Goal: Task Accomplishment & Management: Use online tool/utility

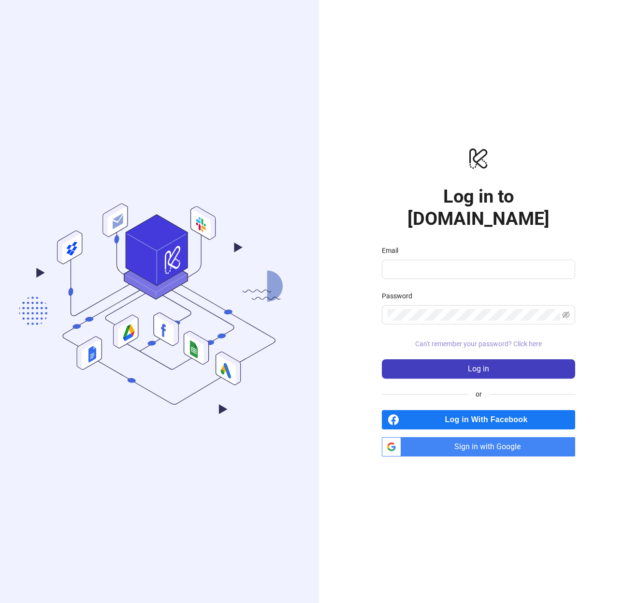
click at [519, 340] on span "Can't remember your password? Click here" at bounding box center [478, 344] width 127 height 8
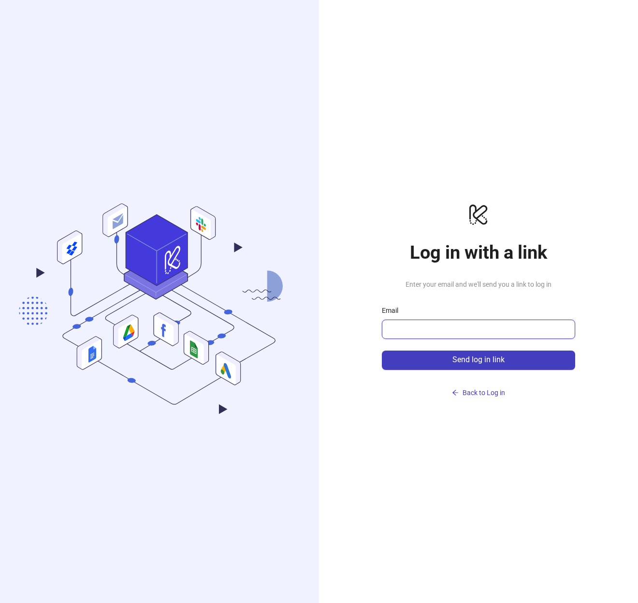
click at [480, 324] on input "Email" at bounding box center [478, 329] width 180 height 12
type input "**********"
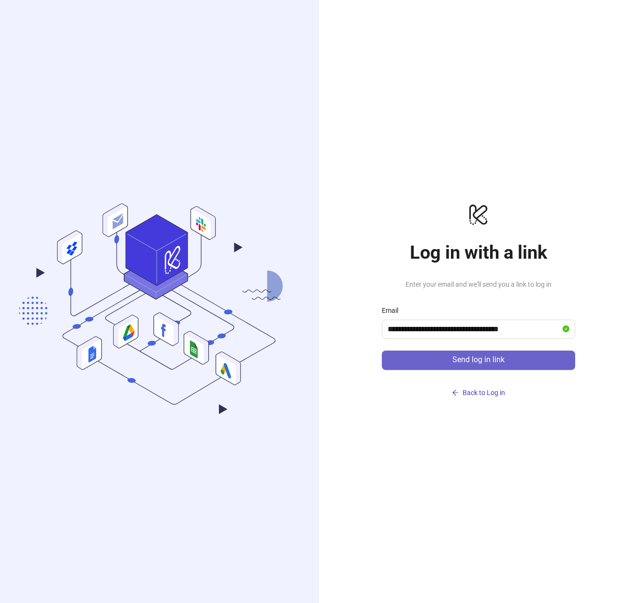
click at [476, 364] on span "Send log in link" at bounding box center [479, 359] width 52 height 9
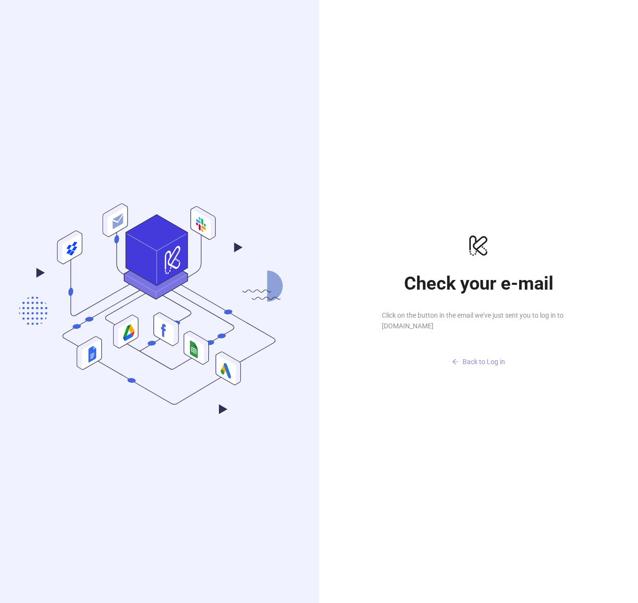
click at [476, 364] on span "Back to Log in" at bounding box center [484, 362] width 43 height 8
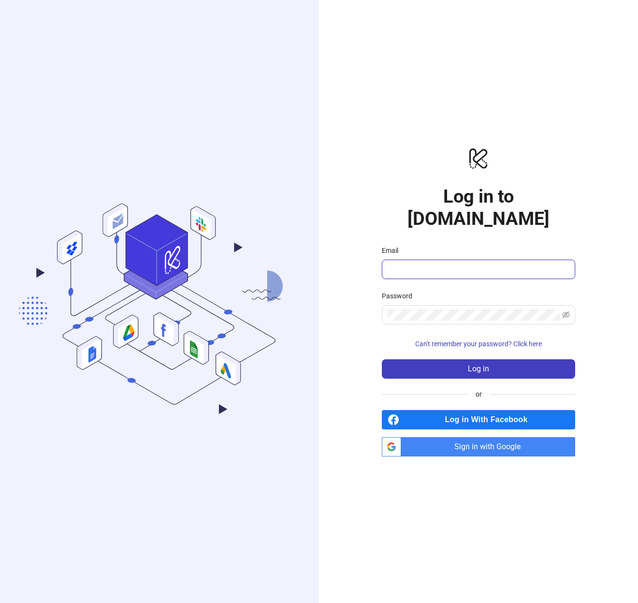
click at [423, 264] on input "Email" at bounding box center [478, 270] width 180 height 12
click at [479, 374] on div "logo/logo-mobile Log in to Kitchn.io Email Password Can't remember your passwor…" at bounding box center [478, 301] width 193 height 310
click at [521, 336] on button "Can't remember your password? Click here" at bounding box center [478, 343] width 193 height 15
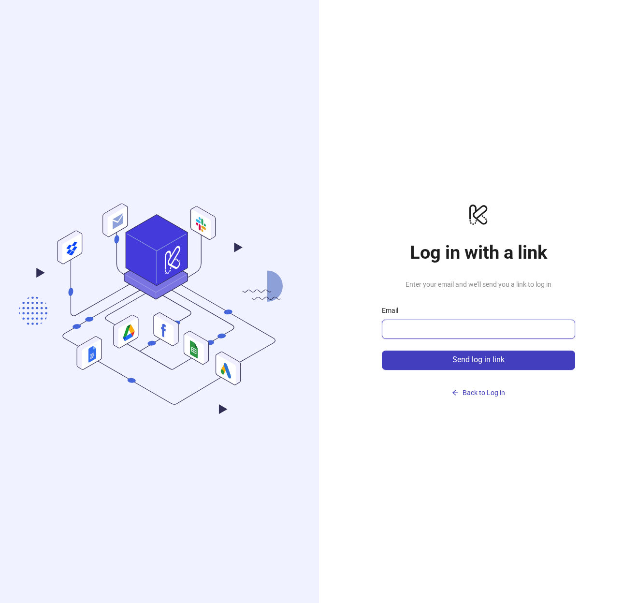
click at [440, 332] on input "Email" at bounding box center [478, 329] width 180 height 12
type input "*"
type input "**********"
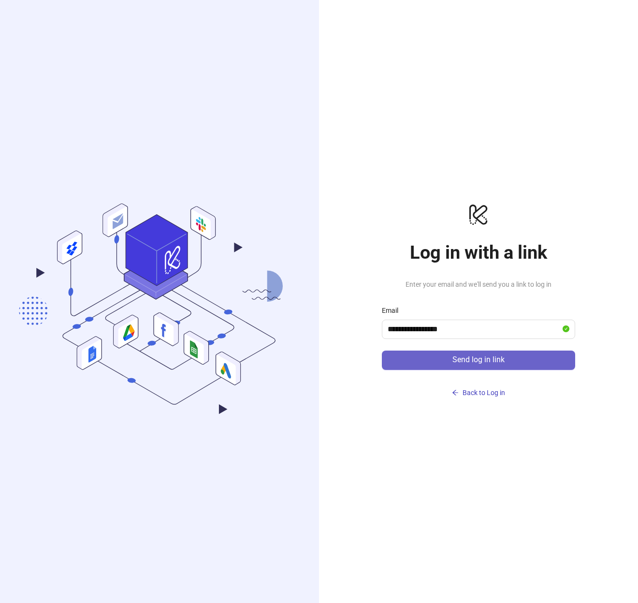
click at [477, 358] on span "Send log in link" at bounding box center [479, 359] width 52 height 9
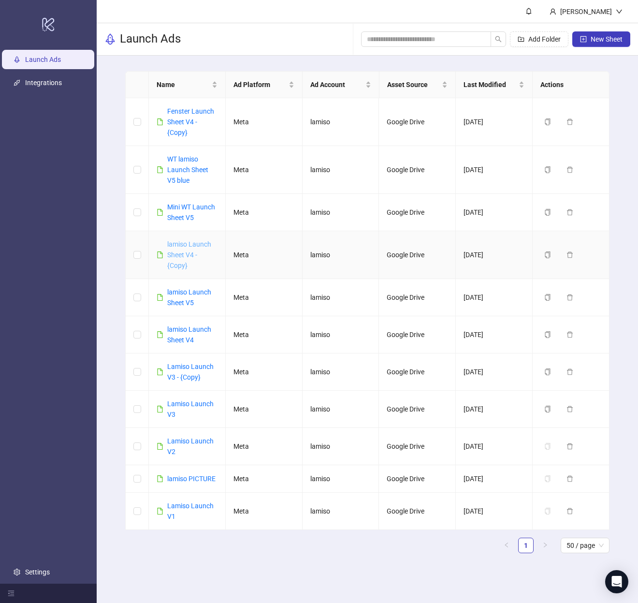
click at [185, 256] on link "lamiso Launch Sheet V4 - {Copy}" at bounding box center [189, 254] width 44 height 29
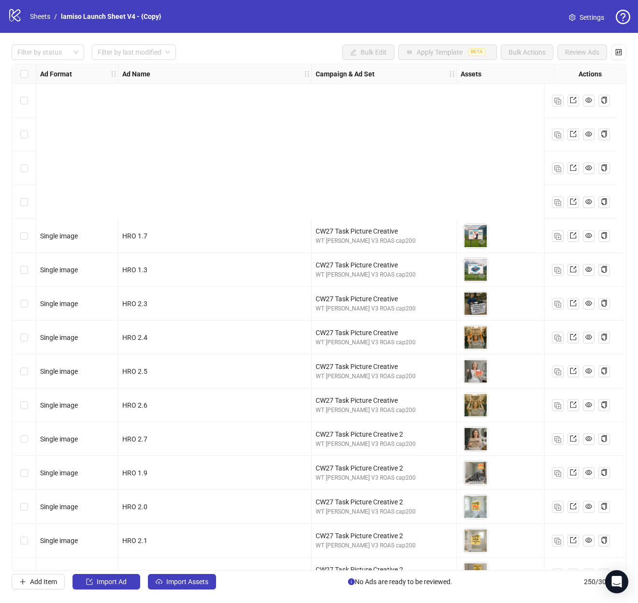
scroll to position [208, 0]
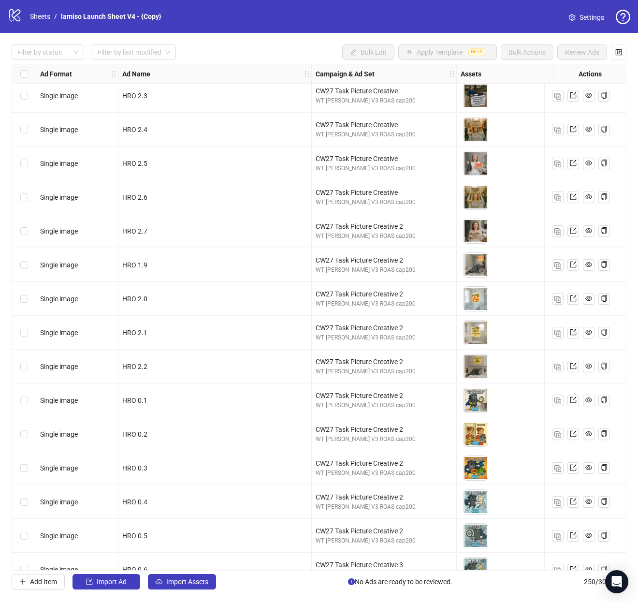
click at [347, 316] on div "CW27 Task Picture Creative 2 WT ARTUR V3 ROAS cap200" at bounding box center [384, 333] width 145 height 34
click at [176, 578] on span "Import Assets" at bounding box center [187, 582] width 42 height 8
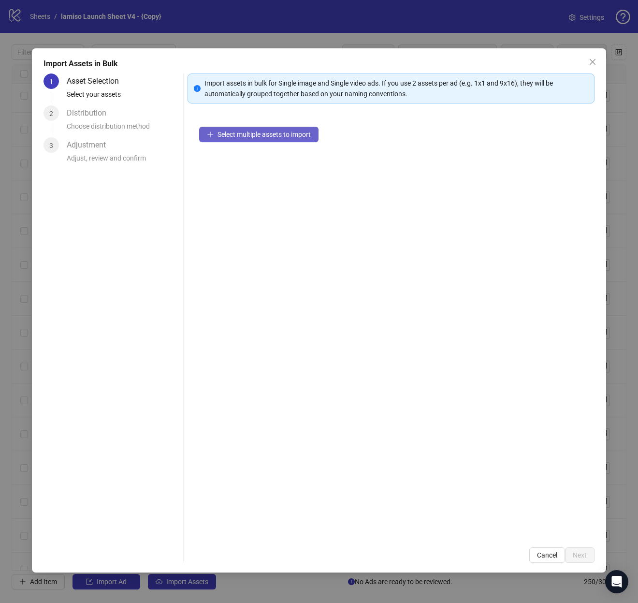
click at [253, 140] on button "Select multiple assets to import" at bounding box center [258, 134] width 119 height 15
click at [274, 137] on span "Select multiple assets to import" at bounding box center [264, 135] width 93 height 8
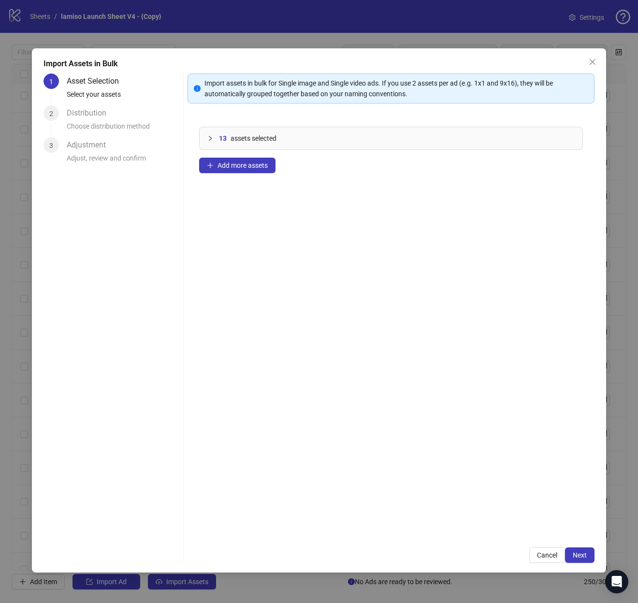
click at [212, 145] on div "13 assets selected" at bounding box center [391, 138] width 383 height 22
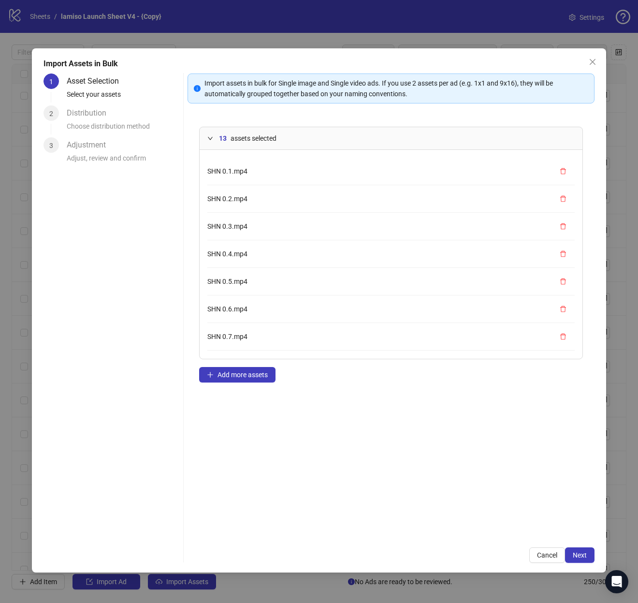
scroll to position [162, 0]
click at [574, 558] on span "Next" at bounding box center [580, 555] width 14 height 8
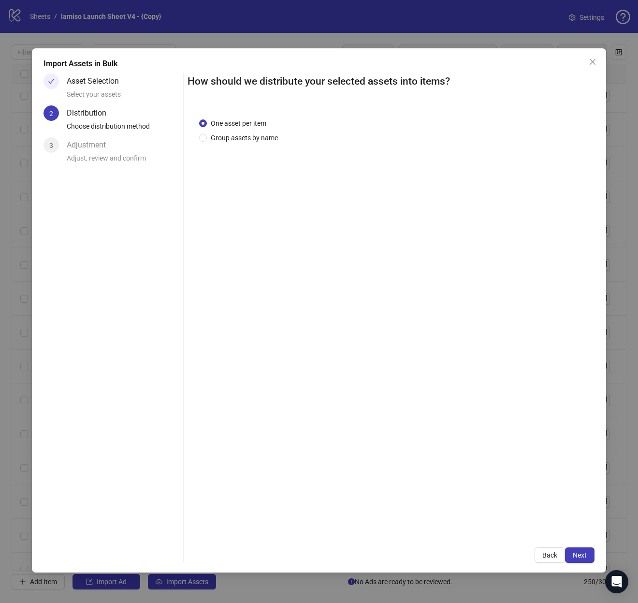
click at [574, 558] on span "Next" at bounding box center [580, 555] width 14 height 8
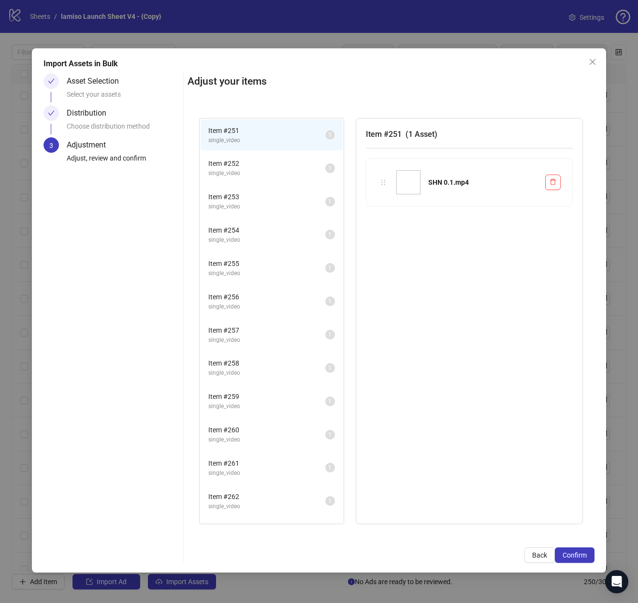
click at [574, 558] on span "Confirm" at bounding box center [575, 555] width 24 height 8
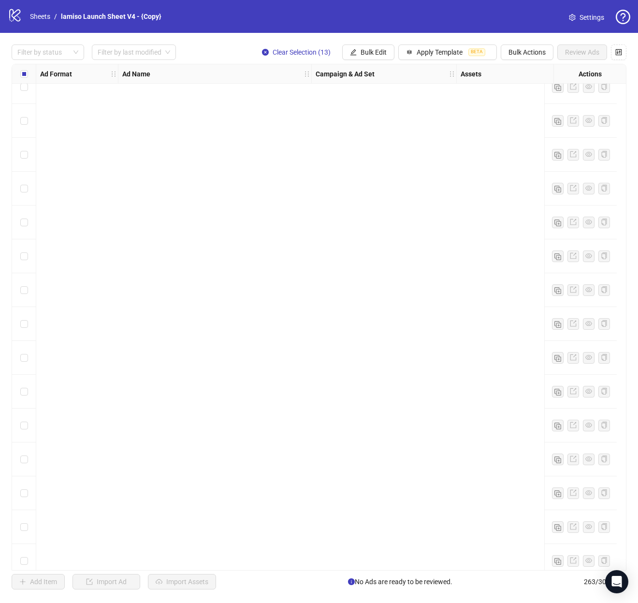
scroll to position [3150, 0]
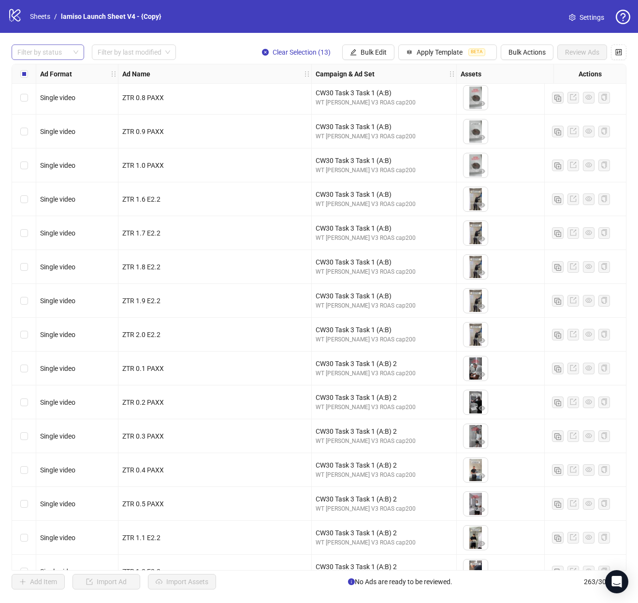
click at [62, 45] on div at bounding box center [43, 52] width 59 height 14
click at [41, 98] on div "Error" at bounding box center [47, 102] width 57 height 11
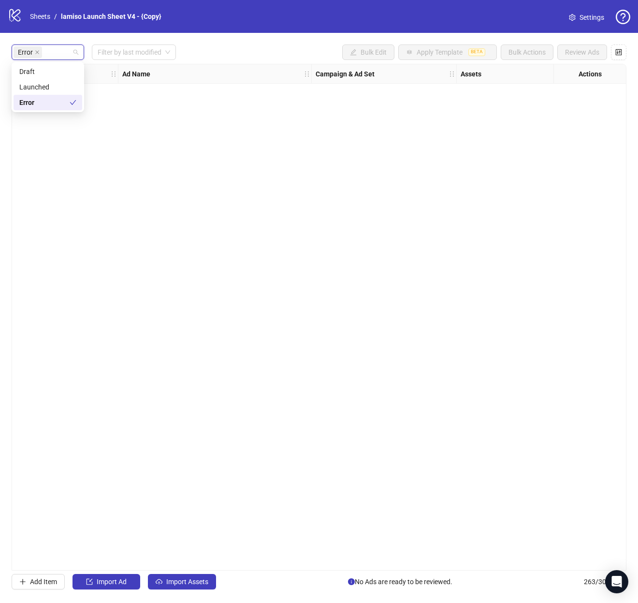
scroll to position [0, 0]
click at [41, 98] on div "Error" at bounding box center [44, 102] width 50 height 11
click at [42, 82] on div "Launched" at bounding box center [47, 87] width 57 height 11
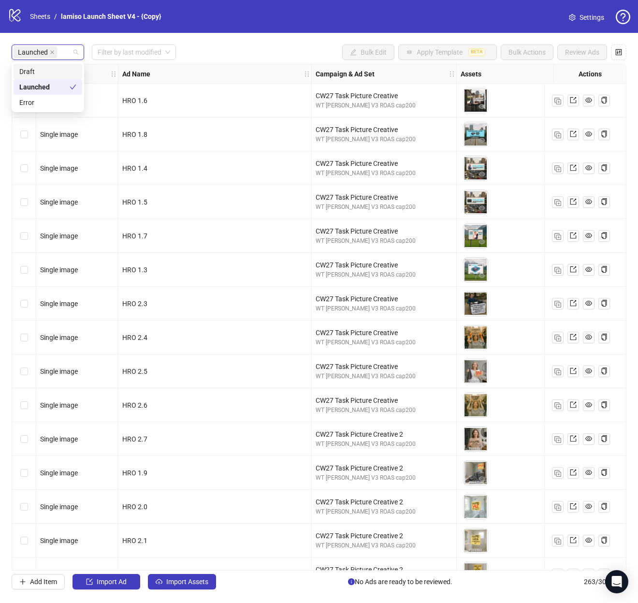
click at [42, 71] on div "Draft" at bounding box center [47, 71] width 57 height 11
click at [44, 87] on div "Launched" at bounding box center [53, 87] width 68 height 11
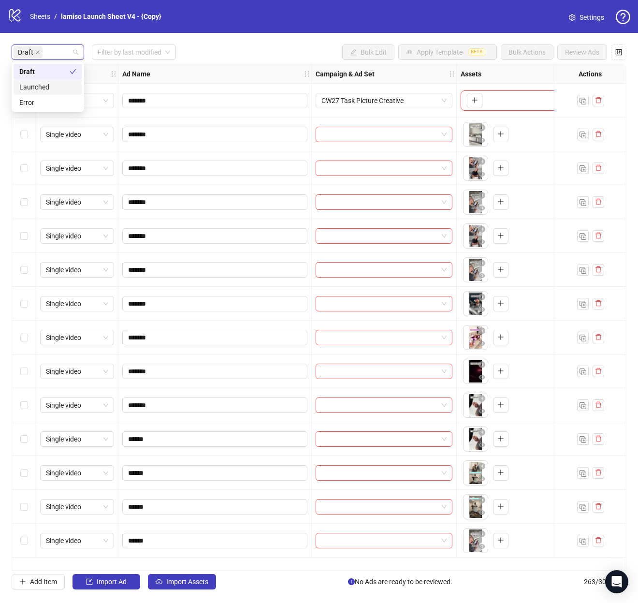
click at [295, 57] on div "Draft Filter by last modified Bulk Edit Apply Template BETA Bulk Actions Review…" at bounding box center [319, 51] width 615 height 15
click at [22, 69] on label "Select all rows" at bounding box center [24, 74] width 8 height 11
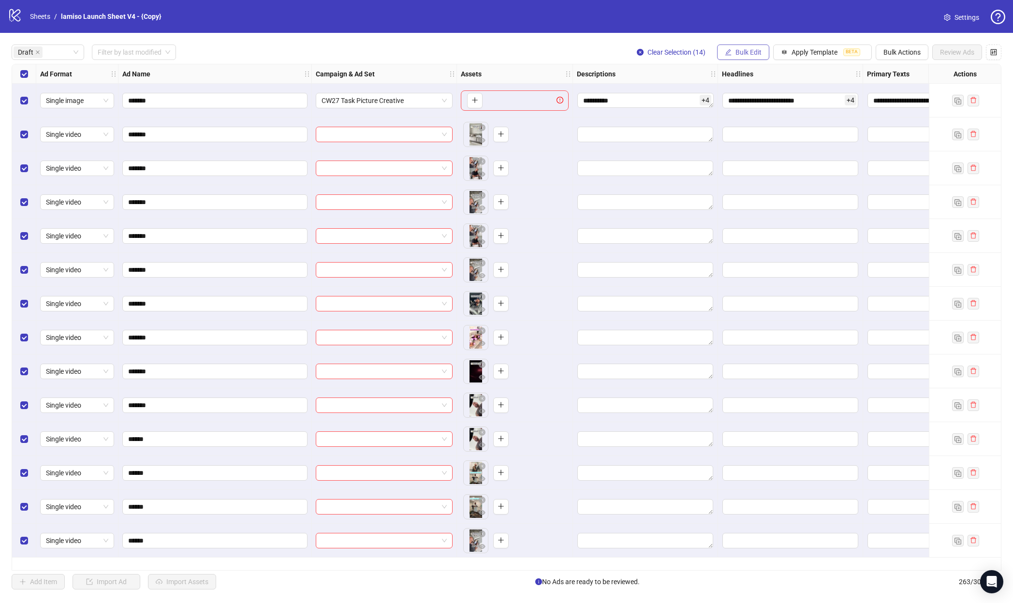
click at [638, 57] on button "Bulk Edit" at bounding box center [743, 51] width 52 height 15
click at [638, 121] on span "Descriptions" at bounding box center [753, 118] width 58 height 11
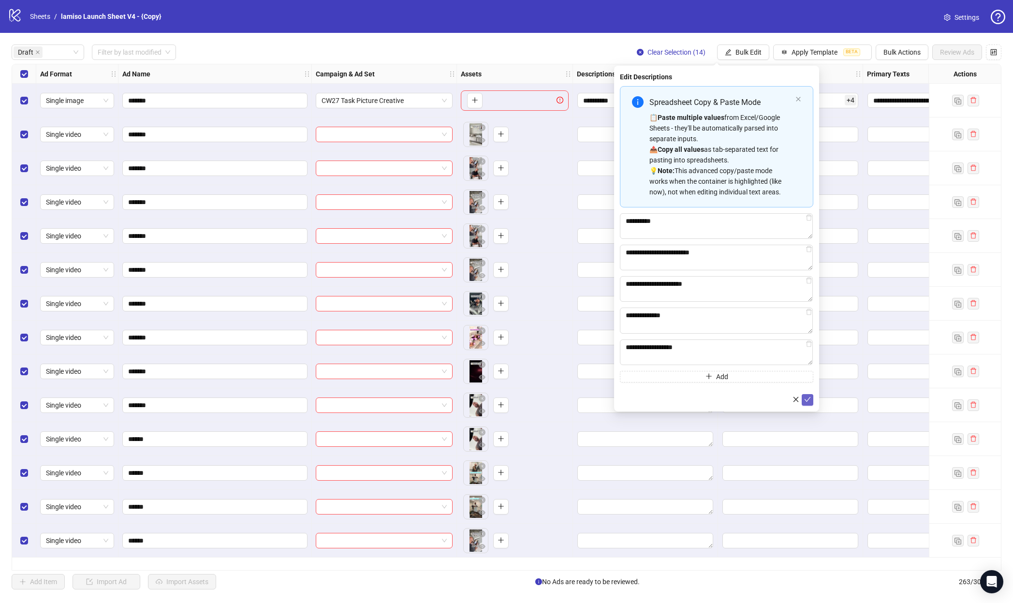
click at [638, 400] on button "submit" at bounding box center [808, 400] width 12 height 12
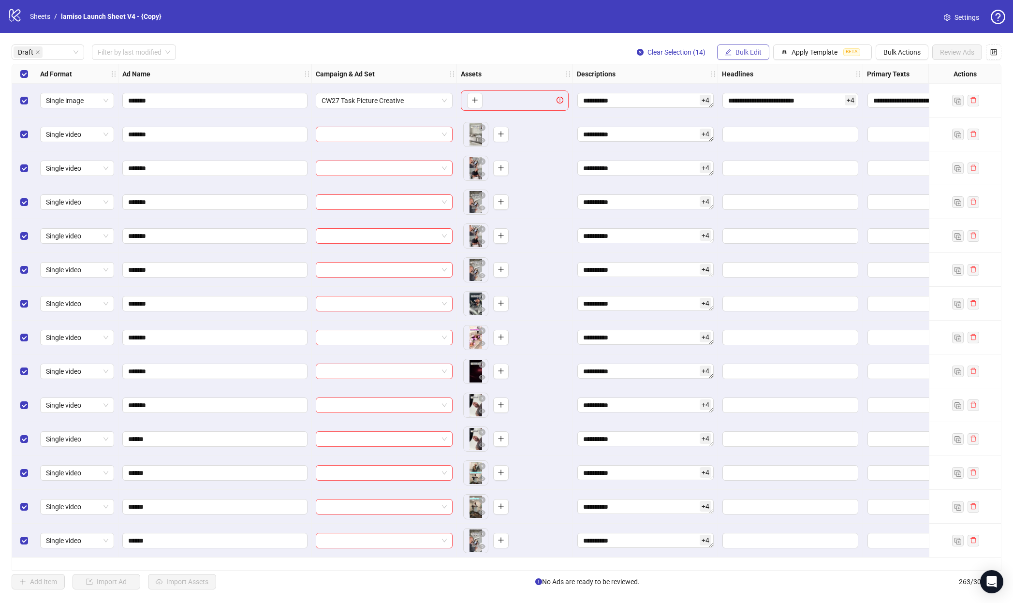
click at [638, 56] on span "Bulk Edit" at bounding box center [748, 52] width 26 height 8
click at [638, 140] on li "Headlines" at bounding box center [752, 133] width 69 height 15
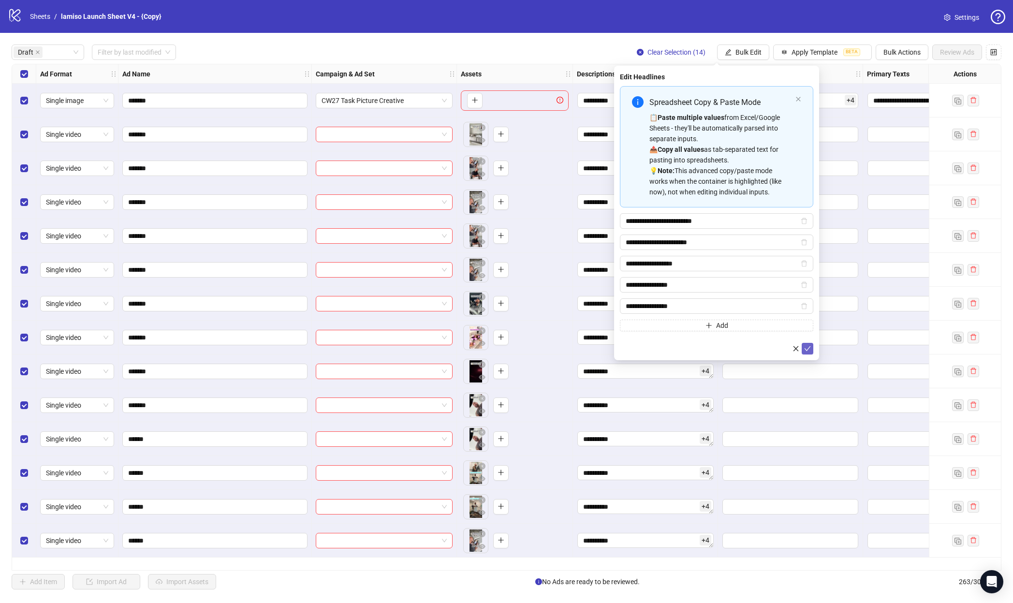
click at [638, 350] on button "submit" at bounding box center [808, 349] width 12 height 12
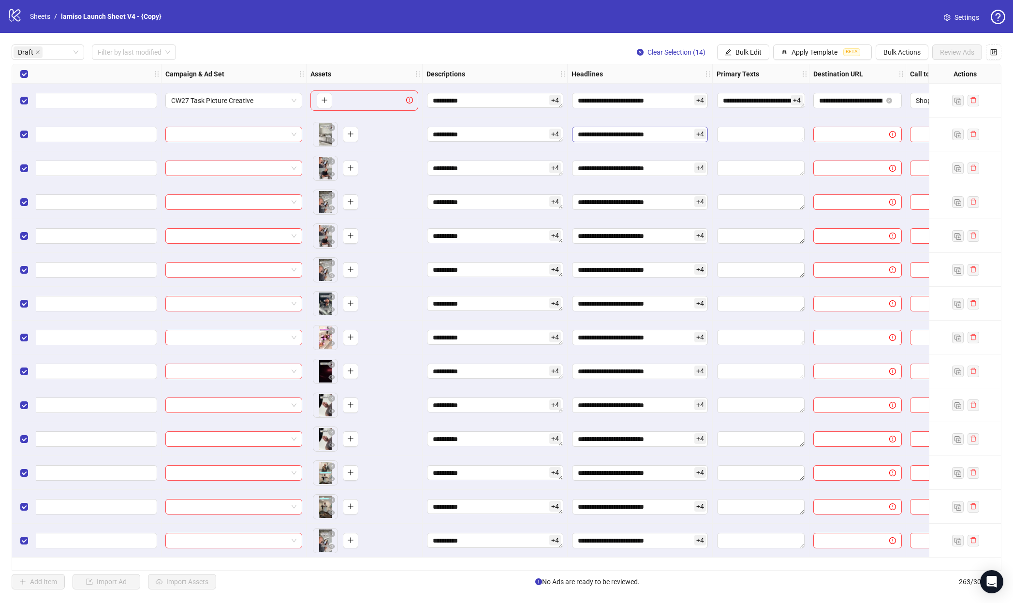
scroll to position [0, 151]
click at [638, 50] on button "Bulk Edit" at bounding box center [743, 51] width 52 height 15
click at [638, 147] on span "Primary Texts" at bounding box center [753, 149] width 58 height 11
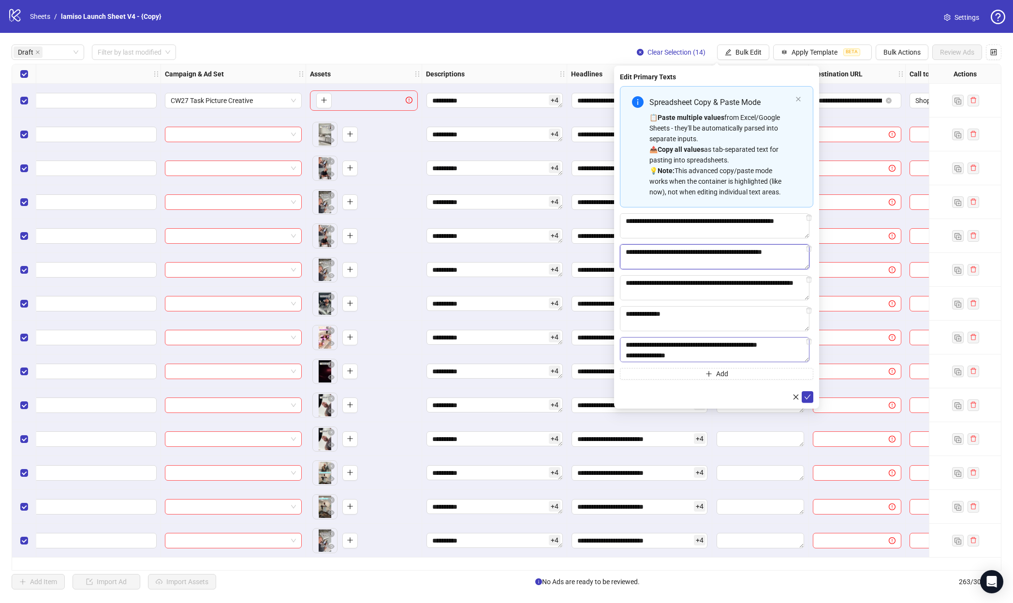
scroll to position [74, 0]
drag, startPoint x: 736, startPoint y: 253, endPoint x: 732, endPoint y: 375, distance: 122.4
click at [638, 375] on div "**********" at bounding box center [716, 232] width 193 height 293
click at [638, 259] on textarea "**********" at bounding box center [715, 256] width 190 height 25
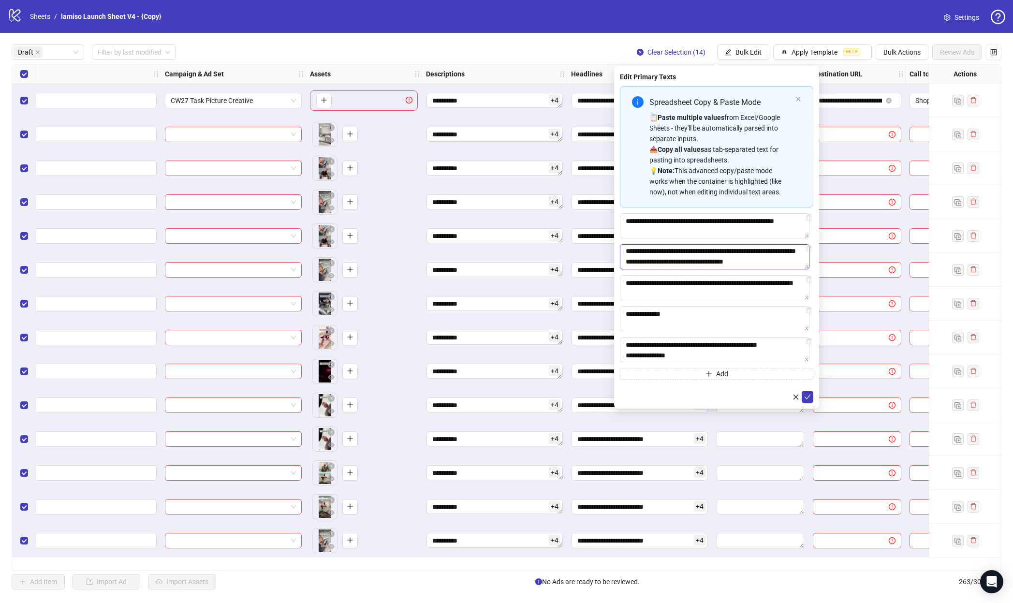
click at [638, 259] on textarea "**********" at bounding box center [715, 256] width 190 height 25
click at [638, 397] on icon "check" at bounding box center [807, 397] width 7 height 7
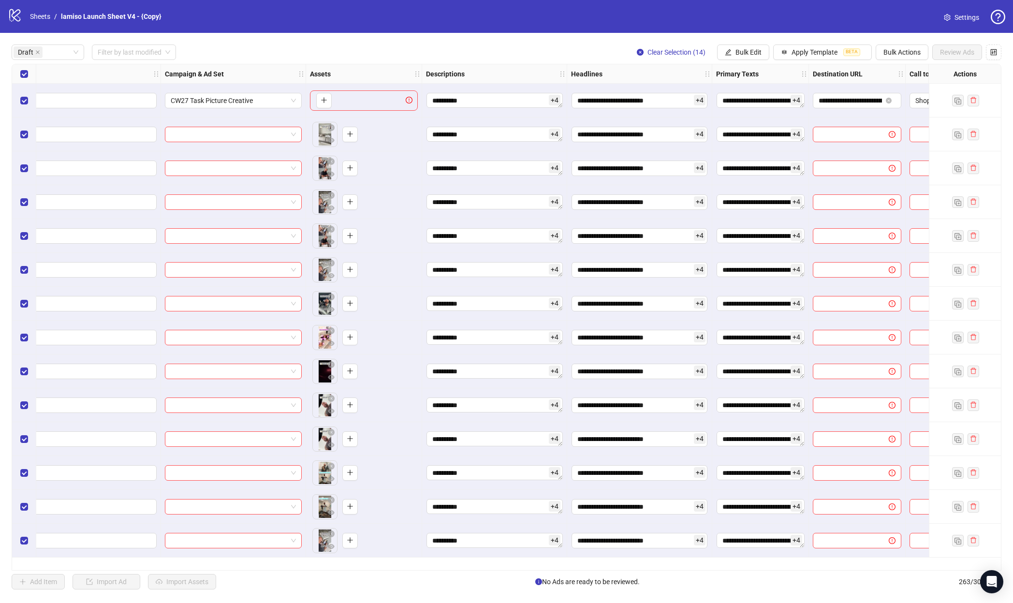
click at [638, 41] on div "**********" at bounding box center [506, 317] width 1013 height 568
click at [638, 54] on span "Bulk Edit" at bounding box center [748, 52] width 26 height 8
click at [638, 163] on span "Destination URL" at bounding box center [753, 164] width 58 height 11
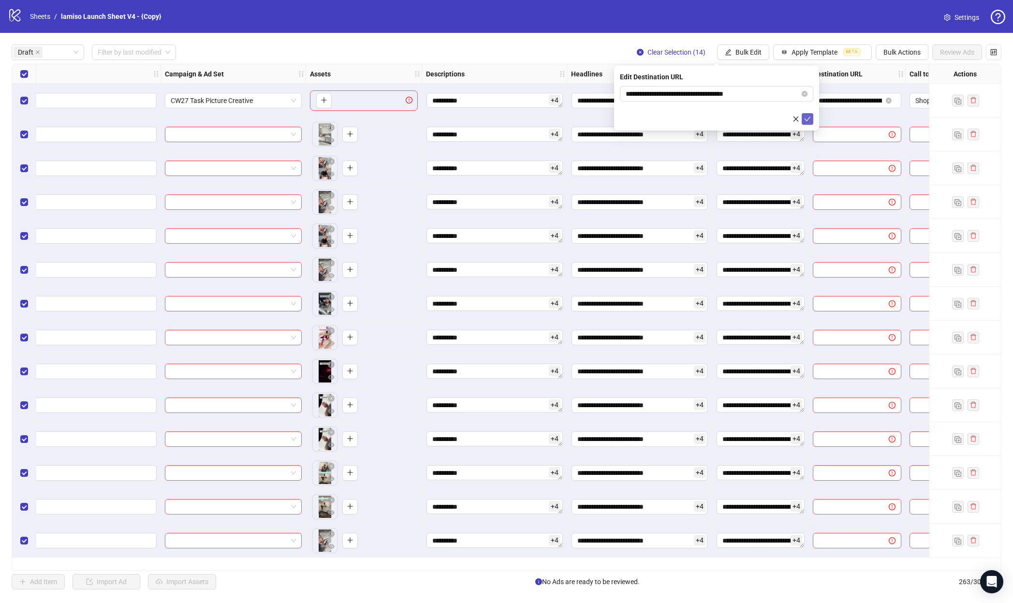
click at [638, 121] on icon "check" at bounding box center [807, 119] width 7 height 7
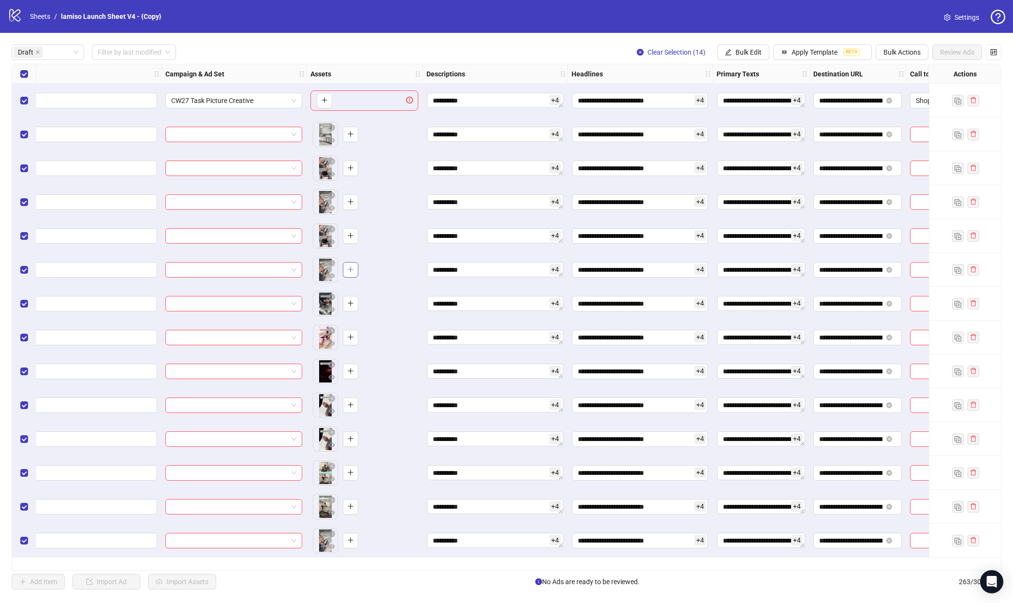
scroll to position [0, 205]
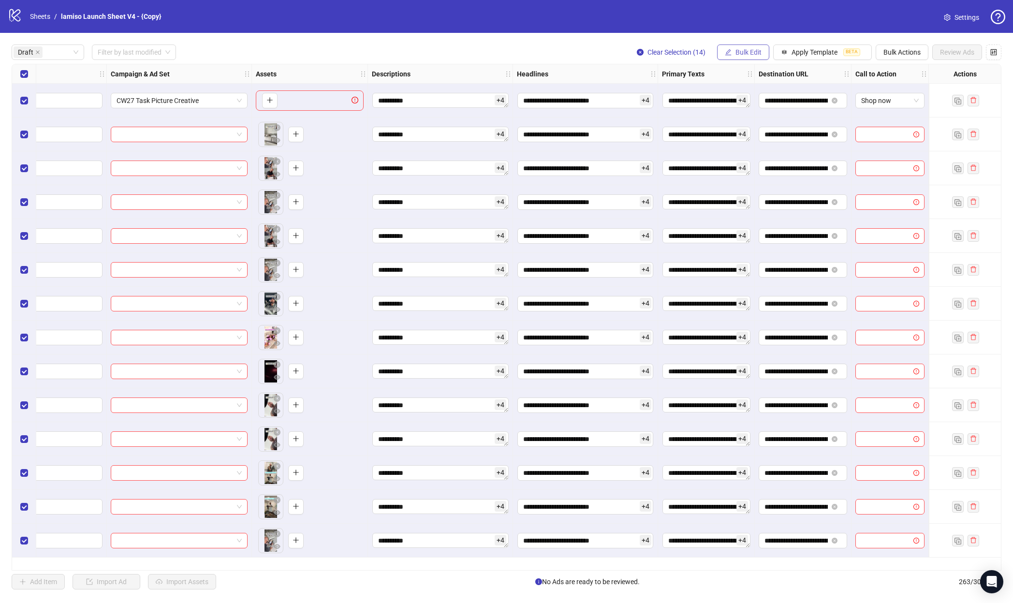
click at [638, 52] on button "Bulk Edit" at bounding box center [743, 51] width 52 height 15
click at [638, 177] on span "Call to Action" at bounding box center [753, 180] width 58 height 11
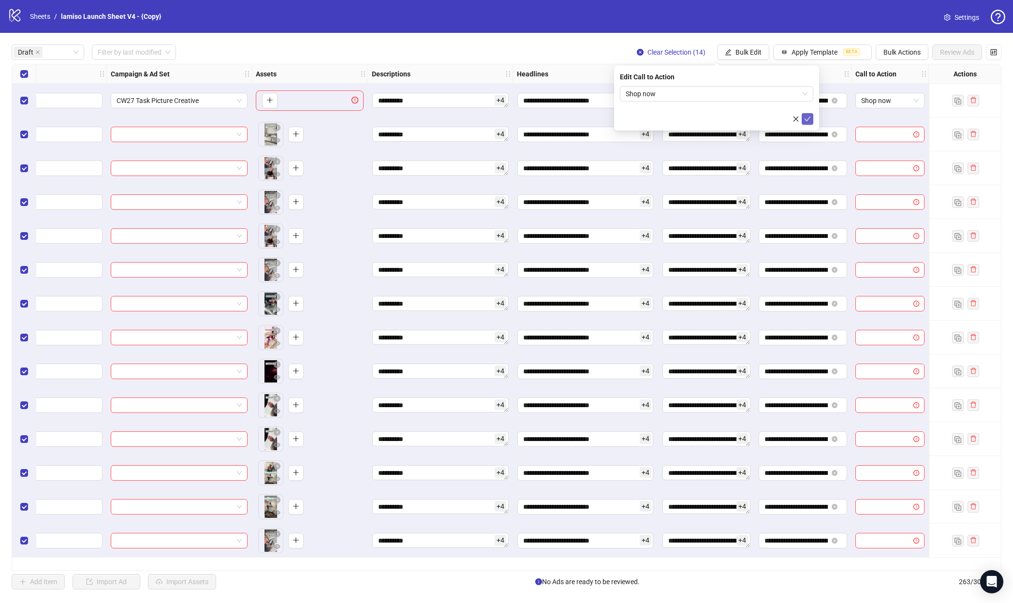
click at [638, 116] on icon "check" at bounding box center [807, 119] width 7 height 7
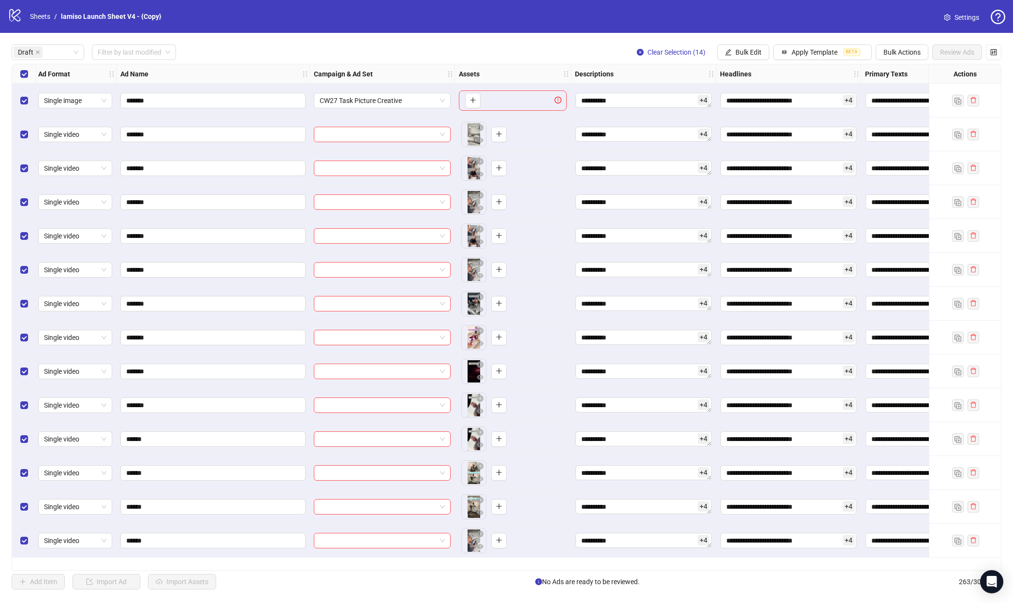
scroll to position [0, 0]
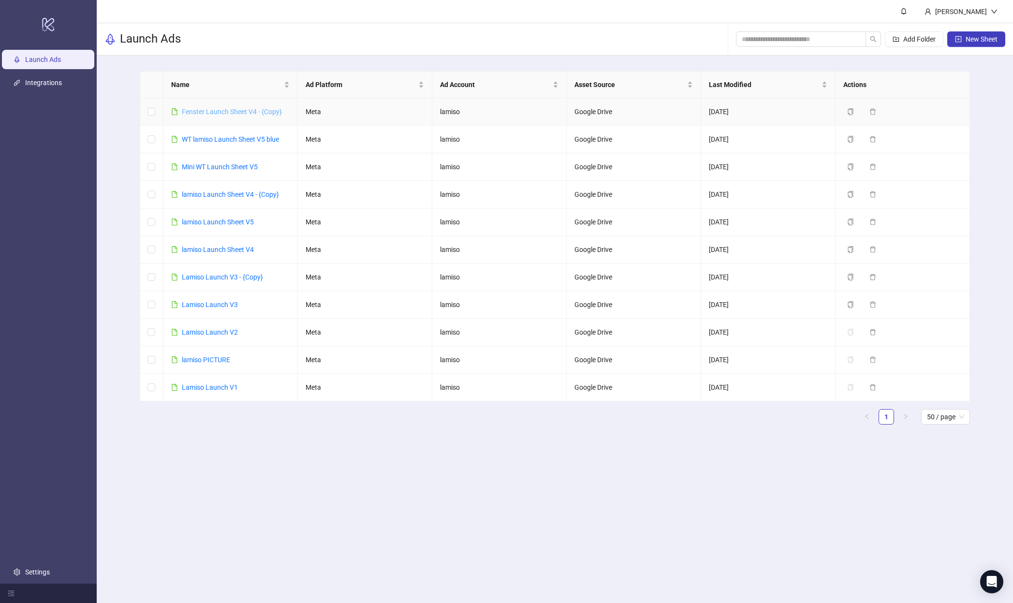
click at [244, 108] on link "Fenster Launch Sheet V4 - {Copy}" at bounding box center [232, 112] width 100 height 8
click at [245, 195] on link "lamiso Launch Sheet V4 - {Copy}" at bounding box center [230, 194] width 97 height 8
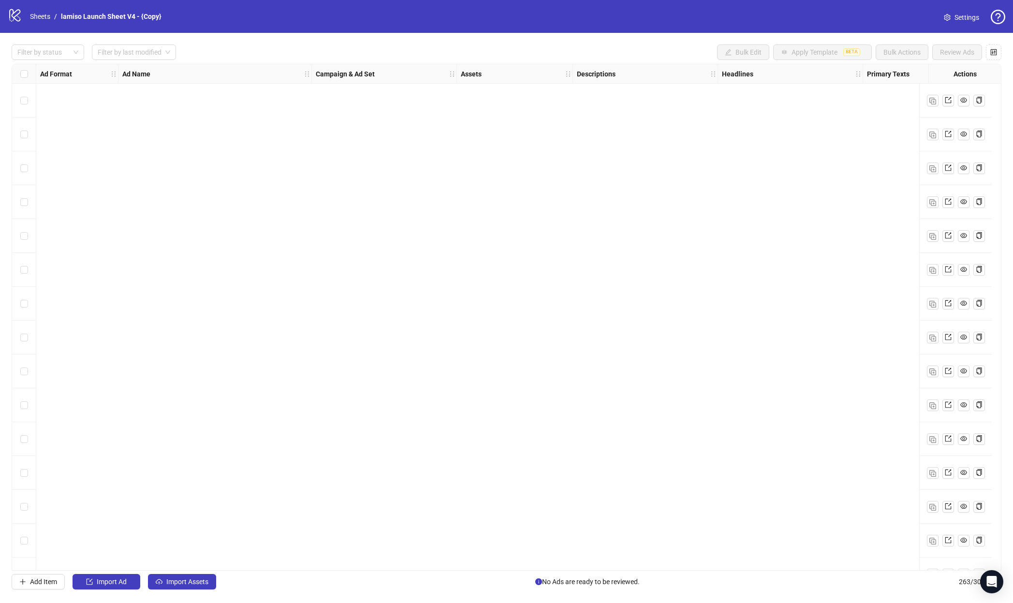
scroll to position [1519, 0]
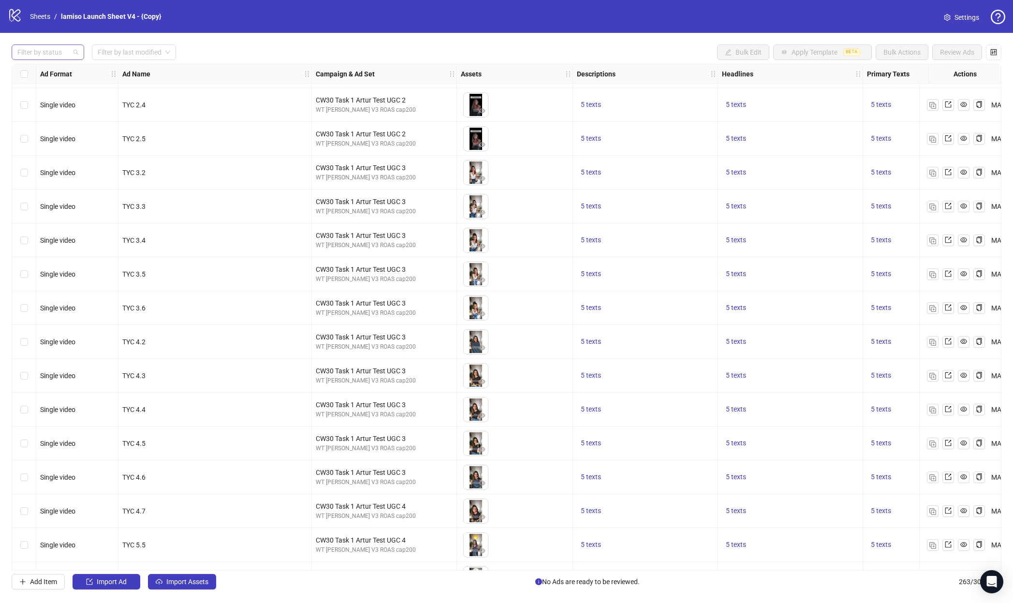
click at [44, 45] on div at bounding box center [43, 52] width 59 height 14
click at [41, 100] on div "Error" at bounding box center [47, 102] width 57 height 11
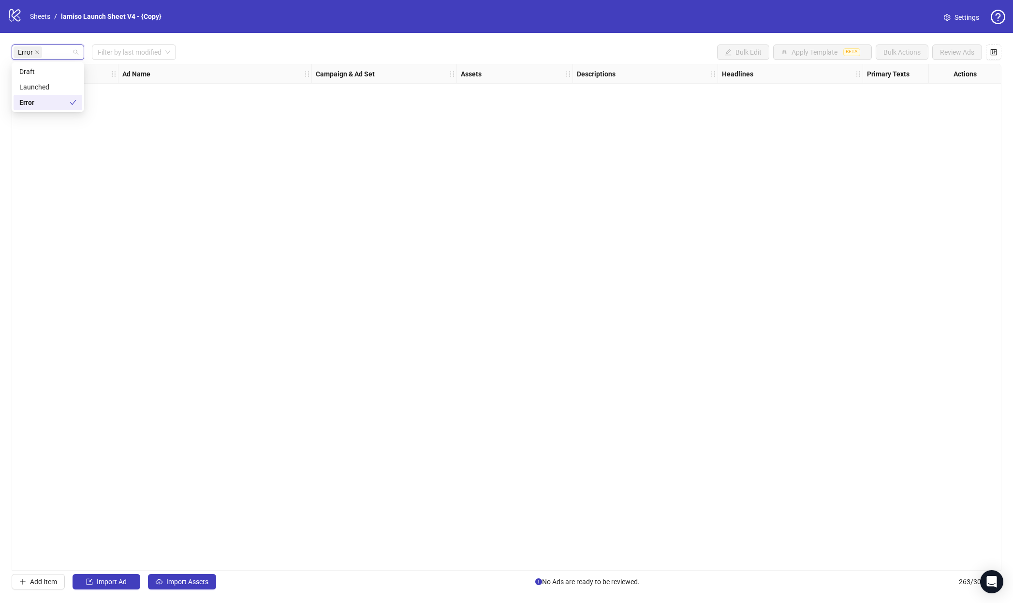
scroll to position [0, 0]
click at [41, 100] on div "Error" at bounding box center [44, 102] width 50 height 11
click at [41, 76] on div "Draft" at bounding box center [48, 71] width 69 height 15
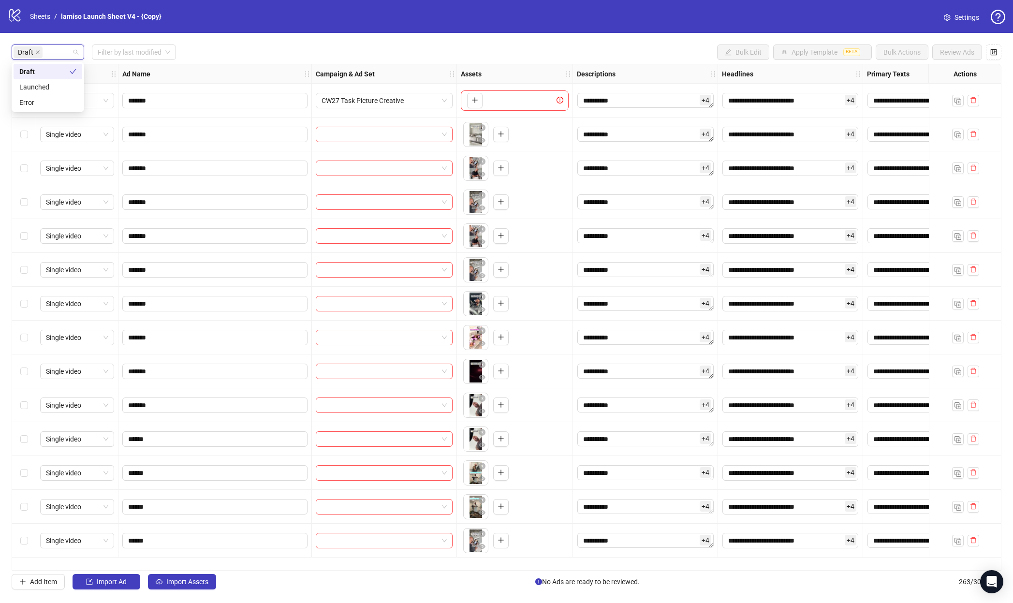
click at [38, 68] on div "Draft" at bounding box center [44, 71] width 50 height 11
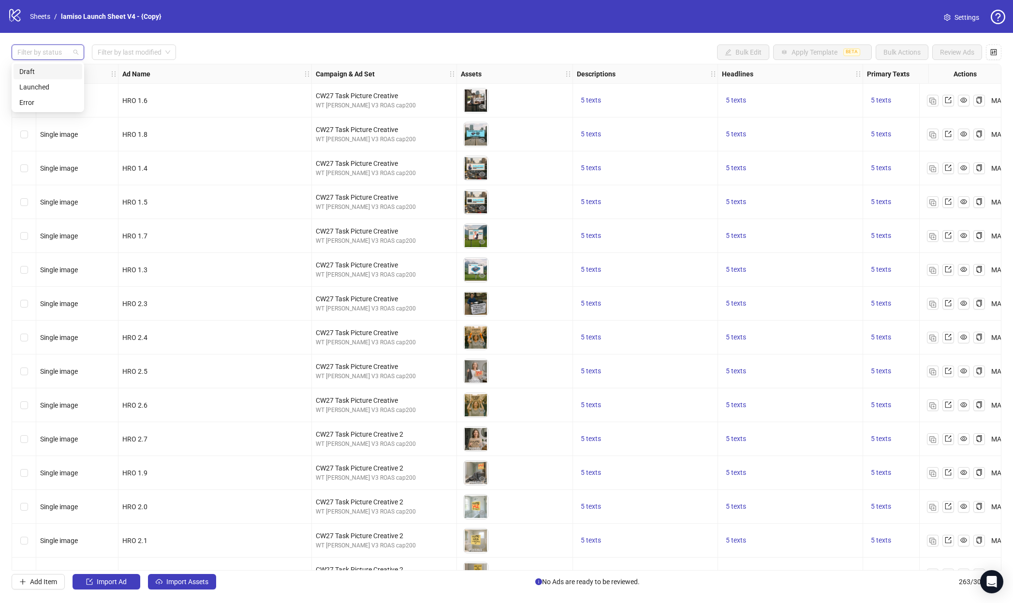
click at [52, 73] on div "Draft" at bounding box center [47, 71] width 57 height 11
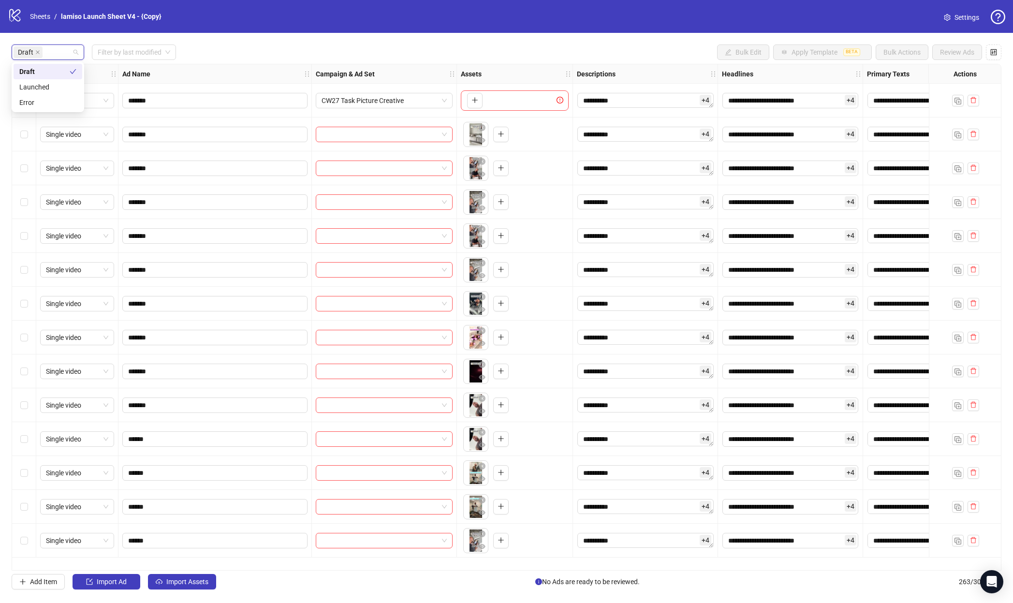
click at [224, 59] on div "Draft Filter by last modified Bulk Edit Apply Template BETA Bulk Actions Review…" at bounding box center [507, 51] width 990 height 15
click at [10, 96] on div "**********" at bounding box center [506, 317] width 1013 height 568
click at [16, 97] on div "Select row 1" at bounding box center [24, 101] width 24 height 34
click at [364, 135] on input "search" at bounding box center [380, 134] width 117 height 15
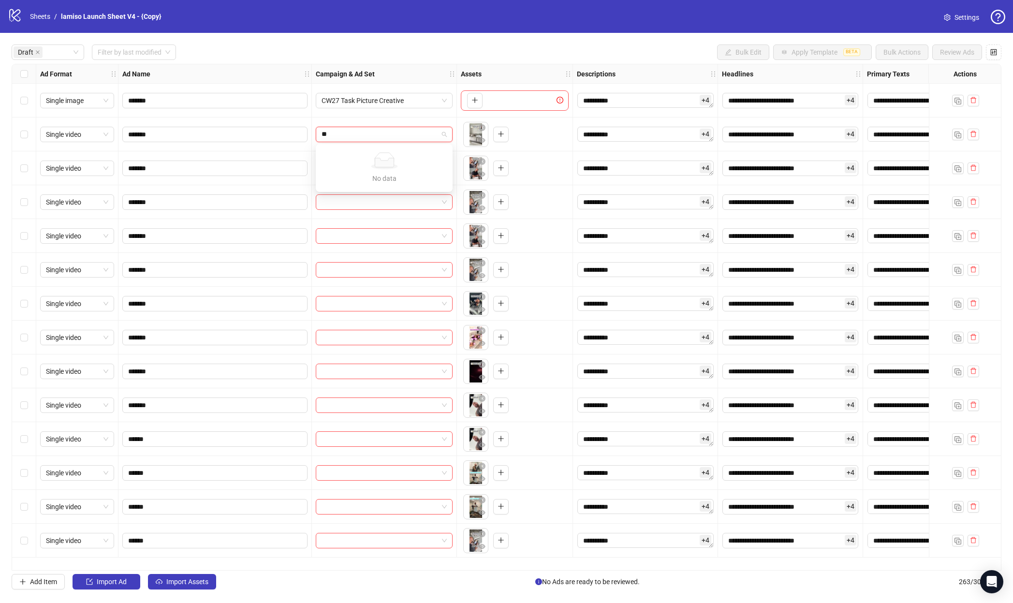
type input "*"
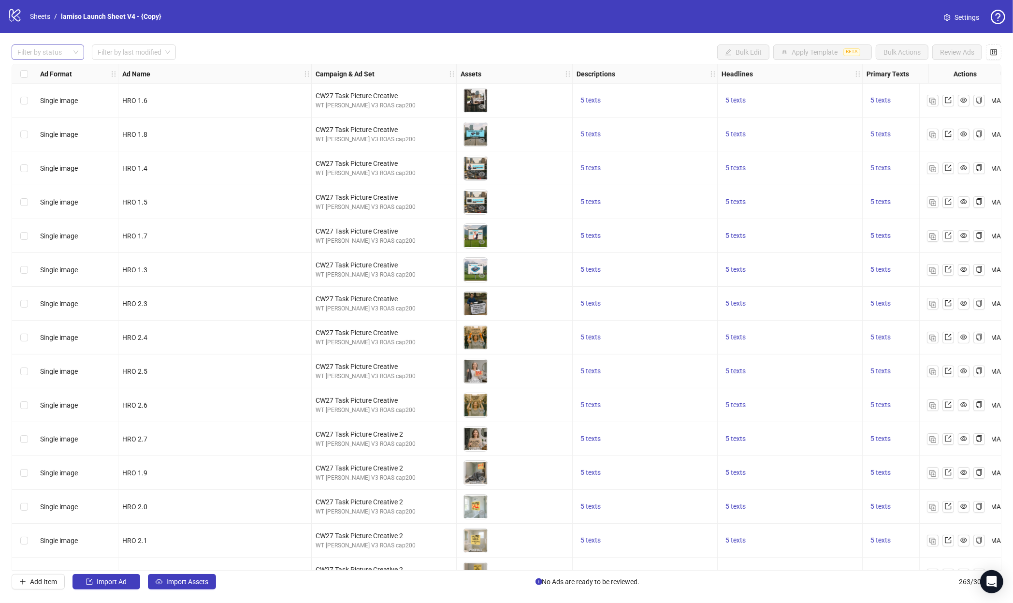
click at [52, 48] on div at bounding box center [43, 52] width 59 height 14
click at [35, 65] on div "Draft" at bounding box center [48, 71] width 69 height 15
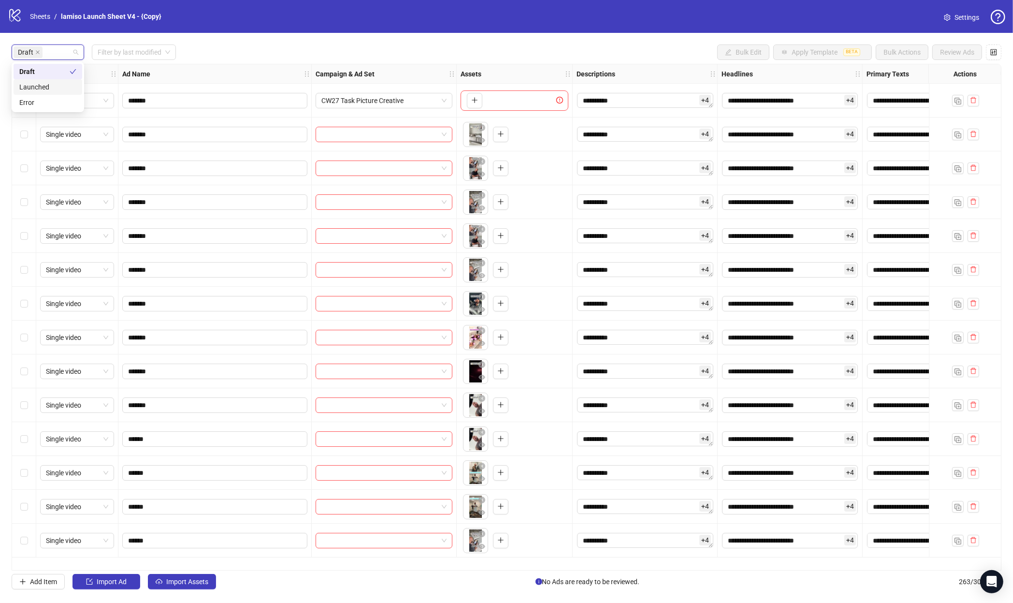
click at [453, 67] on div "Campaign & Ad Set" at bounding box center [384, 73] width 145 height 19
click at [408, 103] on span "CW27 Task Picture Creative" at bounding box center [384, 100] width 125 height 15
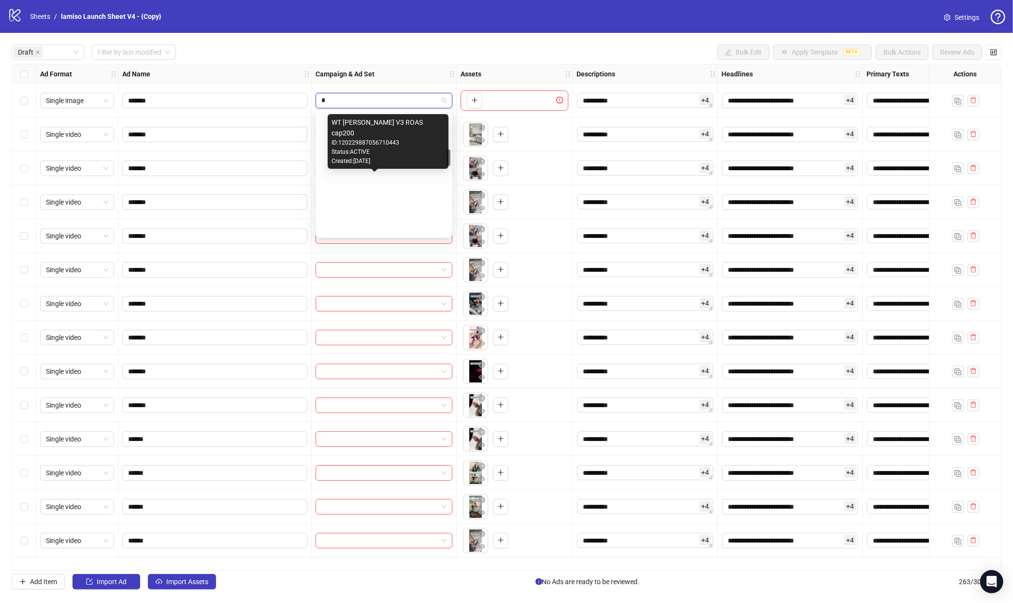
scroll to position [271, 0]
type input "**"
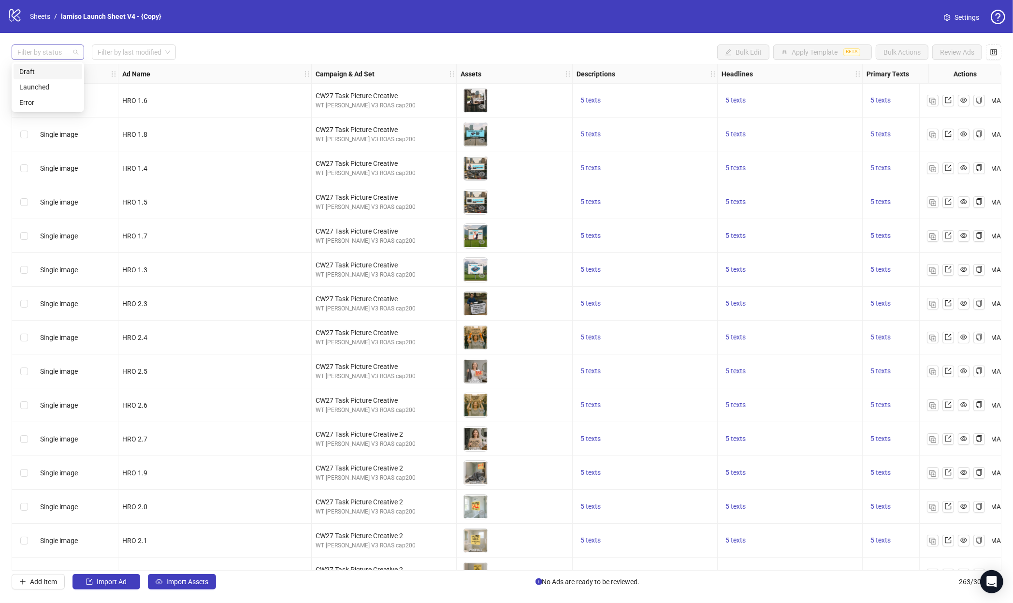
click at [66, 46] on div at bounding box center [43, 52] width 59 height 14
click at [46, 102] on div "Error" at bounding box center [47, 102] width 57 height 11
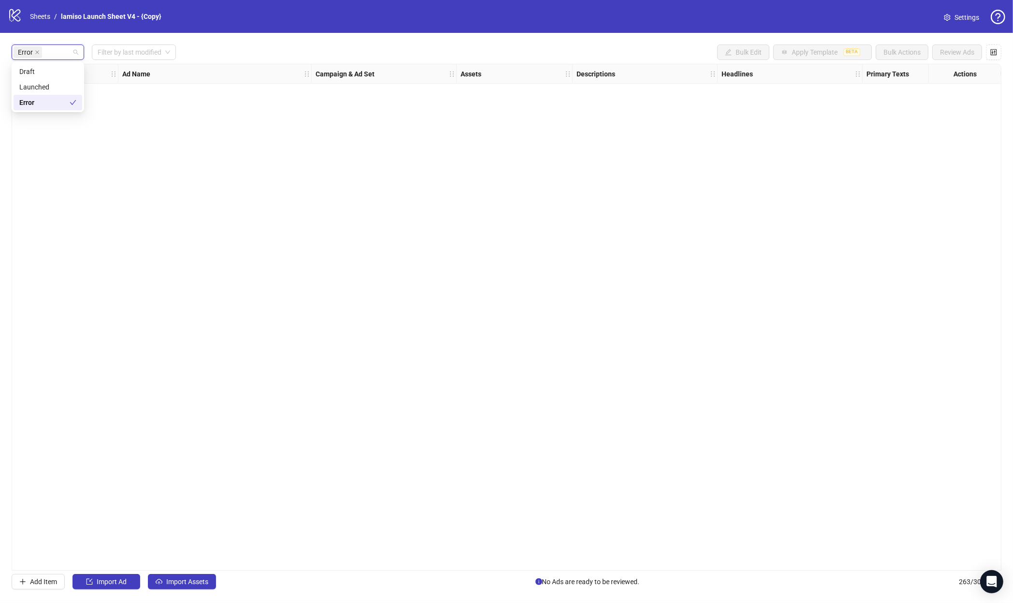
click at [46, 102] on div "Error" at bounding box center [44, 102] width 50 height 11
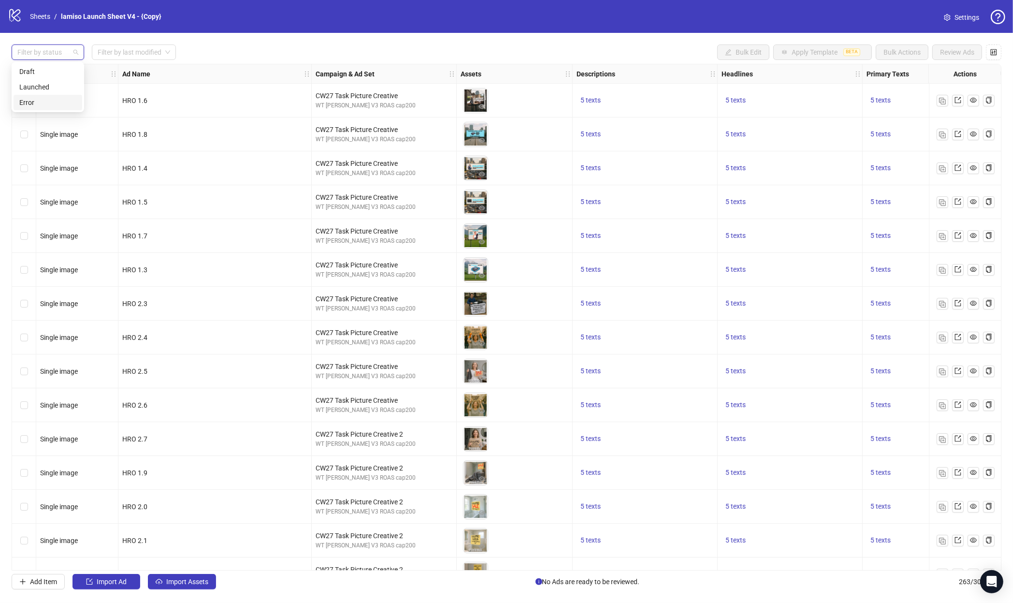
click at [40, 73] on div "Draft" at bounding box center [47, 71] width 57 height 11
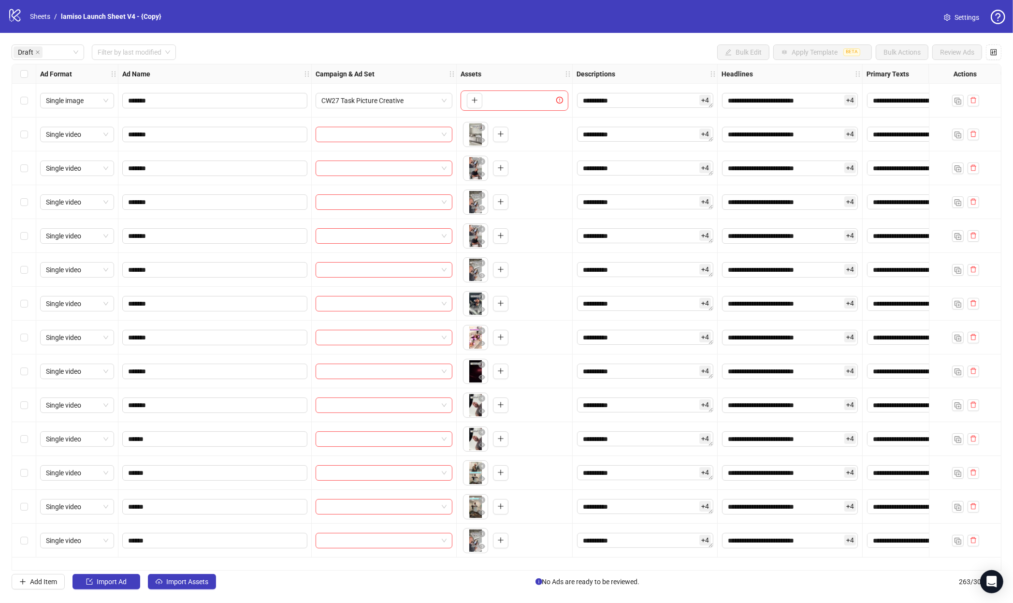
click at [392, 43] on div "**********" at bounding box center [506, 317] width 1013 height 568
click at [392, 135] on input "search" at bounding box center [380, 134] width 117 height 15
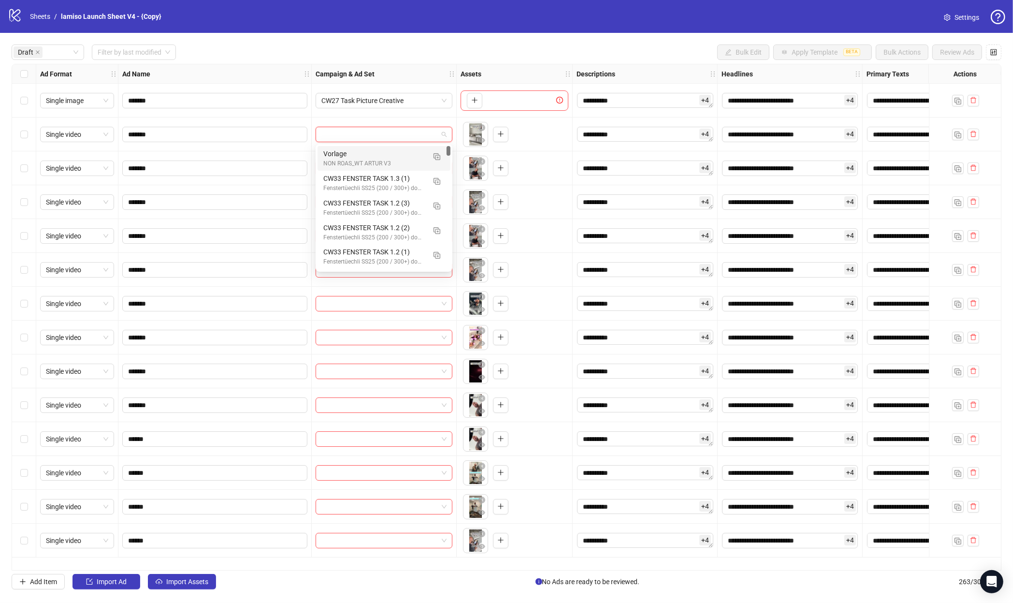
click at [382, 159] on div "NON ROAS_WT ARTUR V3" at bounding box center [374, 163] width 102 height 9
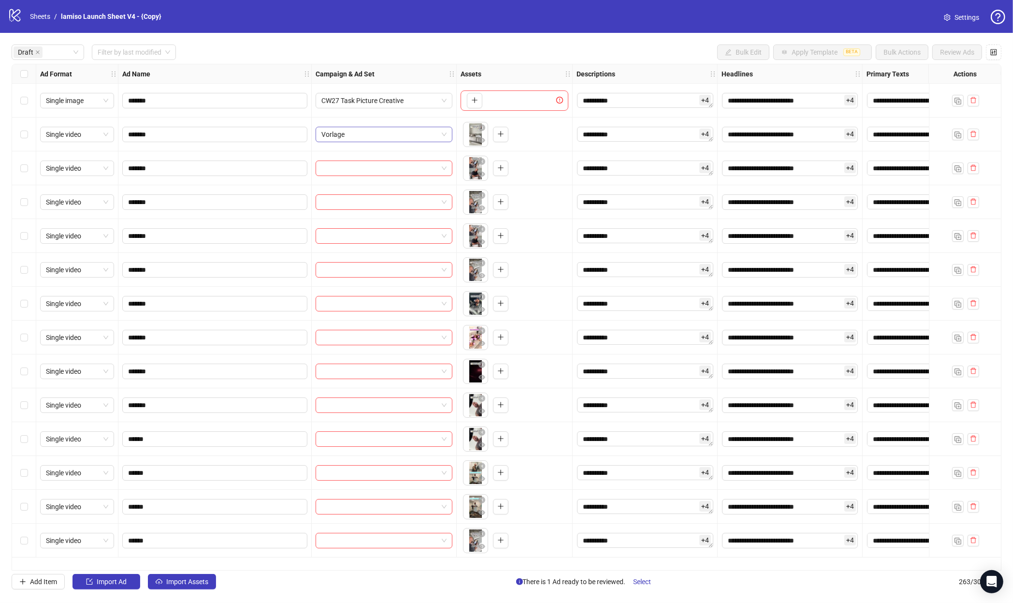
click at [445, 135] on span "Vorlage" at bounding box center [384, 134] width 125 height 15
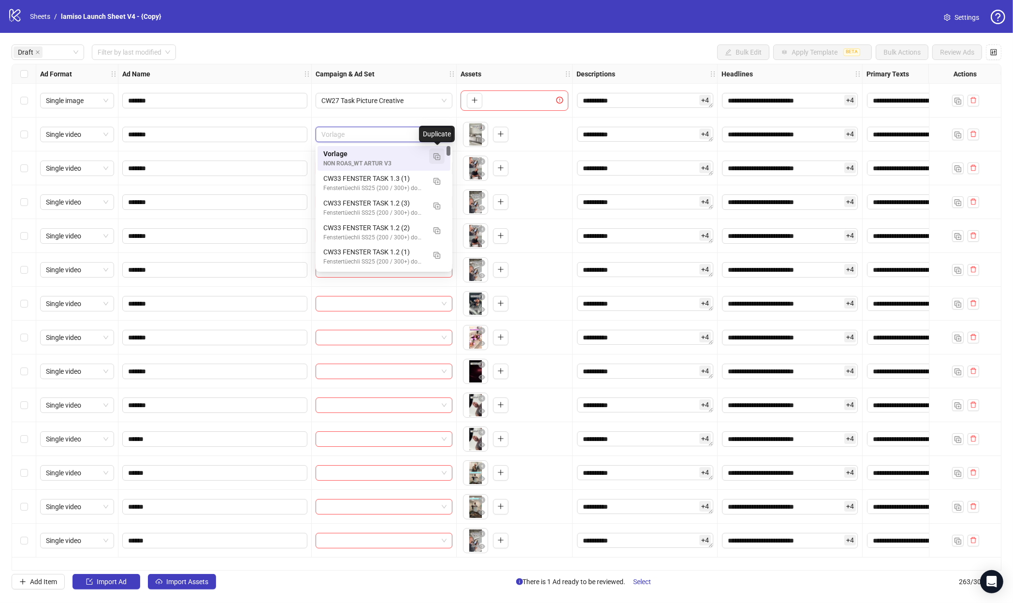
click at [435, 161] on button "button" at bounding box center [436, 155] width 15 height 15
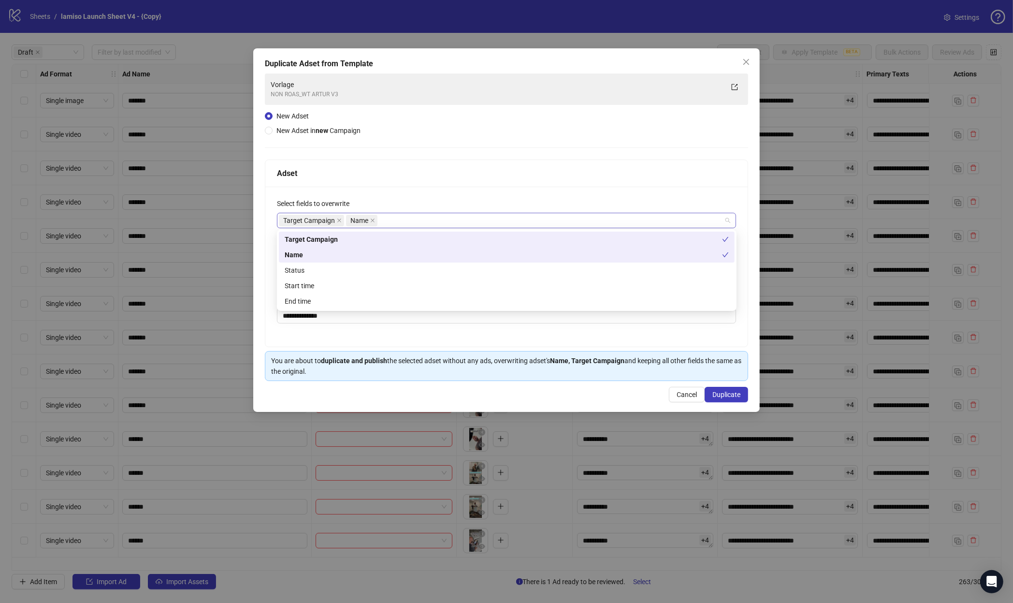
click at [423, 224] on div "Target Campaign Name" at bounding box center [501, 221] width 445 height 14
click at [394, 267] on div "Status" at bounding box center [507, 270] width 444 height 11
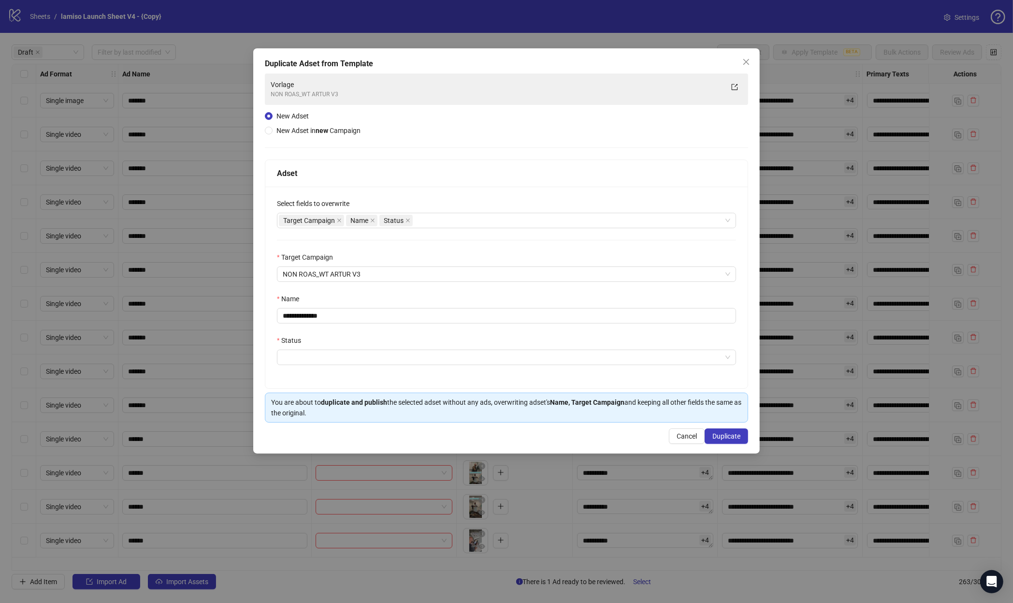
click at [315, 333] on div "**********" at bounding box center [506, 288] width 483 height 202
click at [409, 222] on icon "close" at bounding box center [408, 220] width 5 height 5
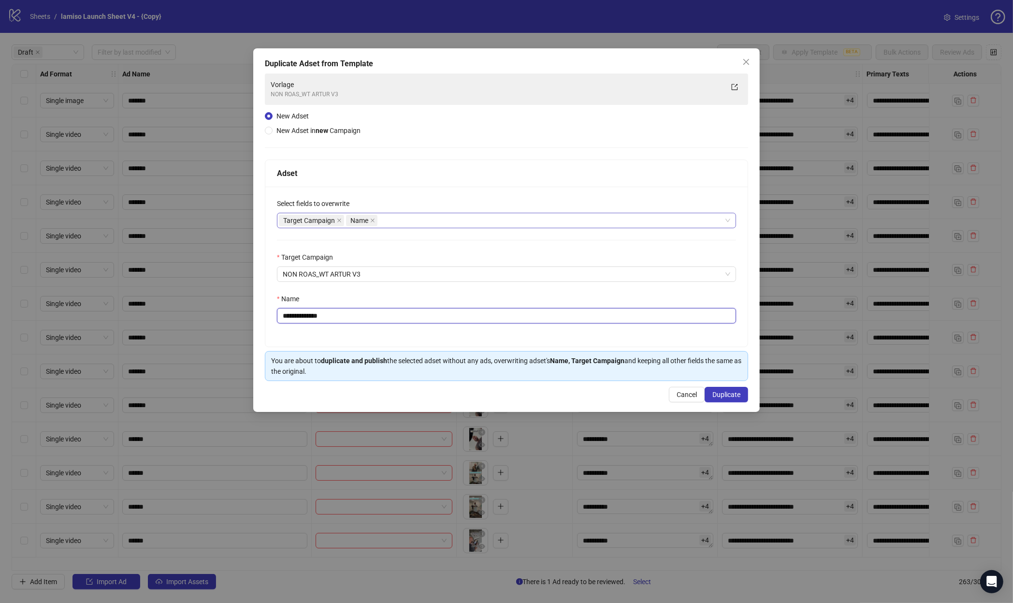
click at [352, 322] on input "**********" at bounding box center [506, 315] width 459 height 15
click at [416, 205] on div "Select fields to overwrite" at bounding box center [506, 205] width 459 height 15
click at [407, 218] on div "Target Campaign Name" at bounding box center [501, 221] width 445 height 14
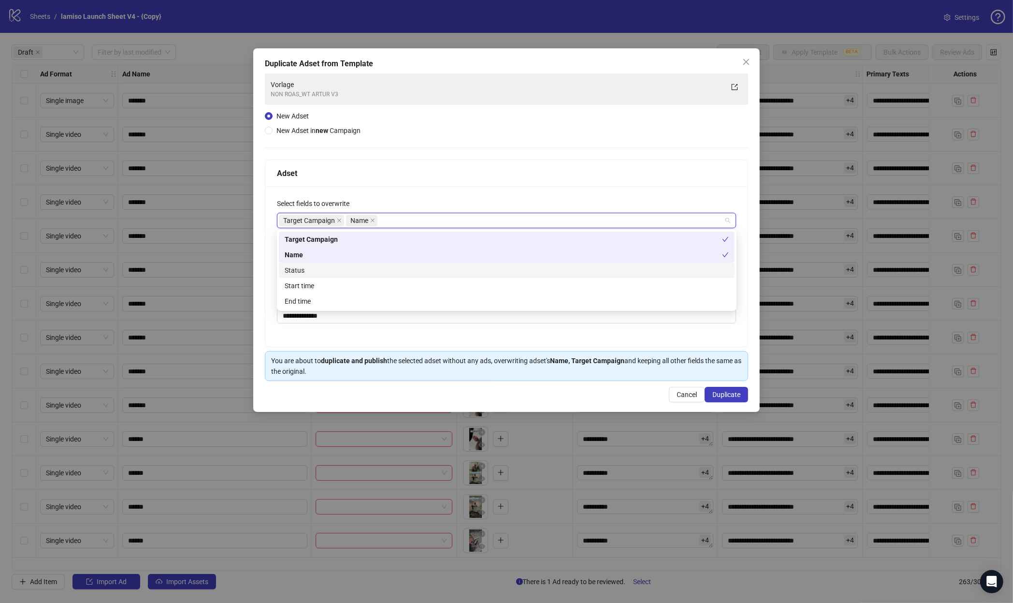
click at [344, 268] on div "Status" at bounding box center [507, 270] width 444 height 11
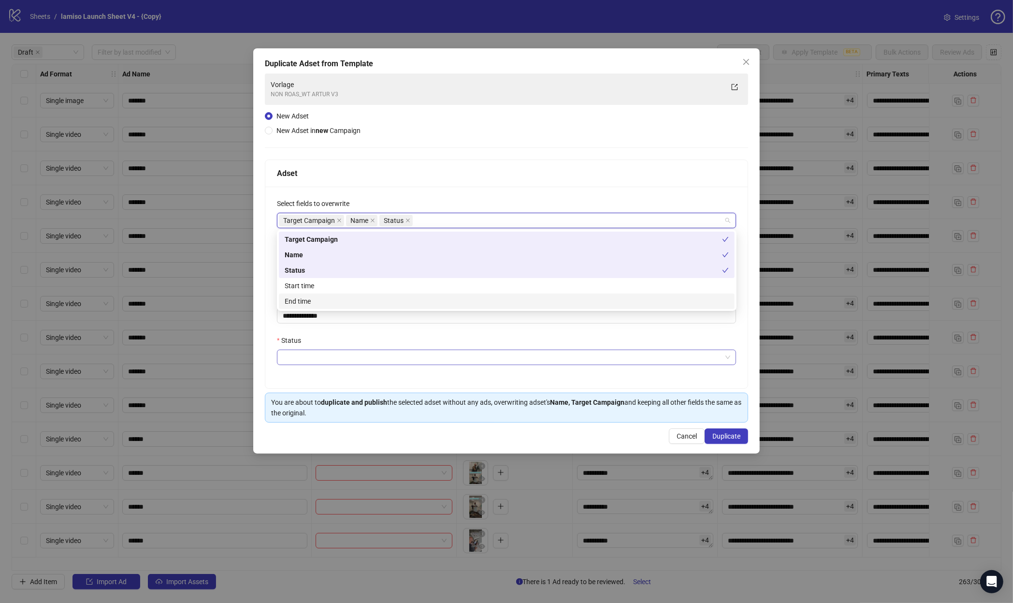
click at [300, 362] on input "Status" at bounding box center [502, 357] width 439 height 15
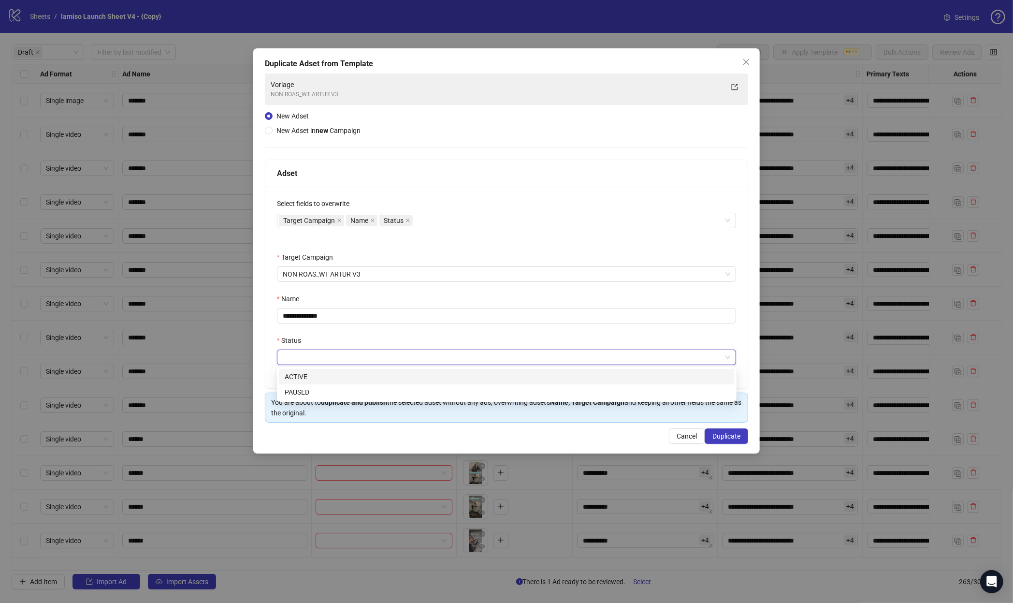
click at [299, 378] on div "ACTIVE" at bounding box center [507, 376] width 444 height 11
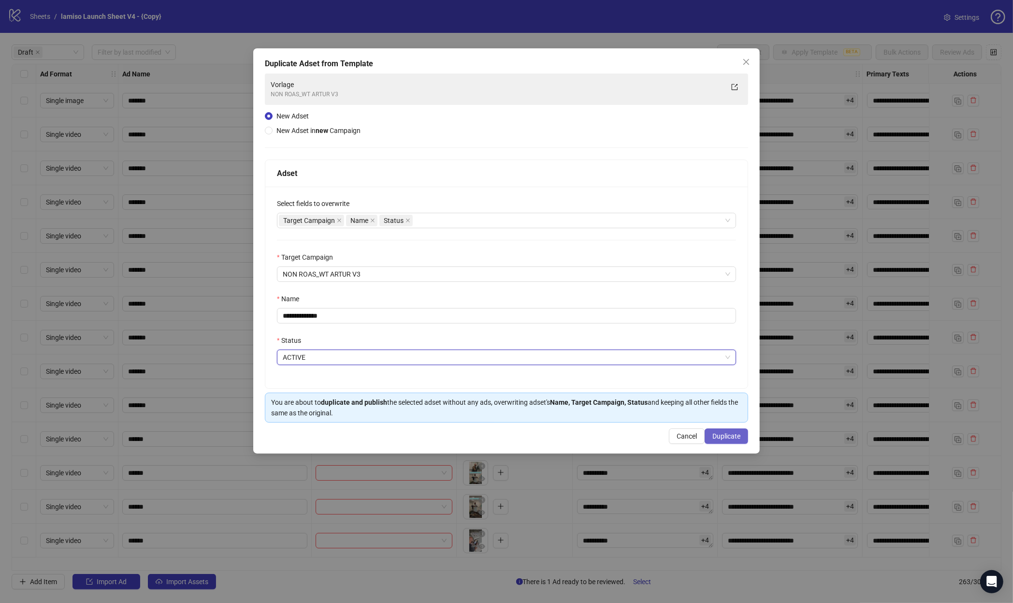
click at [725, 435] on span "Duplicate" at bounding box center [727, 436] width 28 height 8
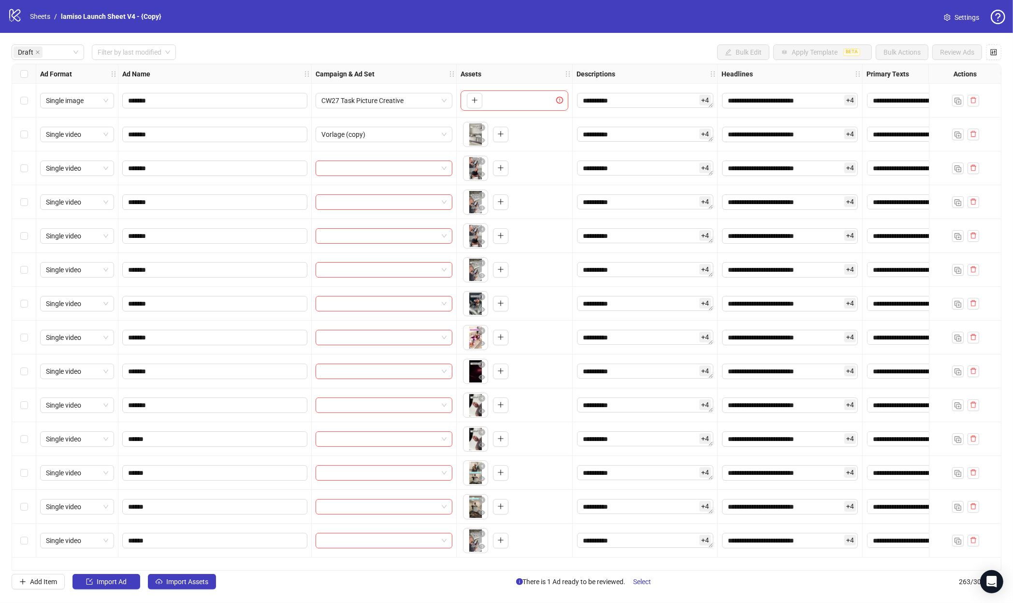
click at [391, 159] on div at bounding box center [384, 168] width 145 height 34
click at [382, 173] on input "search" at bounding box center [380, 168] width 117 height 15
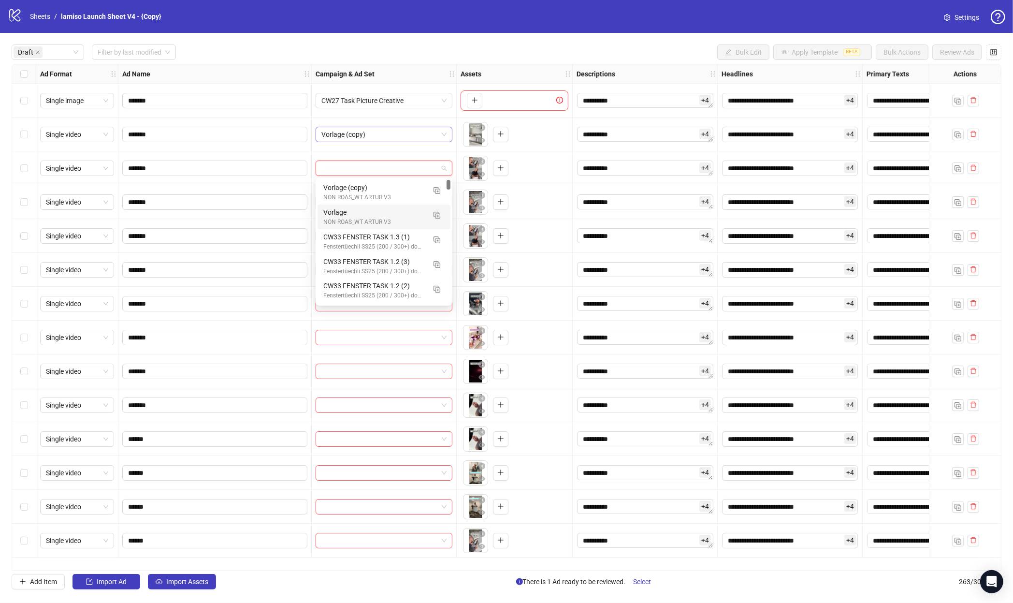
click at [387, 135] on span "Vorlage (copy)" at bounding box center [384, 134] width 125 height 15
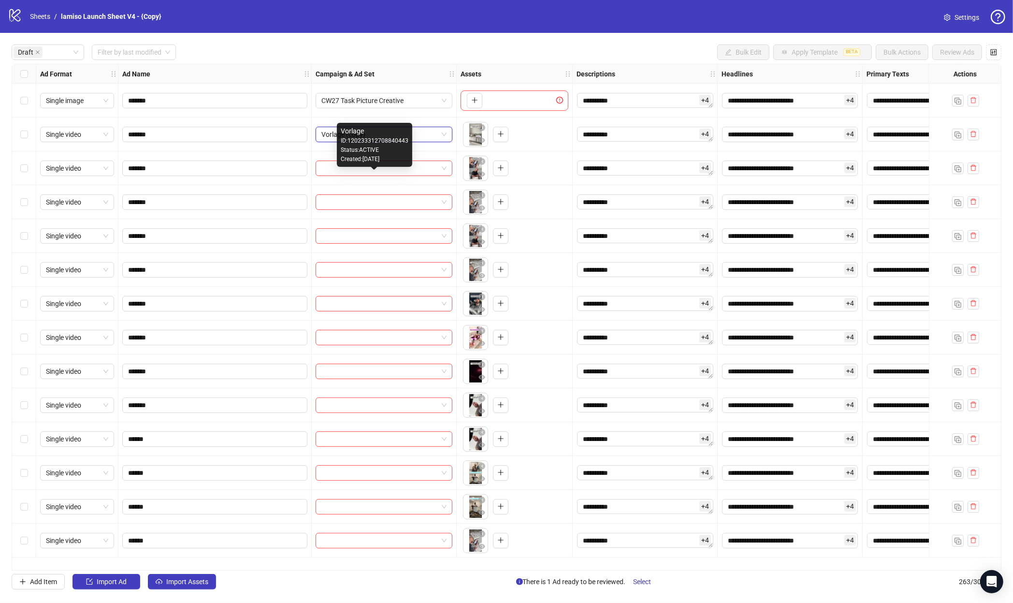
click at [386, 150] on div "Status: ACTIVE" at bounding box center [375, 150] width 68 height 9
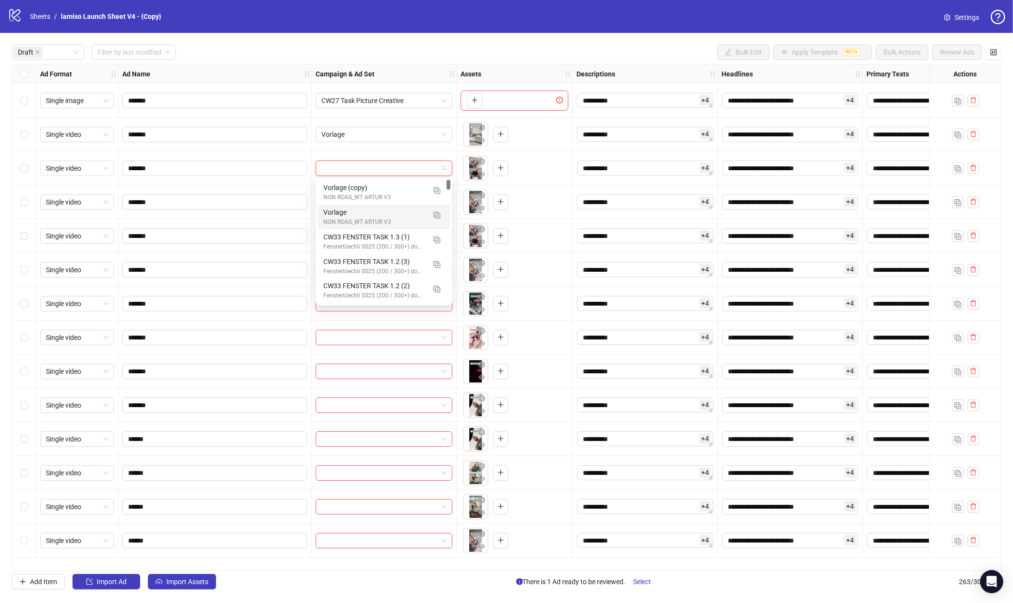
click at [374, 169] on input "search" at bounding box center [380, 168] width 117 height 15
click at [372, 191] on div "Vorlage (copy)" at bounding box center [374, 187] width 102 height 11
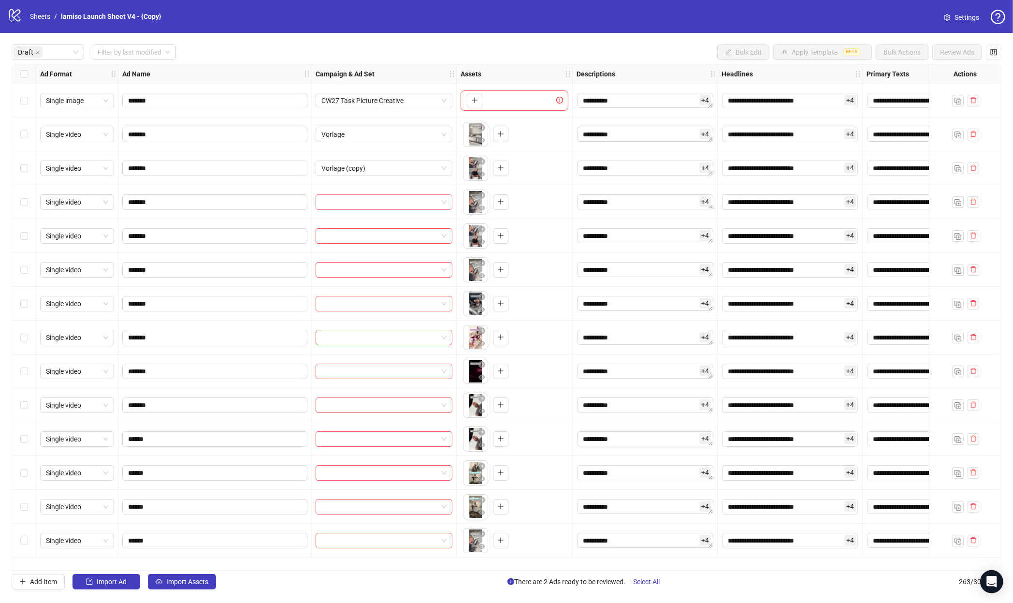
click at [370, 197] on input "search" at bounding box center [380, 202] width 117 height 15
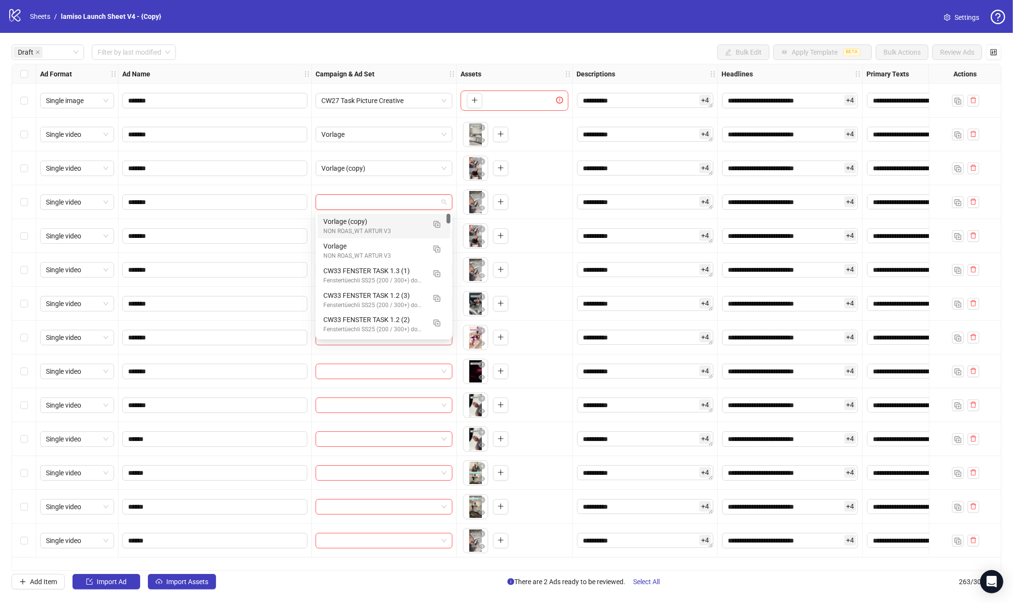
click at [367, 229] on div "NON ROAS_WT ARTUR V3" at bounding box center [374, 231] width 102 height 9
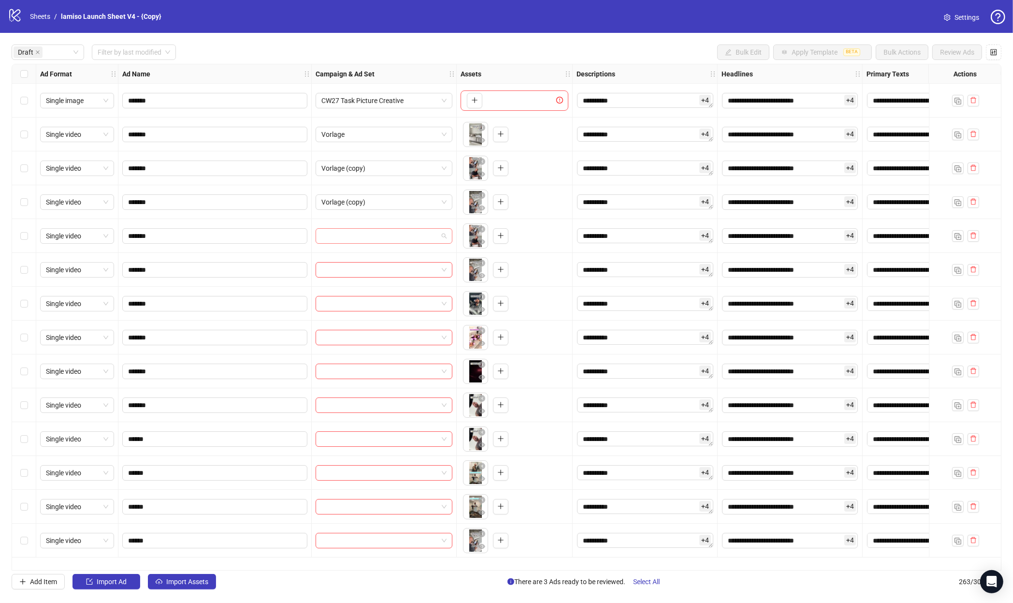
click at [365, 241] on input "search" at bounding box center [380, 236] width 117 height 15
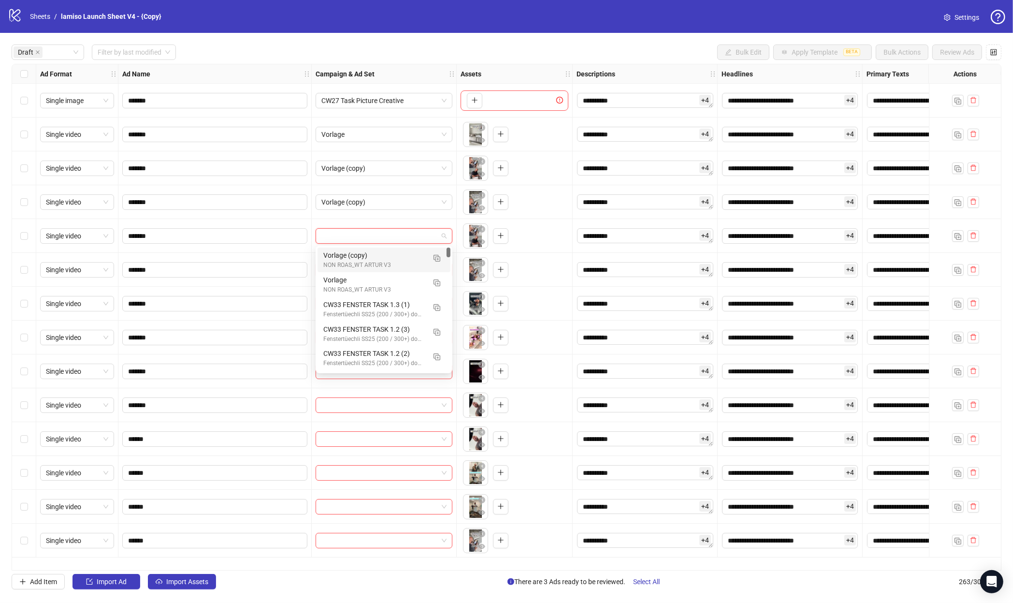
click at [365, 254] on div "Vorlage (copy)" at bounding box center [374, 255] width 102 height 11
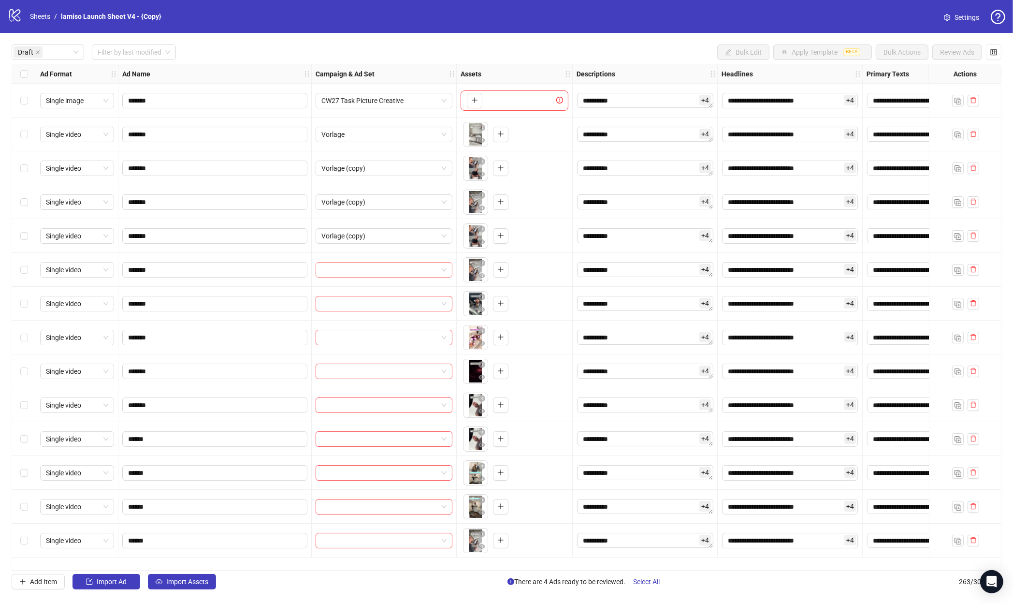
click at [364, 266] on input "search" at bounding box center [380, 270] width 117 height 15
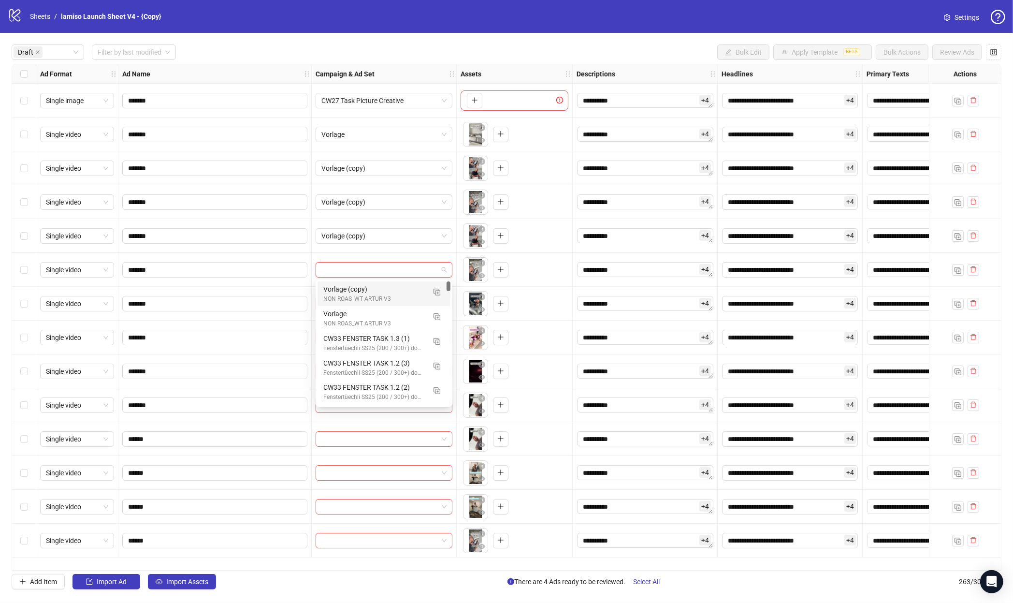
click at [362, 290] on div "Vorlage (copy)" at bounding box center [374, 289] width 102 height 11
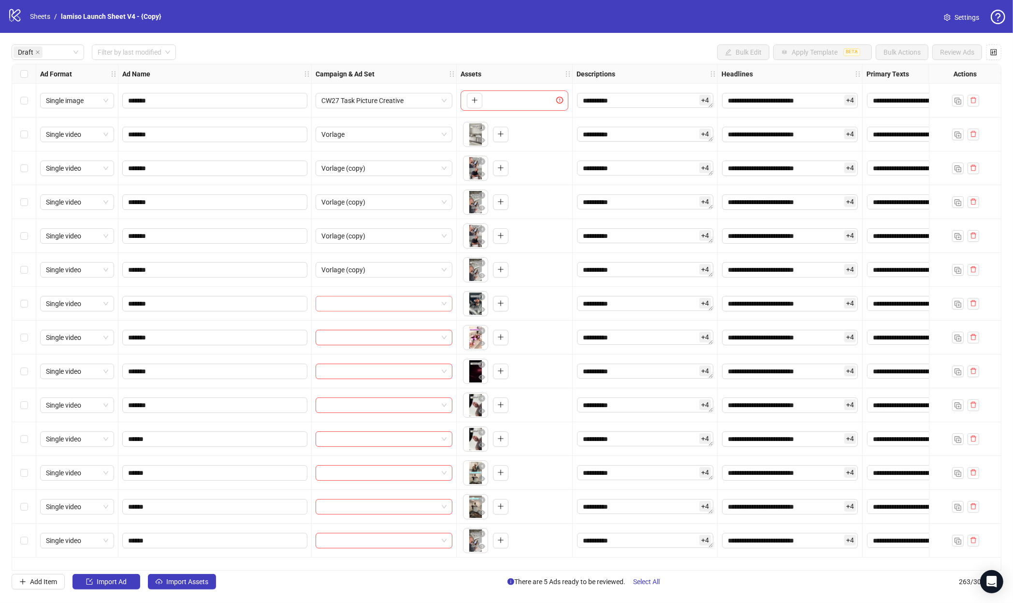
click at [360, 303] on input "search" at bounding box center [380, 303] width 117 height 15
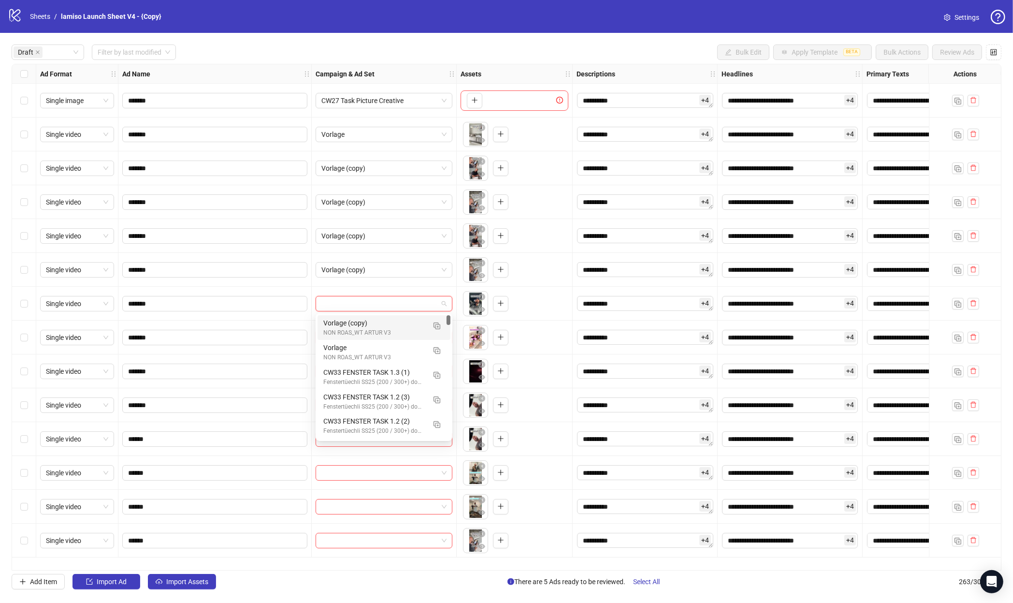
click at [360, 316] on div "Vorlage (copy) NON ROAS_WT ARTUR V3" at bounding box center [384, 327] width 133 height 25
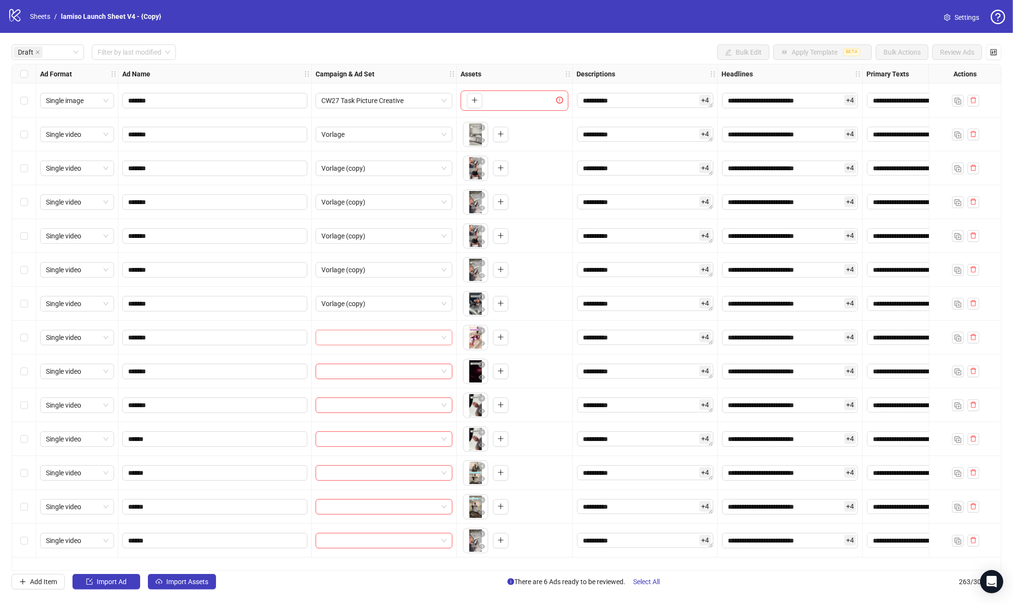
click at [359, 343] on input "search" at bounding box center [380, 337] width 117 height 15
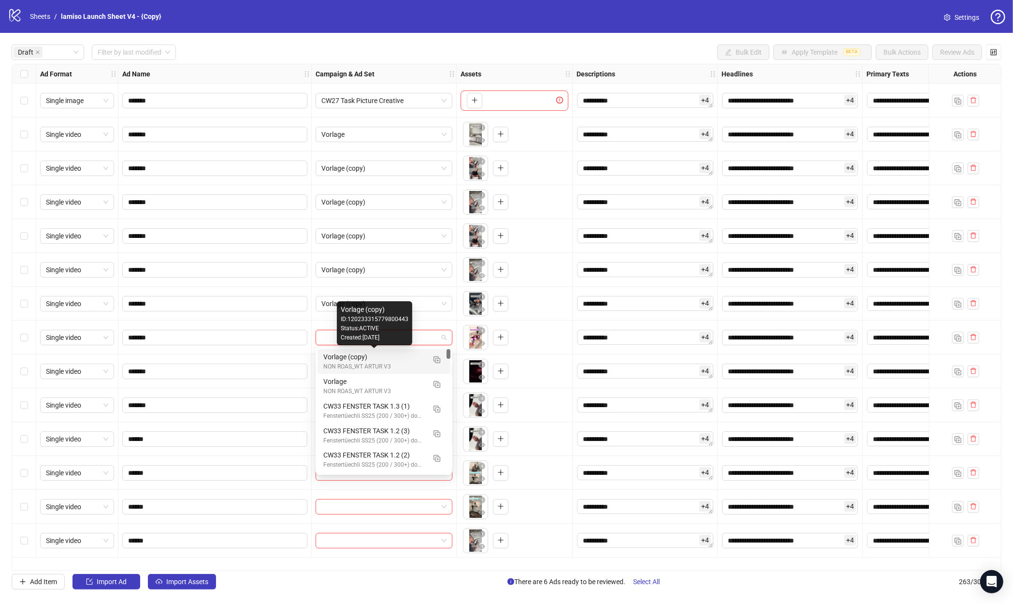
click at [359, 362] on div "Vorlage (copy)" at bounding box center [374, 357] width 102 height 11
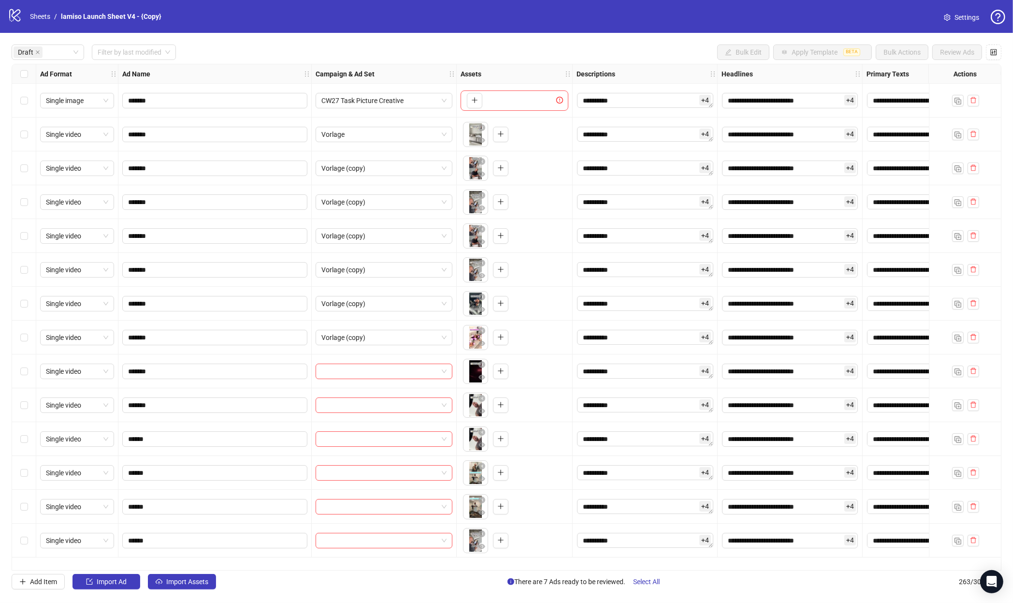
click at [391, 390] on div at bounding box center [384, 405] width 145 height 34
click at [391, 373] on input "search" at bounding box center [380, 371] width 117 height 15
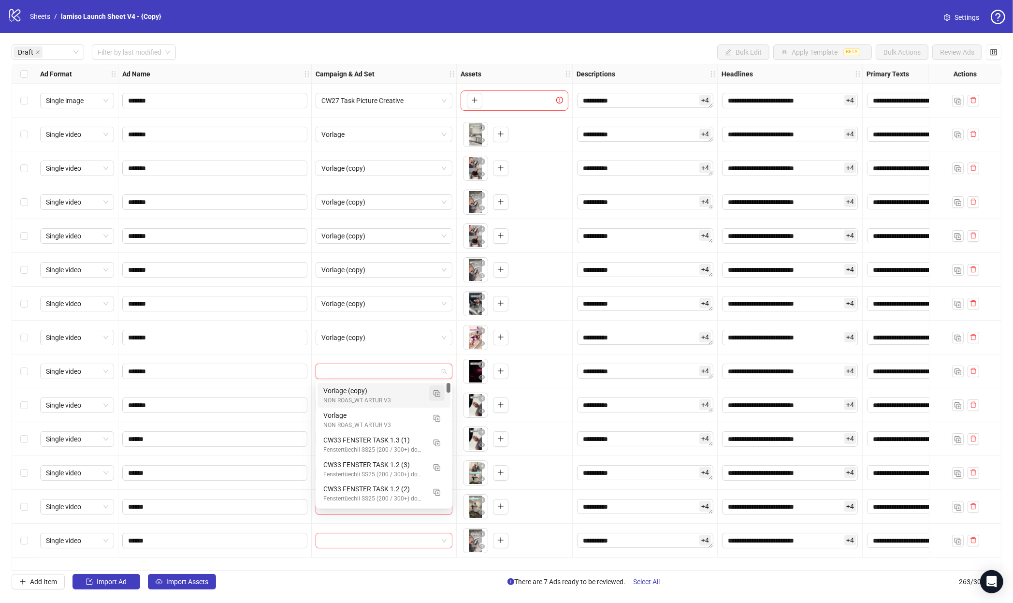
click at [437, 393] on img "button" at bounding box center [437, 393] width 7 height 7
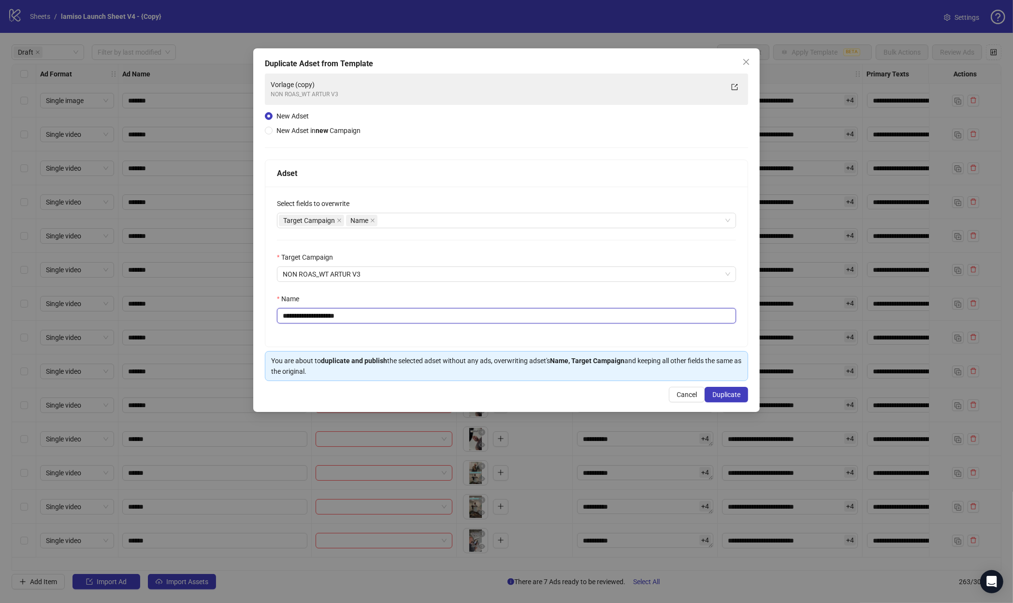
drag, startPoint x: 306, startPoint y: 315, endPoint x: 362, endPoint y: 315, distance: 55.6
click at [362, 315] on input "**********" at bounding box center [506, 315] width 459 height 15
click at [364, 315] on input "**********" at bounding box center [506, 315] width 459 height 15
drag, startPoint x: 328, startPoint y: 317, endPoint x: 442, endPoint y: 317, distance: 113.6
click at [442, 317] on input "**********" at bounding box center [506, 315] width 459 height 15
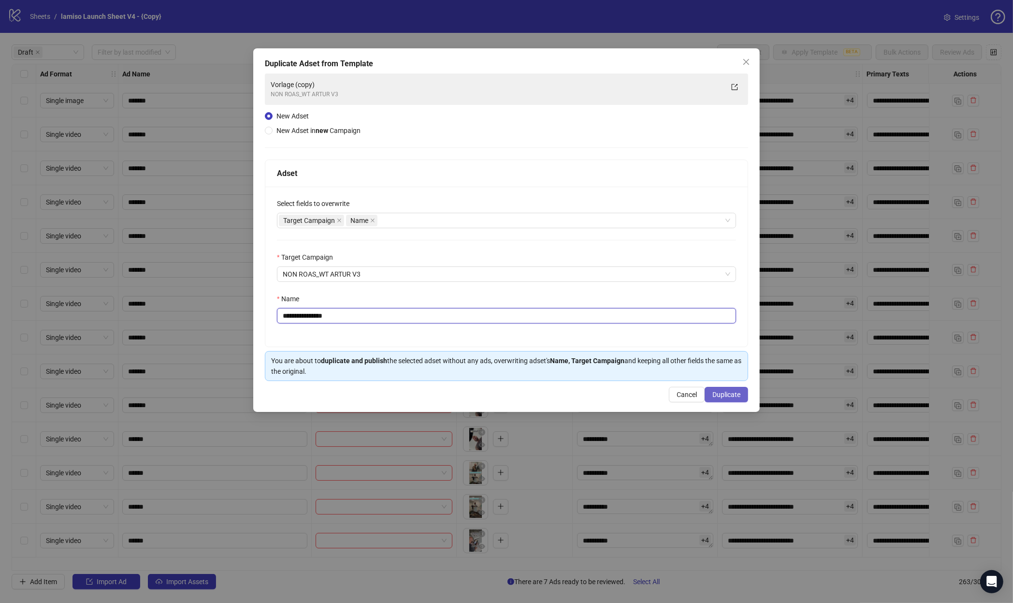
type input "**********"
click at [725, 387] on button "Duplicate" at bounding box center [727, 394] width 44 height 15
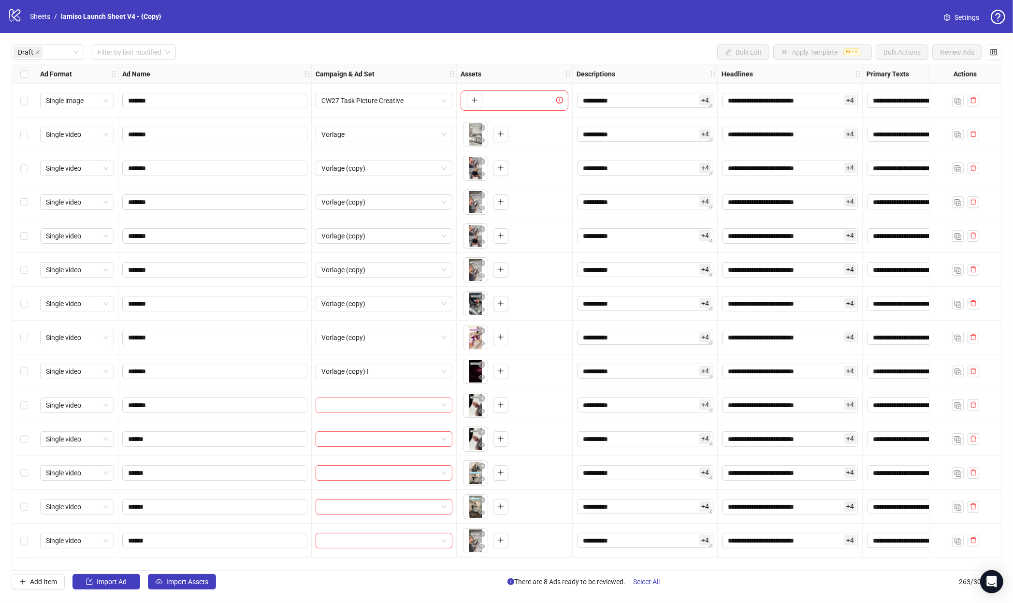
click at [360, 408] on input "search" at bounding box center [380, 405] width 117 height 15
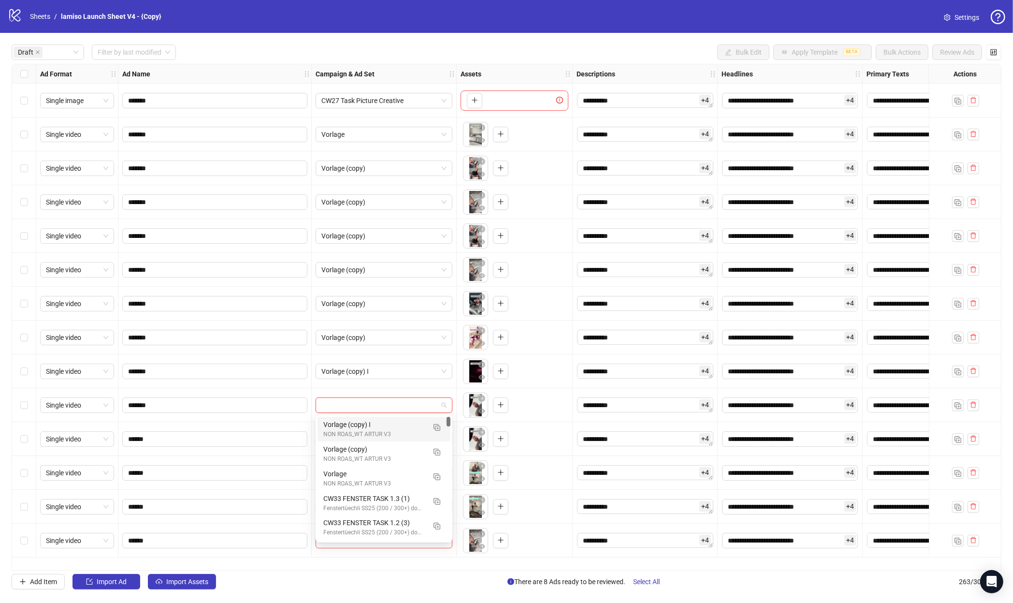
click at [378, 426] on div "Vorlage (copy) I" at bounding box center [374, 424] width 102 height 11
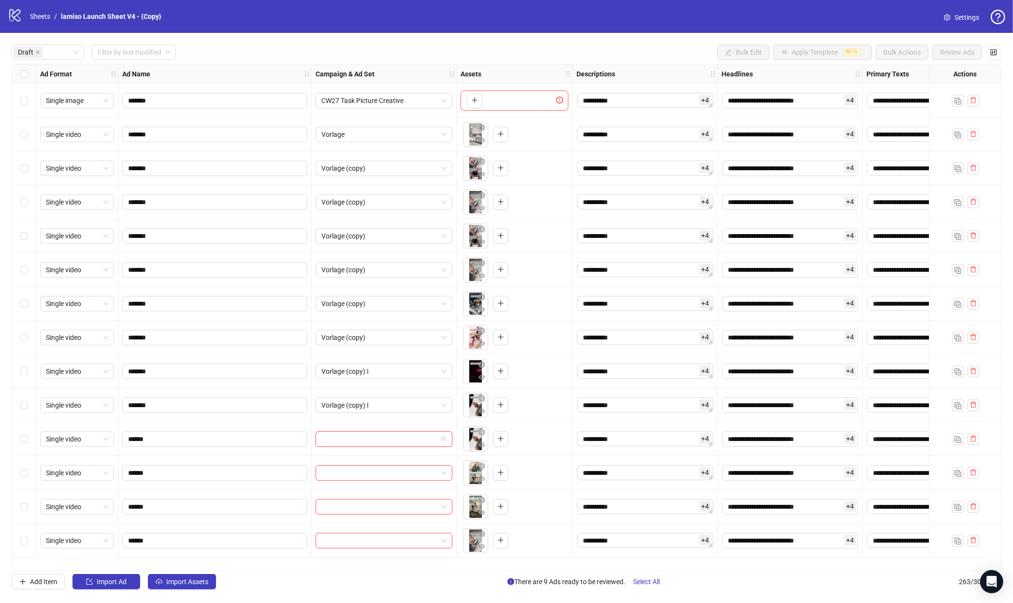
click at [371, 439] on input "search" at bounding box center [380, 439] width 117 height 15
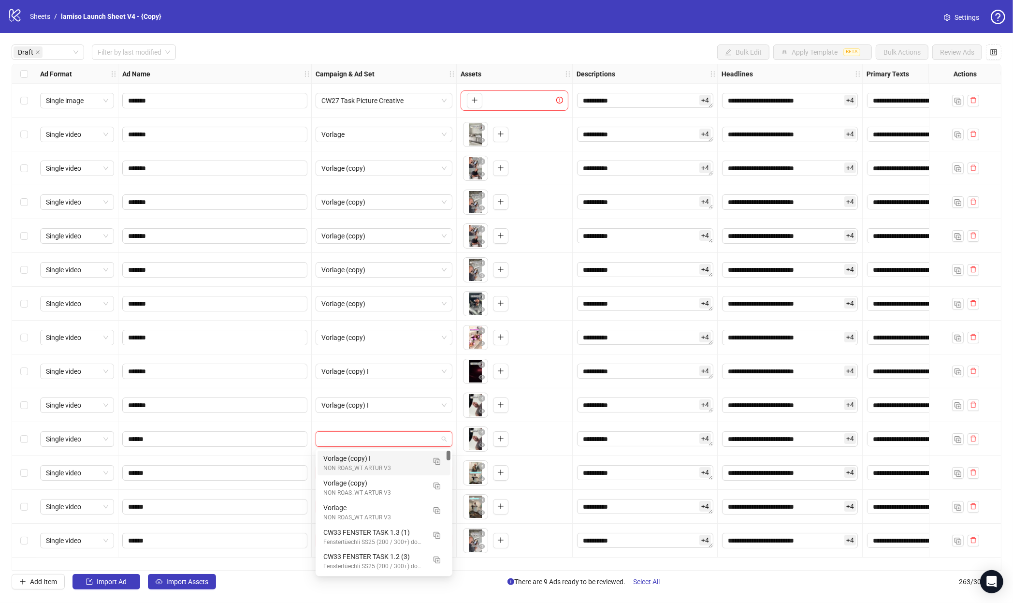
click at [369, 476] on div "Vorlage (copy) NON ROAS_WT ARTUR V3" at bounding box center [384, 487] width 133 height 25
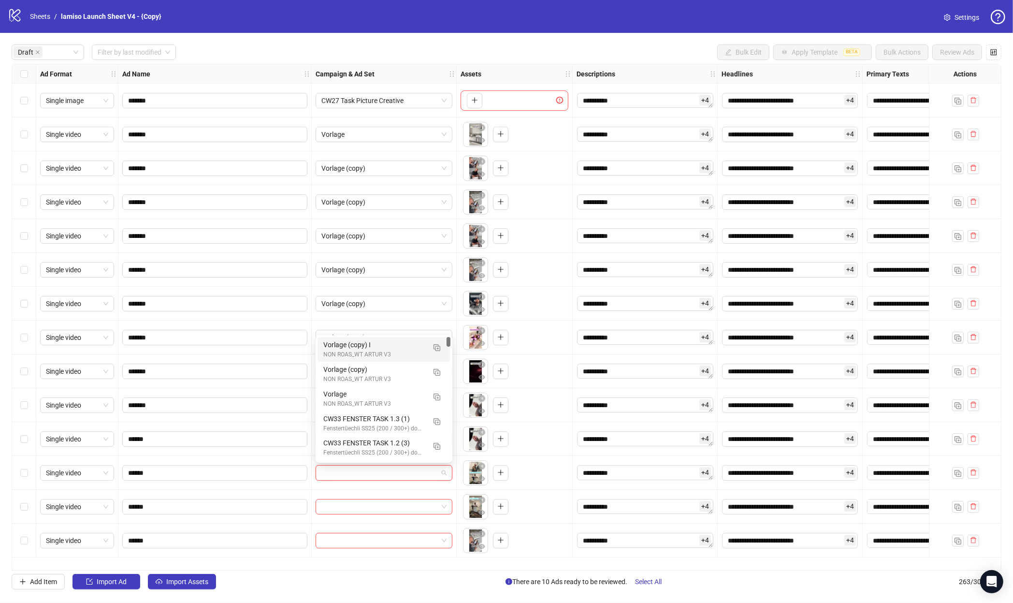
click at [364, 471] on input "search" at bounding box center [380, 473] width 117 height 15
click at [363, 353] on div "NON ROAS_WT ARTUR V3" at bounding box center [374, 354] width 102 height 9
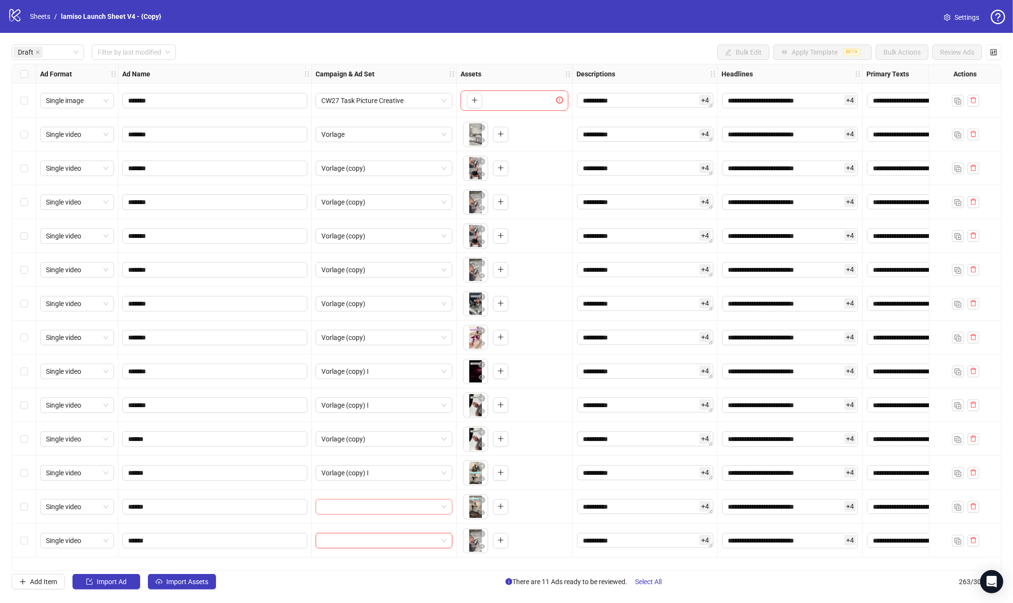
click at [365, 503] on input "search" at bounding box center [380, 506] width 117 height 15
click at [375, 387] on div "Created: [DATE]" at bounding box center [375, 384] width 68 height 9
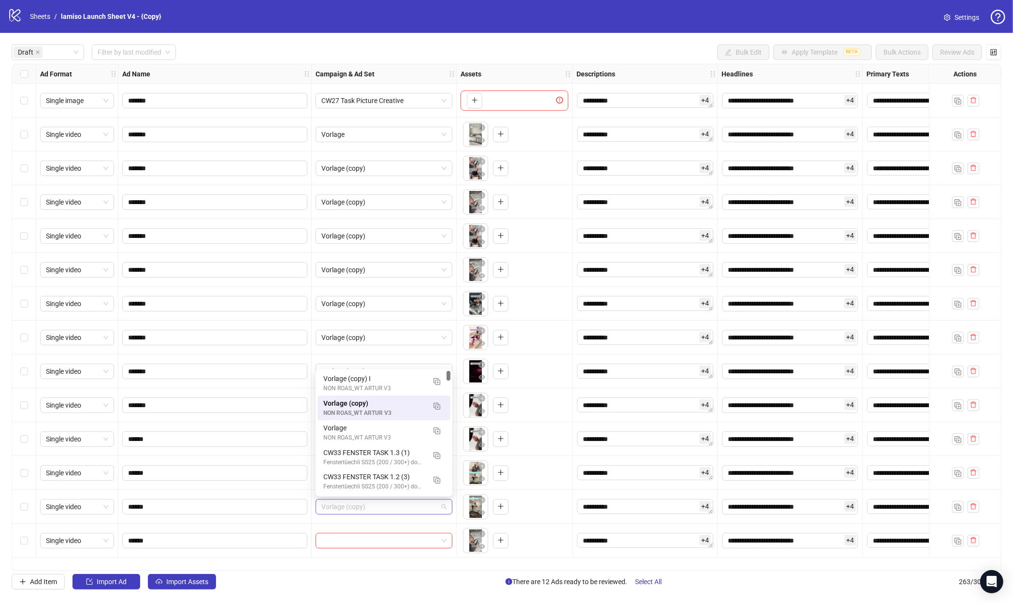
click at [384, 503] on span "Vorlage (copy)" at bounding box center [384, 506] width 125 height 15
click at [395, 378] on div "Vorlage (copy) I" at bounding box center [374, 378] width 102 height 11
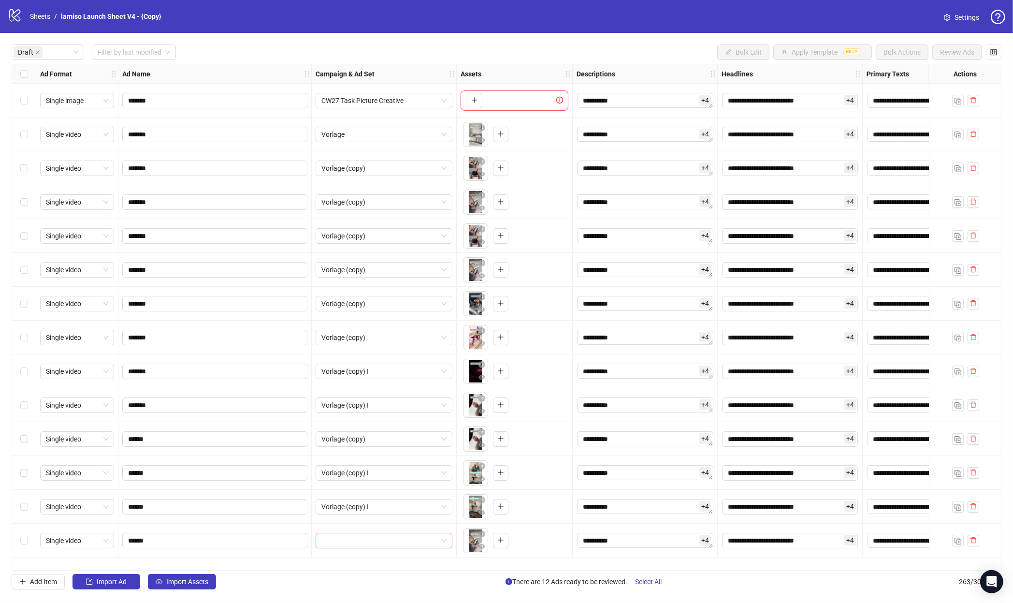
click at [380, 536] on input "search" at bounding box center [380, 540] width 117 height 15
click at [368, 422] on div "NON ROAS_WT ARTUR V3" at bounding box center [374, 422] width 102 height 9
click at [29, 106] on div "Select row 1" at bounding box center [24, 101] width 24 height 34
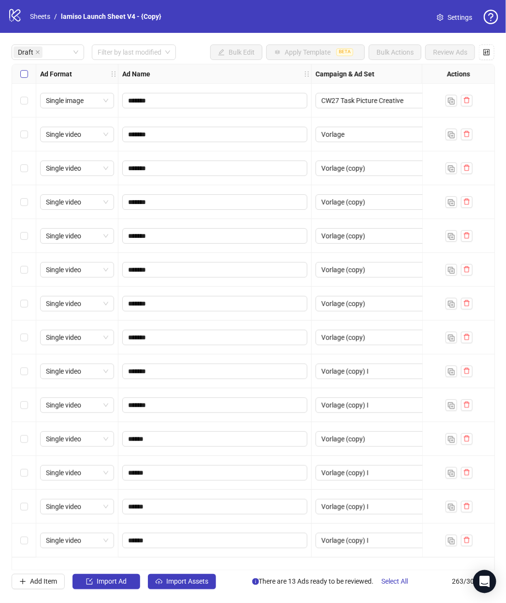
click at [23, 77] on label "Select all rows" at bounding box center [24, 74] width 8 height 11
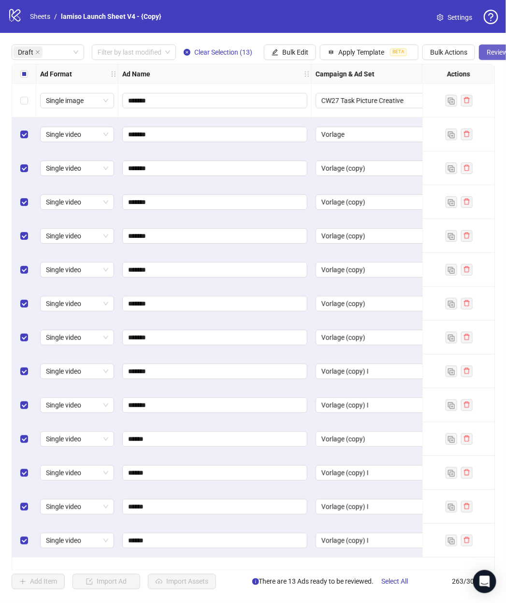
click at [497, 54] on span "Review Ads" at bounding box center [504, 52] width 34 height 8
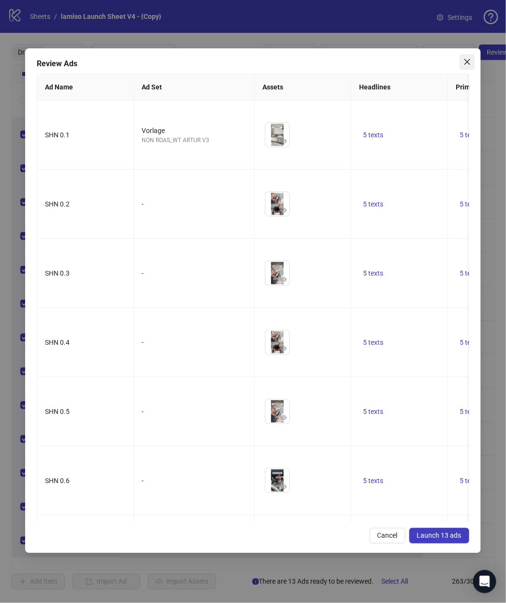
click at [470, 60] on icon "close" at bounding box center [468, 62] width 8 height 8
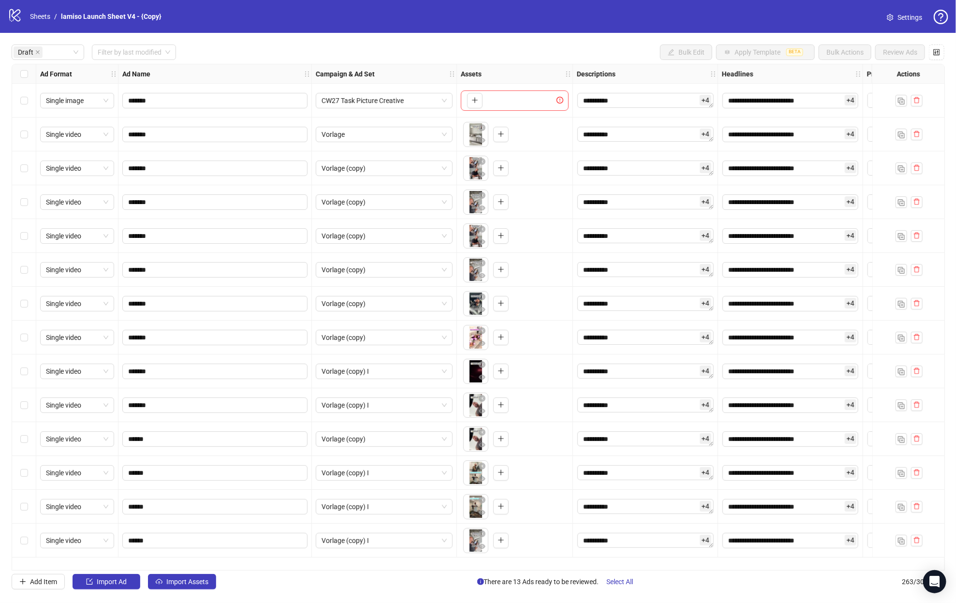
click at [15, 77] on div "Select all rows" at bounding box center [24, 73] width 24 height 19
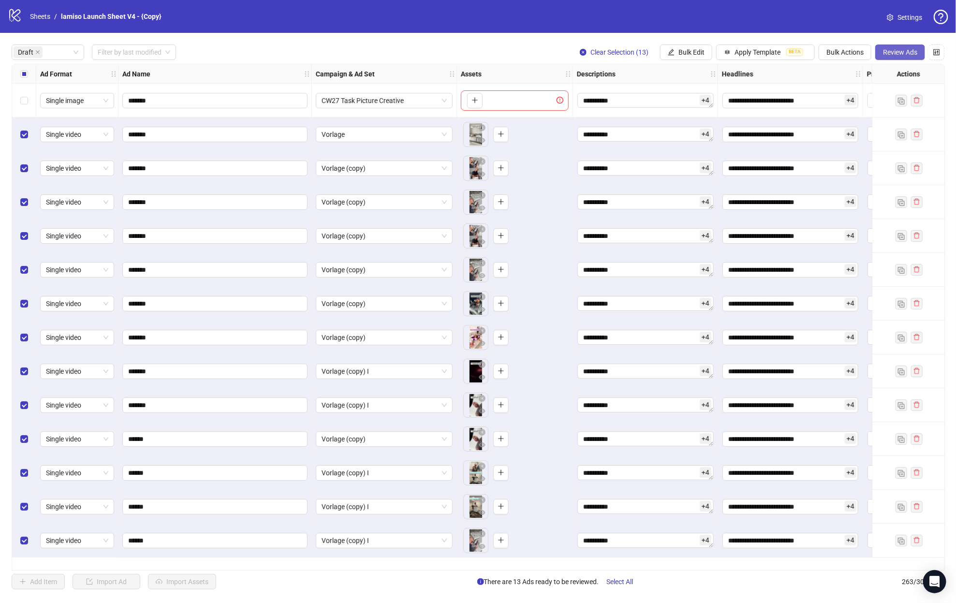
click at [889, 56] on span "Review Ads" at bounding box center [900, 52] width 34 height 8
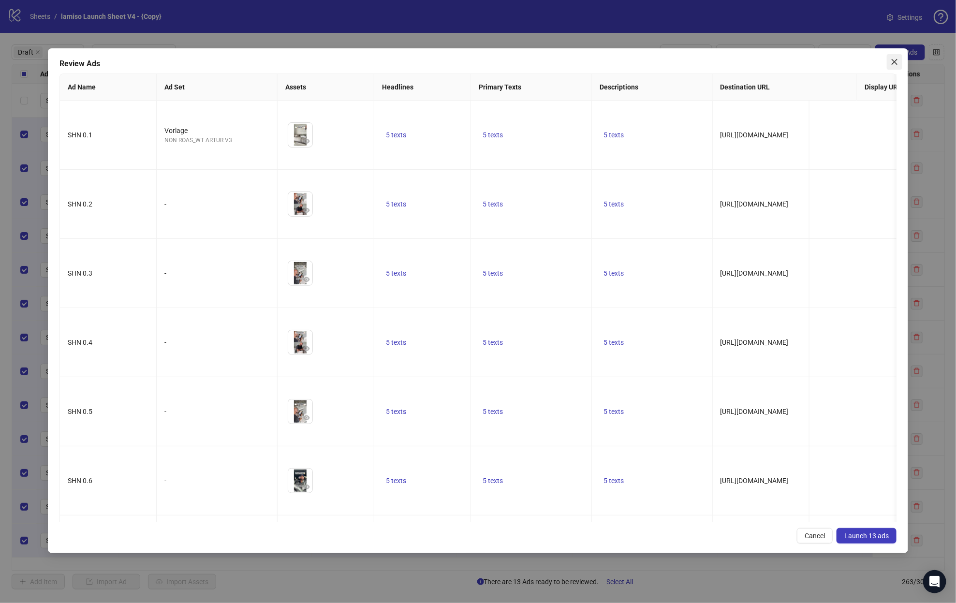
click at [899, 61] on span "Close" at bounding box center [894, 62] width 15 height 8
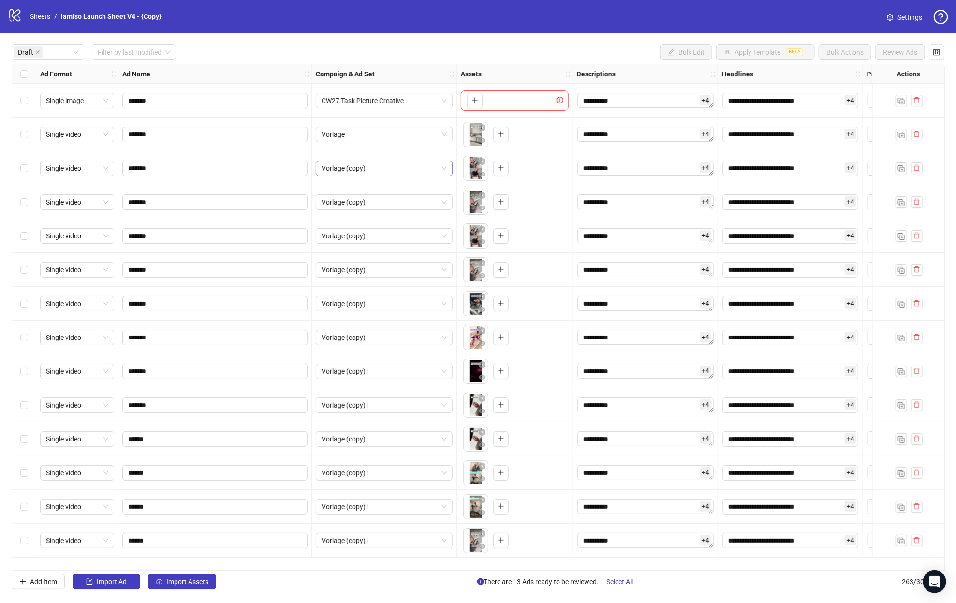
click at [388, 165] on span "Vorlage (copy)" at bounding box center [384, 168] width 125 height 15
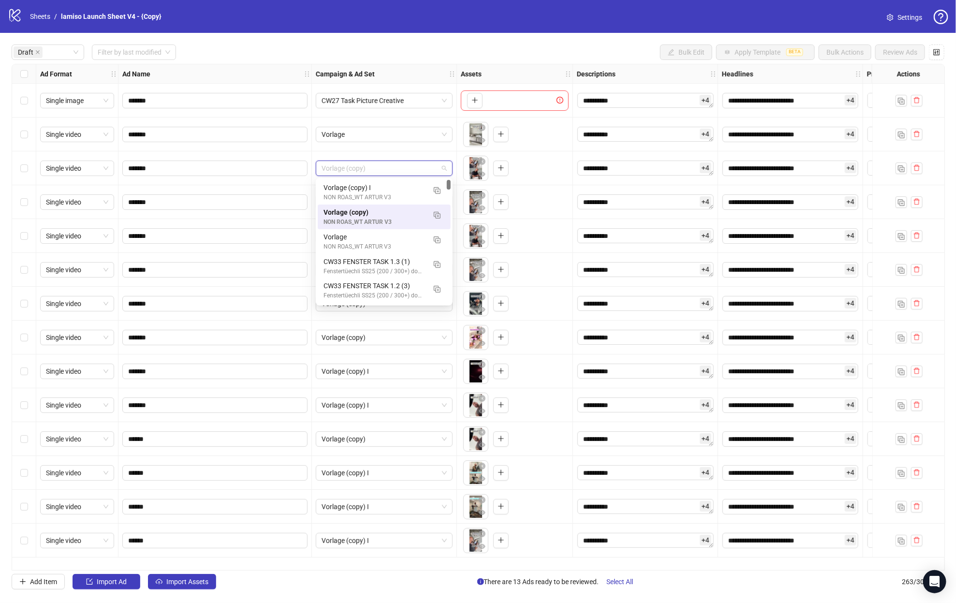
click at [372, 221] on div "NON ROAS_WT ARTUR V3" at bounding box center [374, 222] width 102 height 9
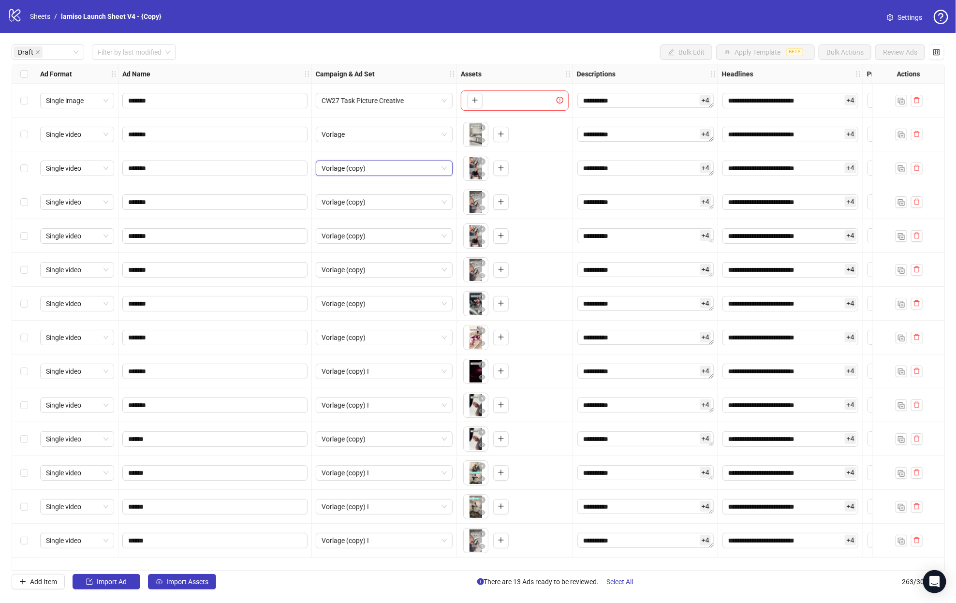
click at [371, 193] on div "Vorlage (copy)" at bounding box center [384, 202] width 145 height 34
click at [369, 199] on span "Vorlage (copy)" at bounding box center [384, 202] width 125 height 15
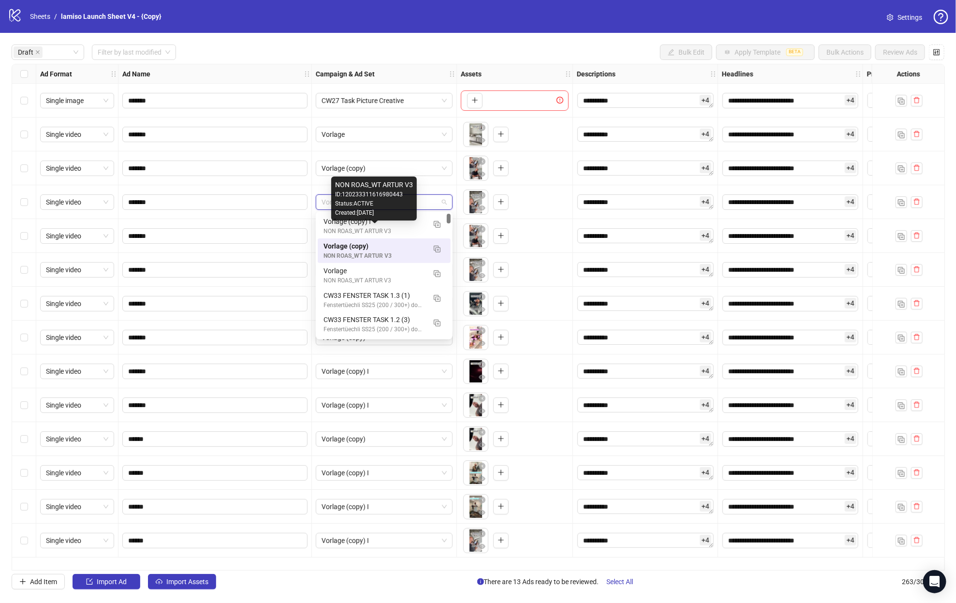
click at [372, 256] on div "NON ROAS_WT ARTUR V3" at bounding box center [374, 255] width 102 height 9
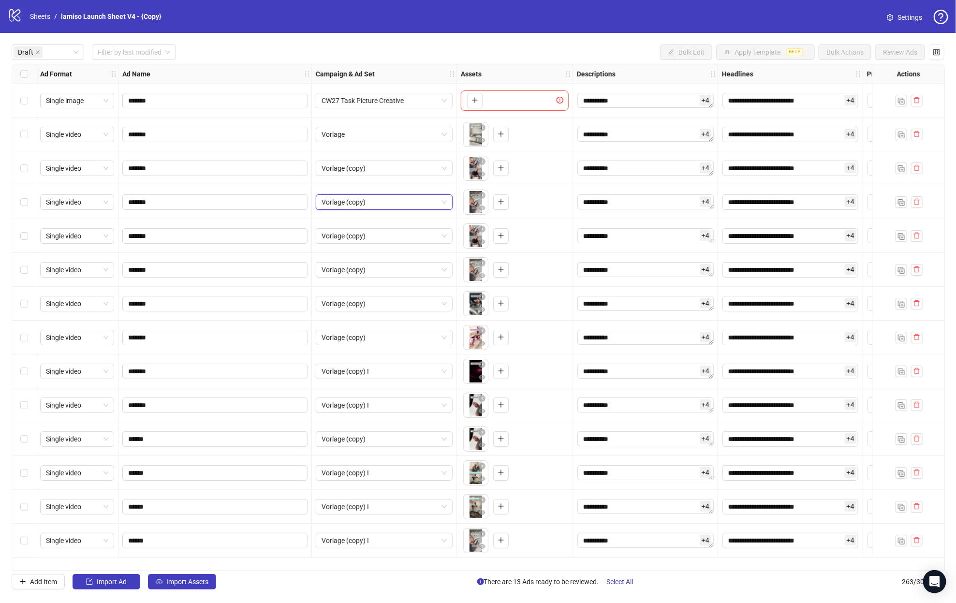
click at [21, 64] on div "Select all rows" at bounding box center [24, 73] width 24 height 19
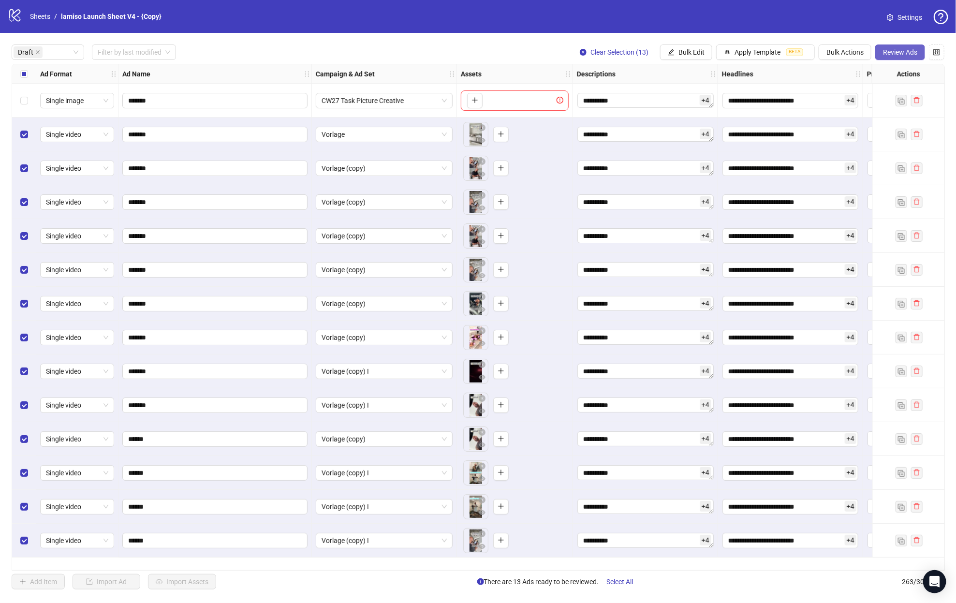
click at [876, 50] on button "Review Ads" at bounding box center [900, 51] width 50 height 15
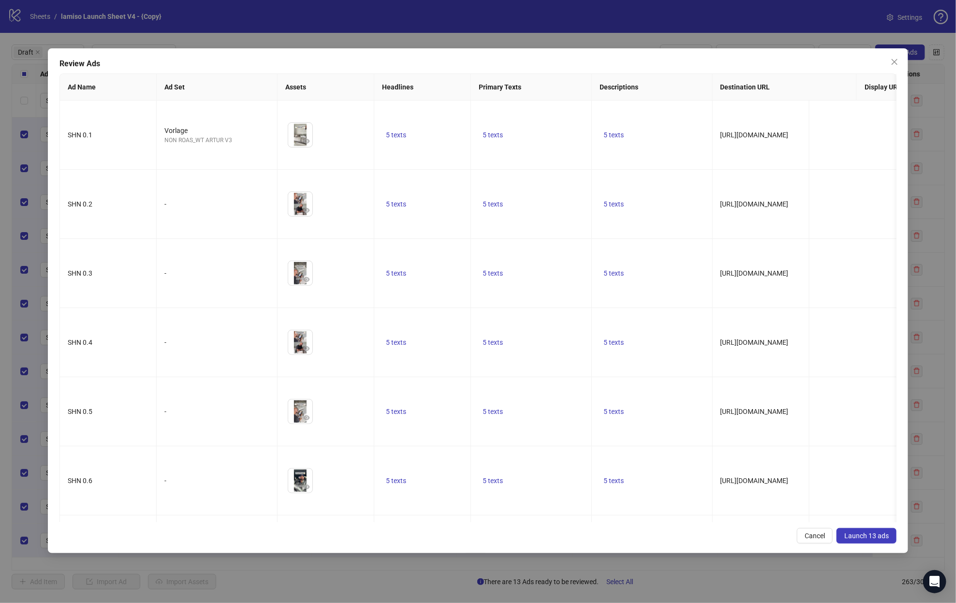
click at [864, 535] on span "Launch 13 ads" at bounding box center [866, 536] width 44 height 8
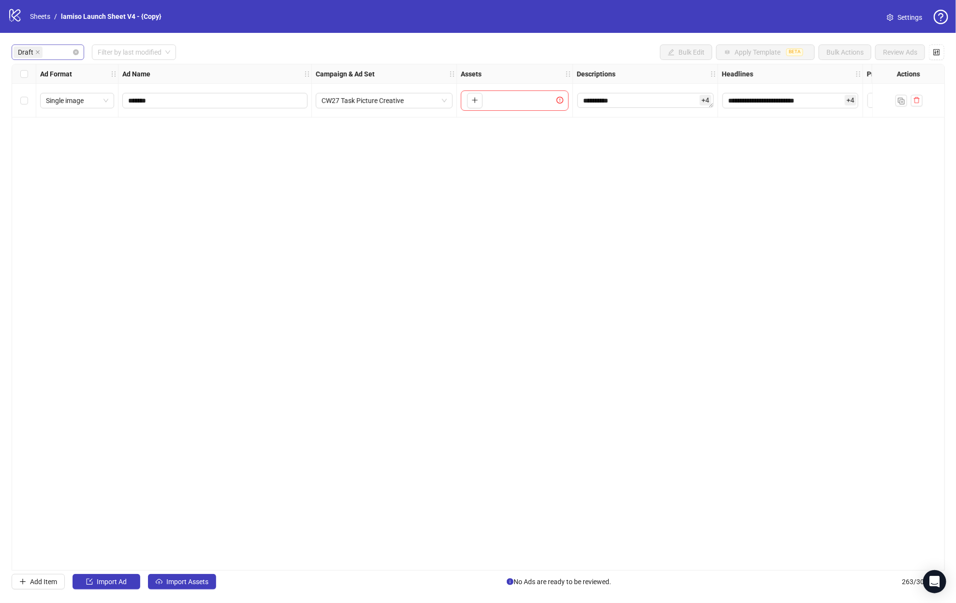
click at [55, 49] on div "Draft" at bounding box center [43, 52] width 59 height 14
click at [32, 52] on span "Draft" at bounding box center [25, 52] width 15 height 11
click at [37, 52] on icon "close" at bounding box center [37, 52] width 5 height 5
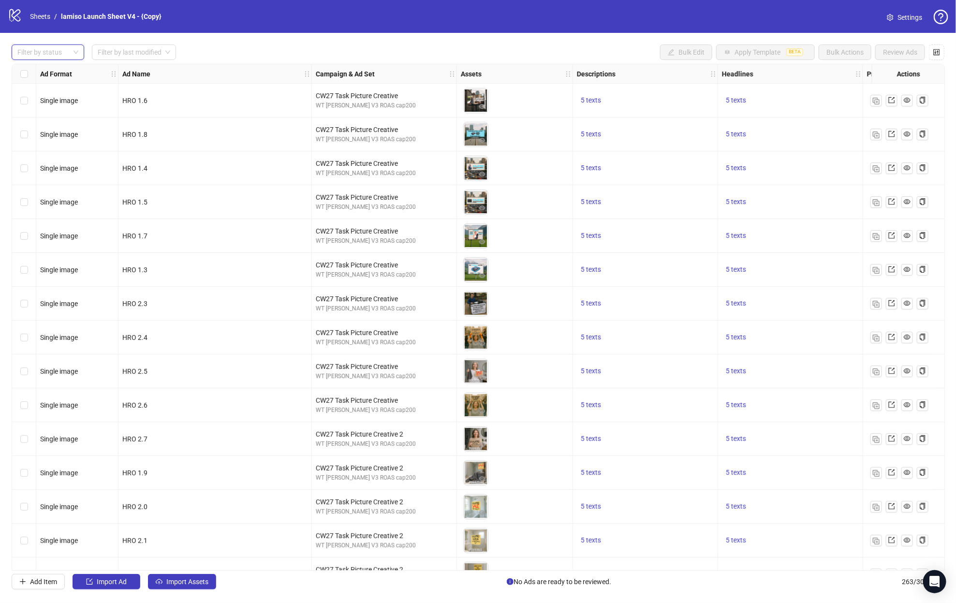
click at [51, 48] on div at bounding box center [43, 52] width 59 height 14
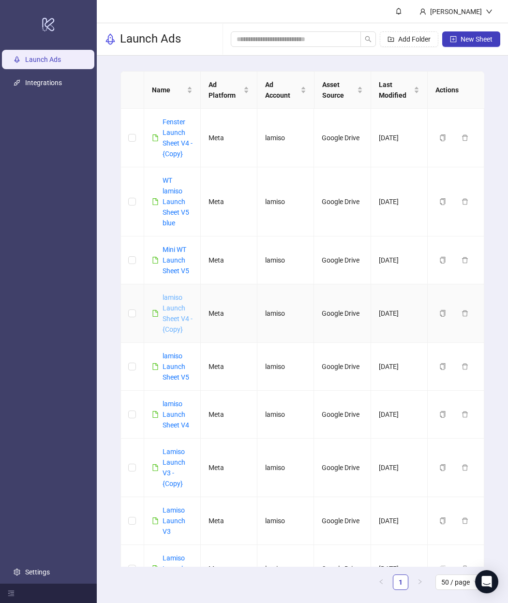
click at [172, 298] on link "lamiso Launch Sheet V4 - {Copy}" at bounding box center [177, 313] width 30 height 40
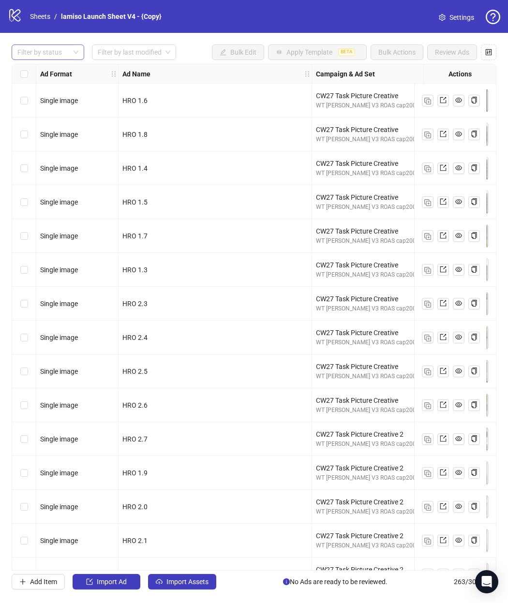
click at [15, 47] on div at bounding box center [16, 52] width 5 height 12
click at [35, 77] on div "Draft" at bounding box center [48, 71] width 69 height 15
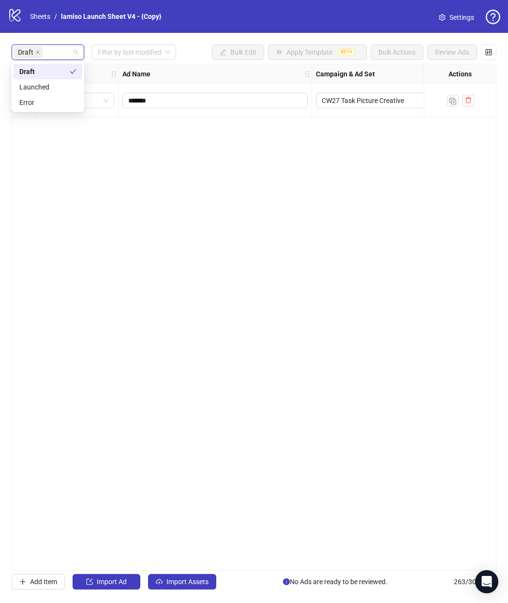
click at [170, 146] on div "**********" at bounding box center [254, 317] width 484 height 507
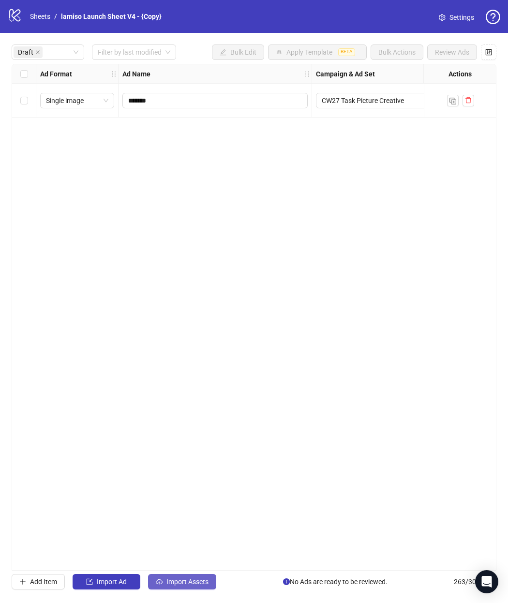
click at [171, 587] on button "Import Assets" at bounding box center [182, 581] width 68 height 15
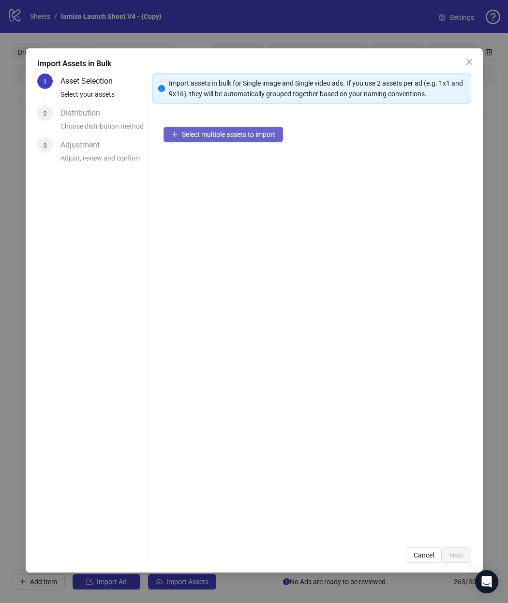
click at [179, 135] on button "Select multiple assets to import" at bounding box center [222, 134] width 119 height 15
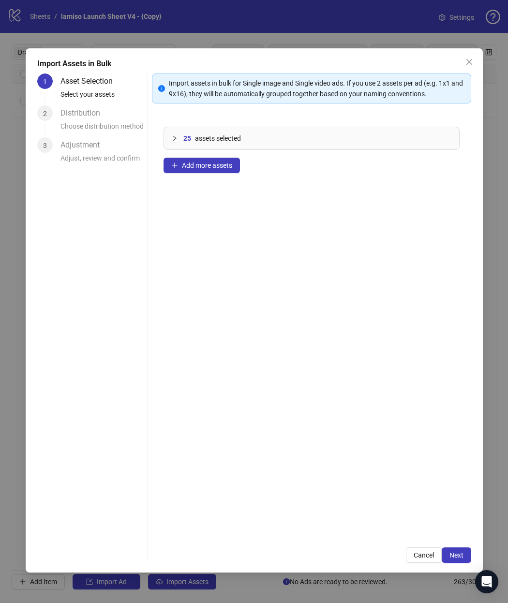
click at [452, 544] on div "Import assets in bulk for Single image and Single video ads. If you use 2 asset…" at bounding box center [311, 317] width 319 height 489
click at [454, 552] on span "Next" at bounding box center [456, 555] width 14 height 8
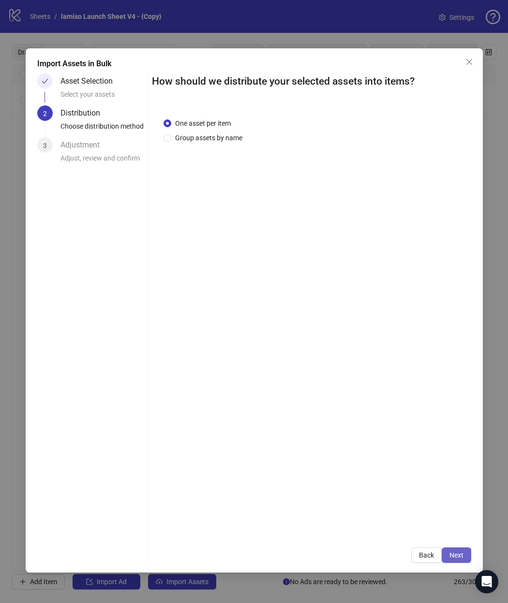
click at [451, 556] on span "Next" at bounding box center [456, 555] width 14 height 8
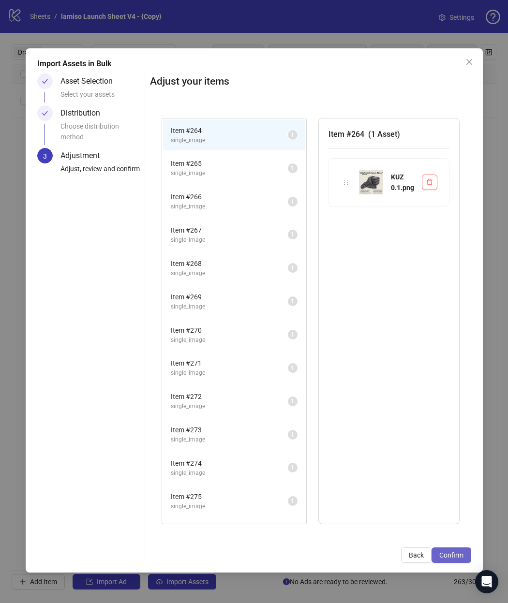
click at [447, 549] on button "Confirm" at bounding box center [451, 554] width 40 height 15
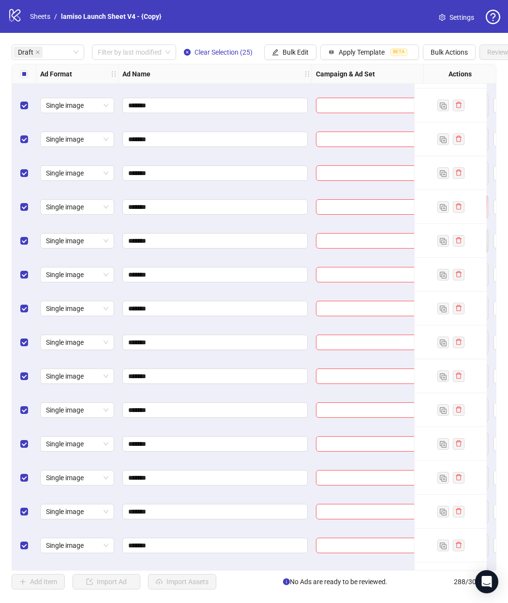
scroll to position [396, 0]
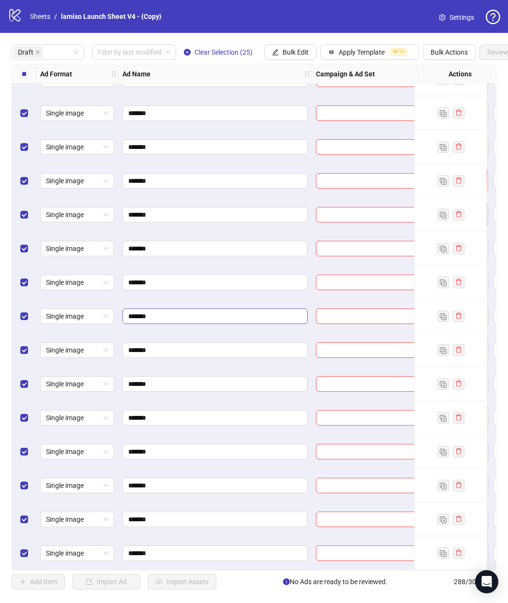
click at [218, 308] on span "*******" at bounding box center [214, 315] width 185 height 15
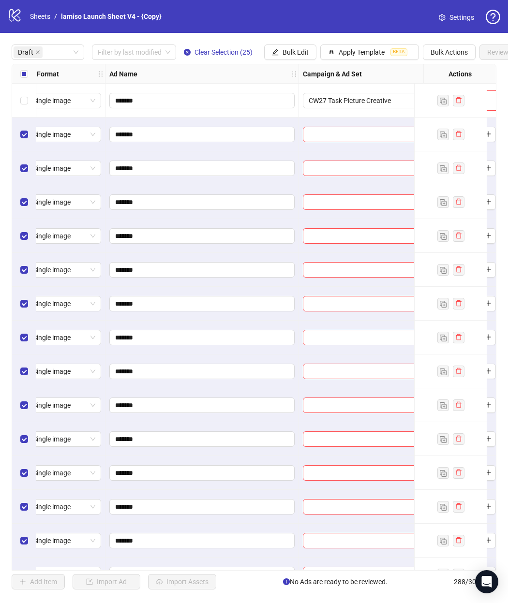
scroll to position [0, 0]
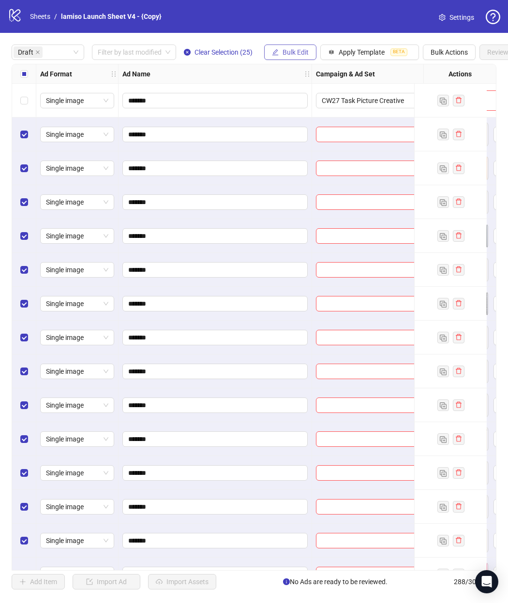
click at [285, 47] on button "Bulk Edit" at bounding box center [290, 51] width 52 height 15
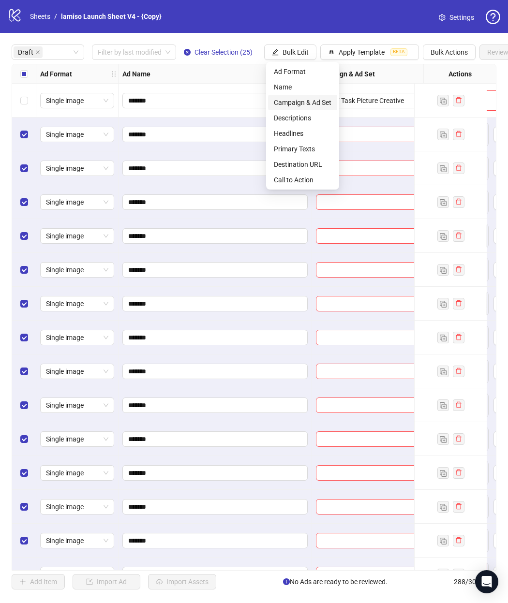
click at [287, 98] on span "Campaign & Ad Set" at bounding box center [303, 102] width 58 height 11
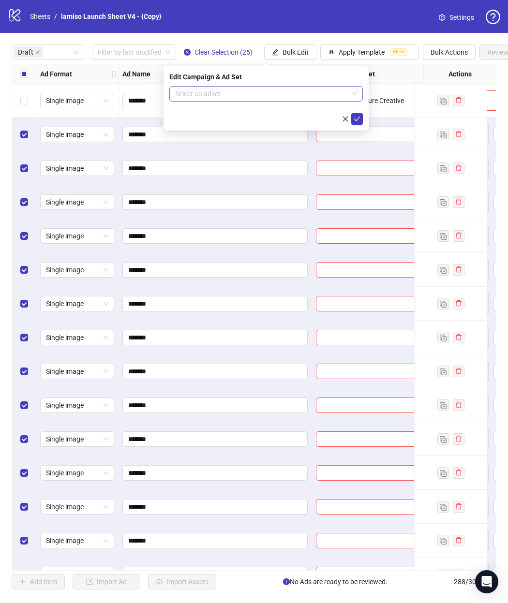
click at [275, 95] on input "search" at bounding box center [261, 94] width 173 height 15
click at [284, 69] on div "Edit Campaign & Ad Set Select an adset" at bounding box center [265, 98] width 205 height 65
click at [329, 95] on input "search" at bounding box center [261, 94] width 173 height 15
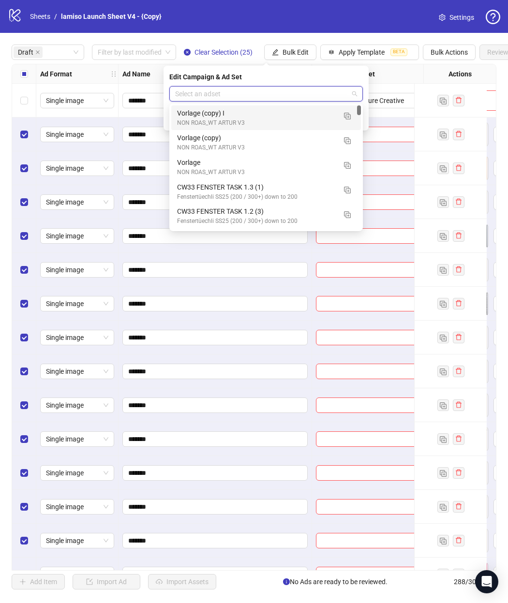
click at [231, 99] on input "search" at bounding box center [261, 94] width 173 height 15
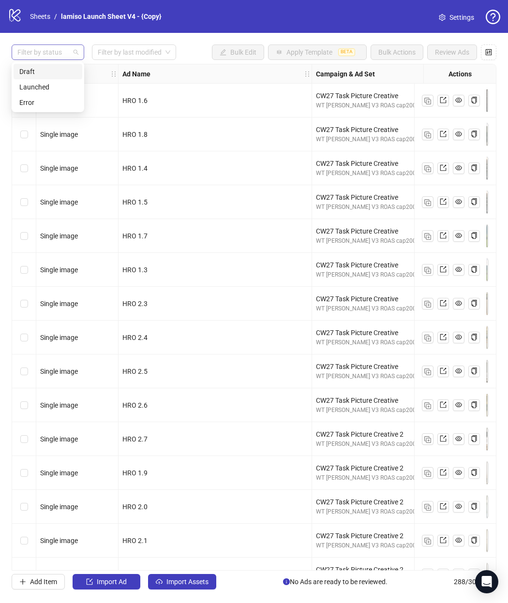
click at [62, 58] on div at bounding box center [43, 52] width 59 height 14
click at [26, 104] on div "Error" at bounding box center [47, 102] width 57 height 11
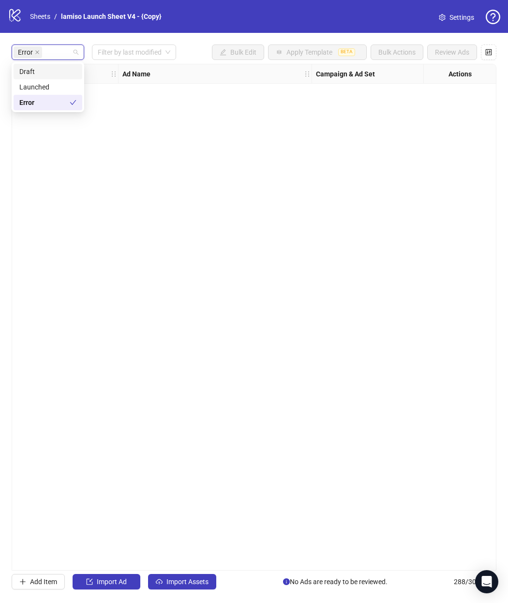
click at [28, 72] on div "Draft" at bounding box center [47, 71] width 57 height 11
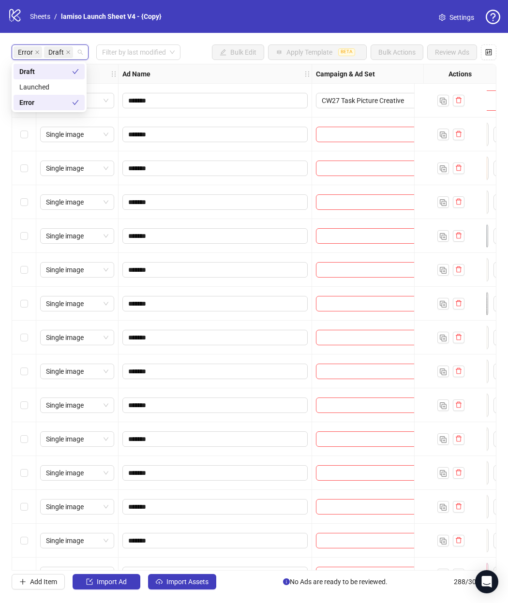
click at [35, 104] on div "Error" at bounding box center [45, 102] width 53 height 11
click at [332, 144] on div at bounding box center [384, 134] width 145 height 34
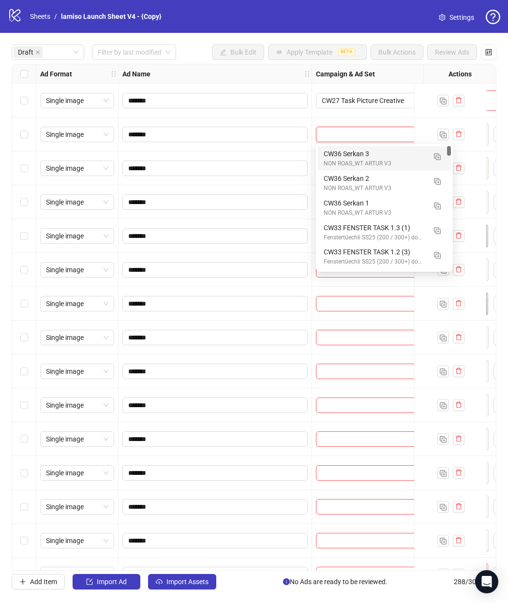
click at [332, 134] on input "search" at bounding box center [380, 134] width 117 height 15
click at [433, 159] on button "button" at bounding box center [436, 155] width 15 height 15
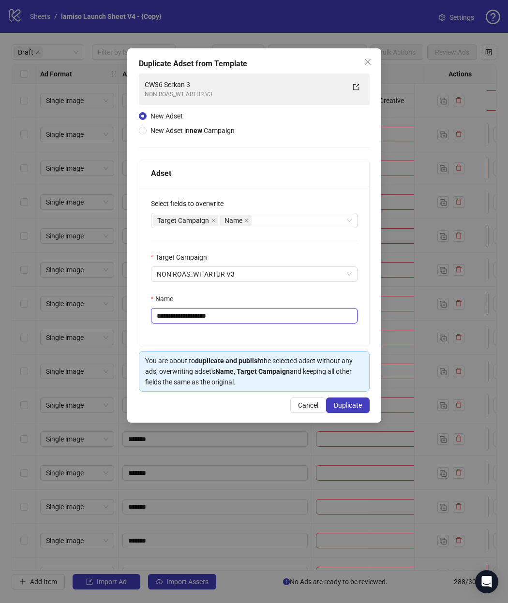
drag, startPoint x: 176, startPoint y: 315, endPoint x: 255, endPoint y: 315, distance: 79.8
click at [255, 315] on input "**********" at bounding box center [254, 315] width 206 height 15
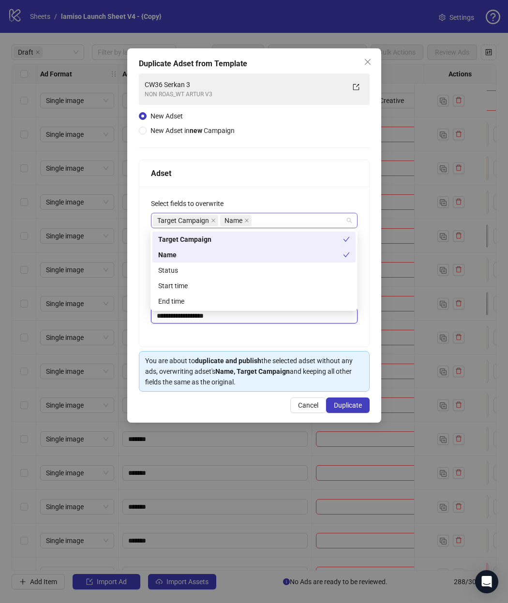
click at [307, 220] on div "Target Campaign Name" at bounding box center [249, 221] width 192 height 14
type input "**********"
click at [230, 268] on div "Status" at bounding box center [253, 270] width 191 height 11
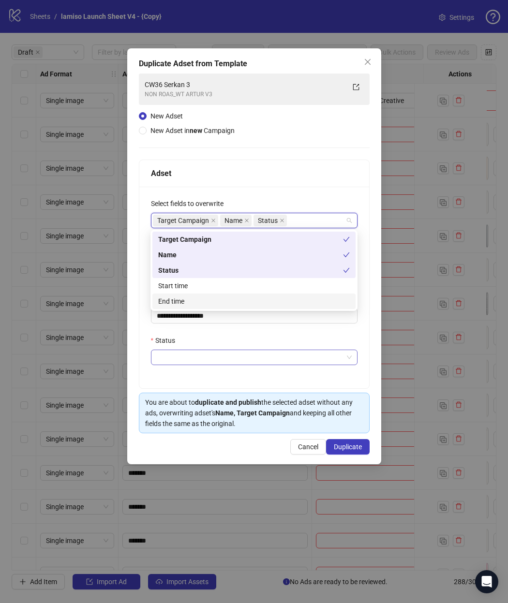
click at [264, 354] on input "Status" at bounding box center [250, 357] width 186 height 15
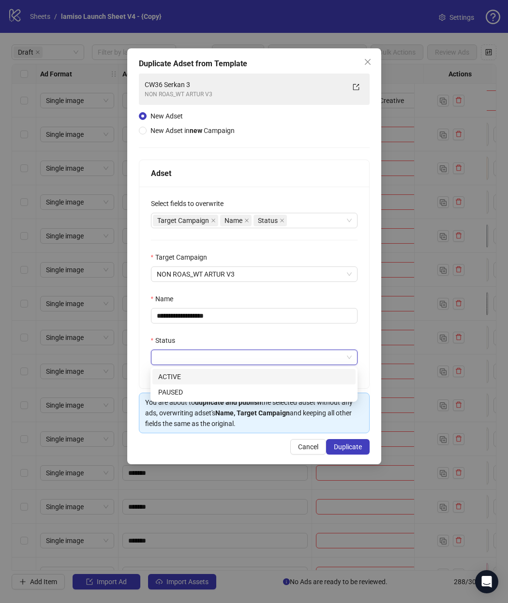
click at [241, 374] on div "ACTIVE" at bounding box center [253, 376] width 191 height 11
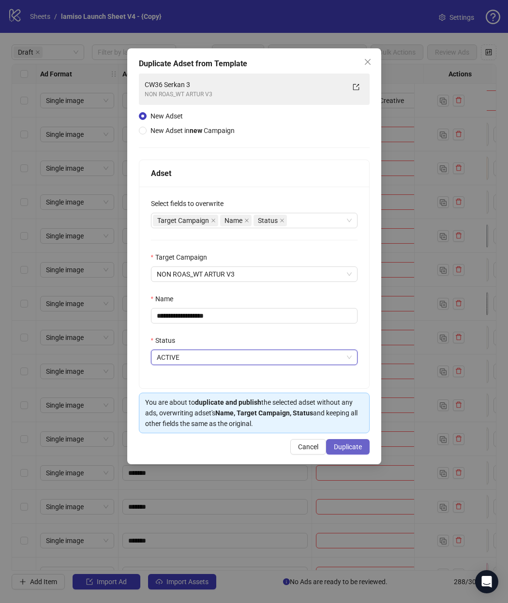
click at [349, 446] on span "Duplicate" at bounding box center [348, 447] width 28 height 8
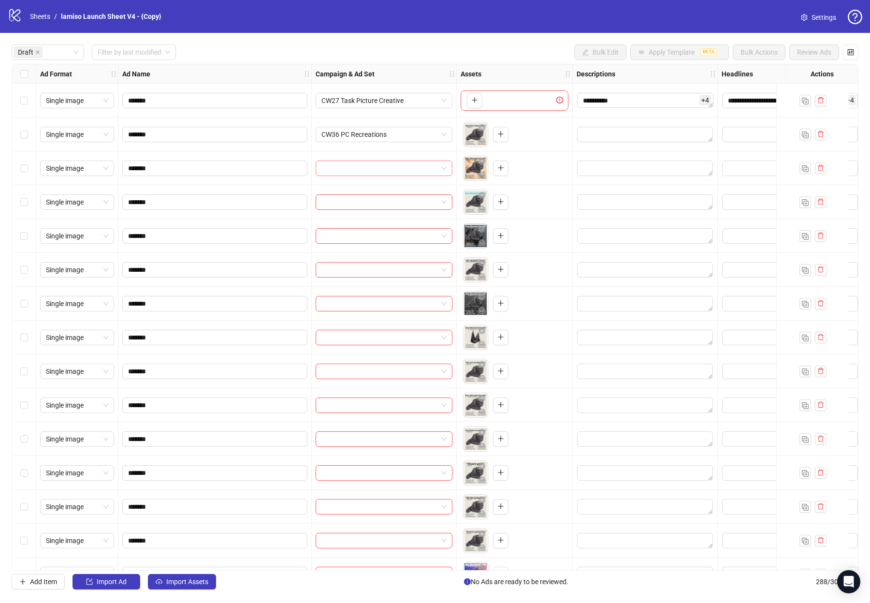
click at [370, 175] on input "search" at bounding box center [380, 168] width 117 height 15
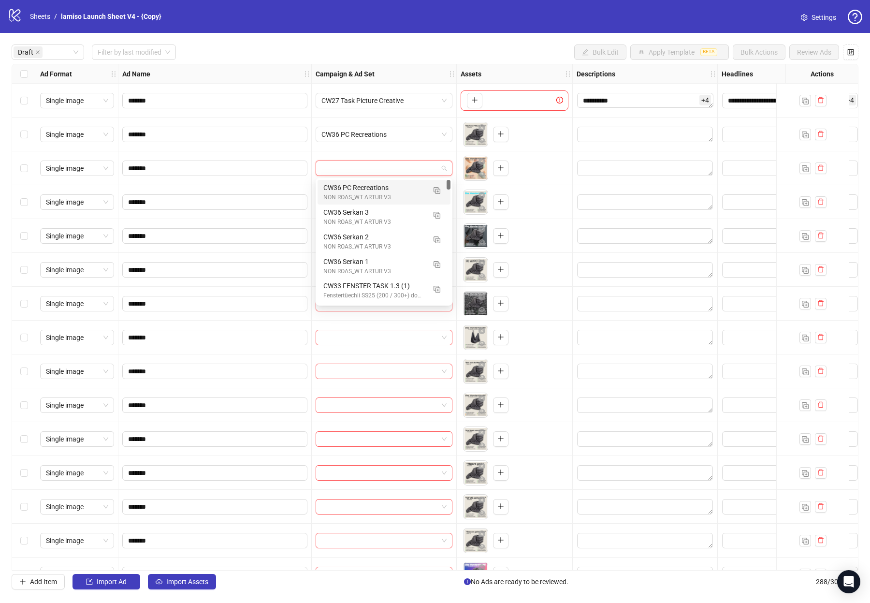
click at [373, 192] on div "CW36 PC Recreations" at bounding box center [374, 187] width 102 height 11
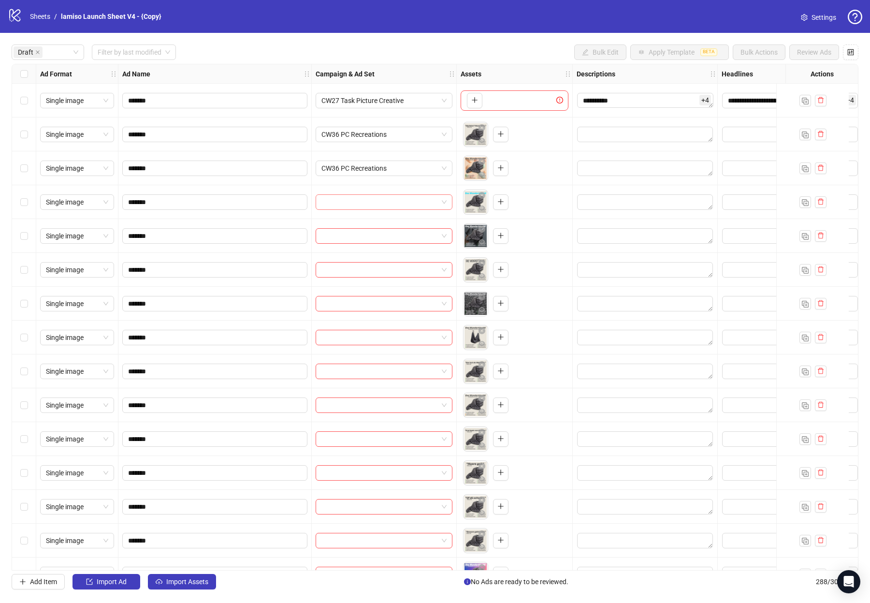
click at [373, 206] on input "search" at bounding box center [380, 202] width 117 height 15
click at [377, 211] on div at bounding box center [384, 202] width 145 height 34
click at [377, 218] on div at bounding box center [384, 202] width 145 height 34
click at [379, 196] on input "search" at bounding box center [380, 202] width 117 height 15
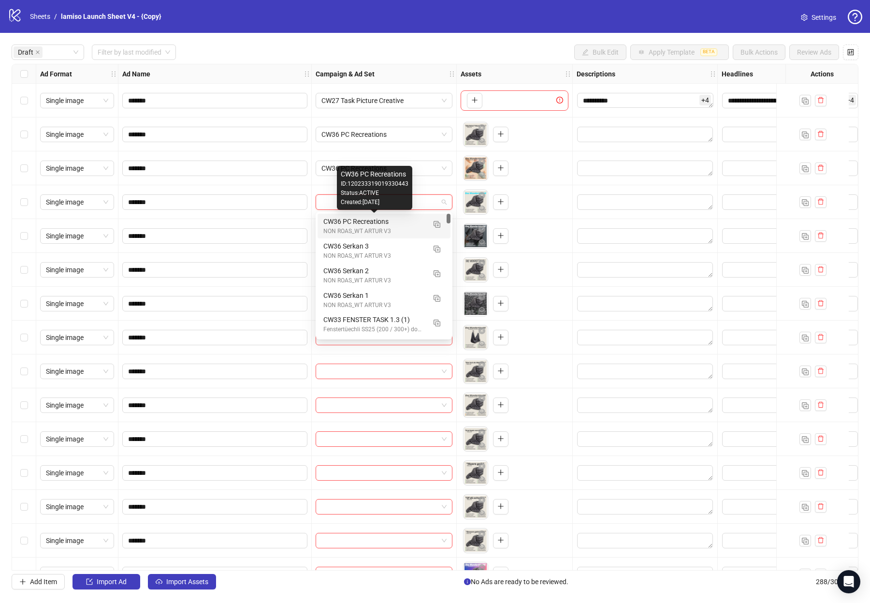
click at [379, 224] on div "CW36 PC Recreations" at bounding box center [374, 221] width 102 height 11
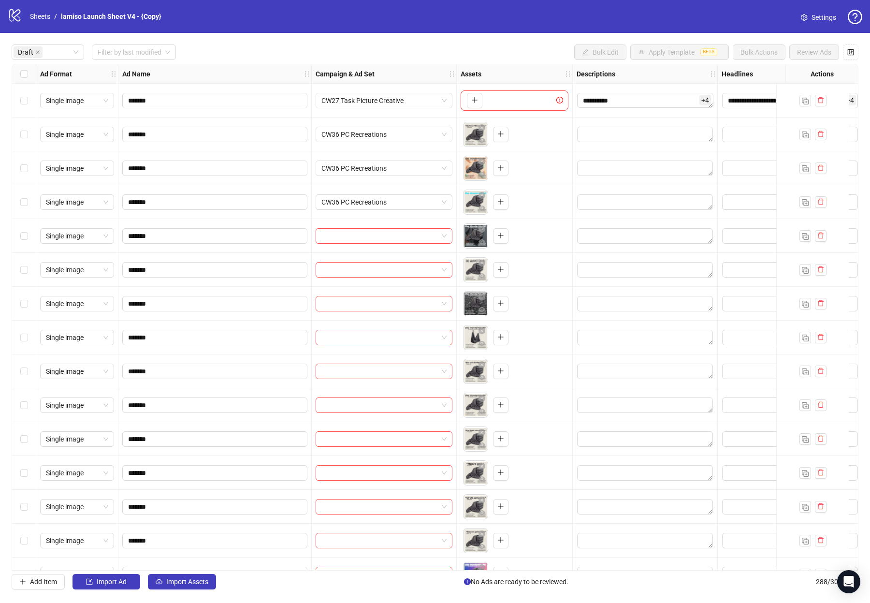
click at [388, 246] on div at bounding box center [384, 236] width 145 height 34
click at [30, 245] on div "Select row 5" at bounding box center [24, 236] width 24 height 34
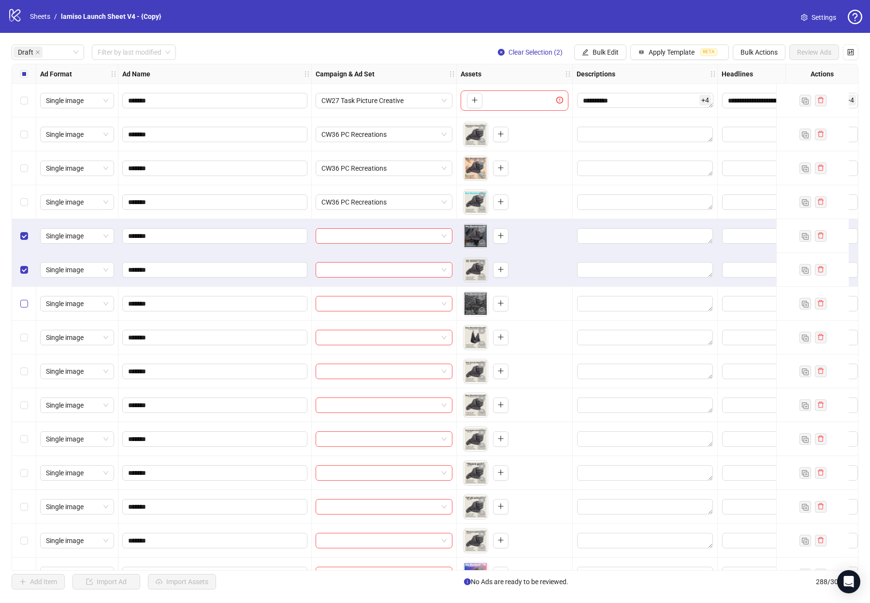
click at [26, 298] on label "Select row 7" at bounding box center [24, 303] width 8 height 11
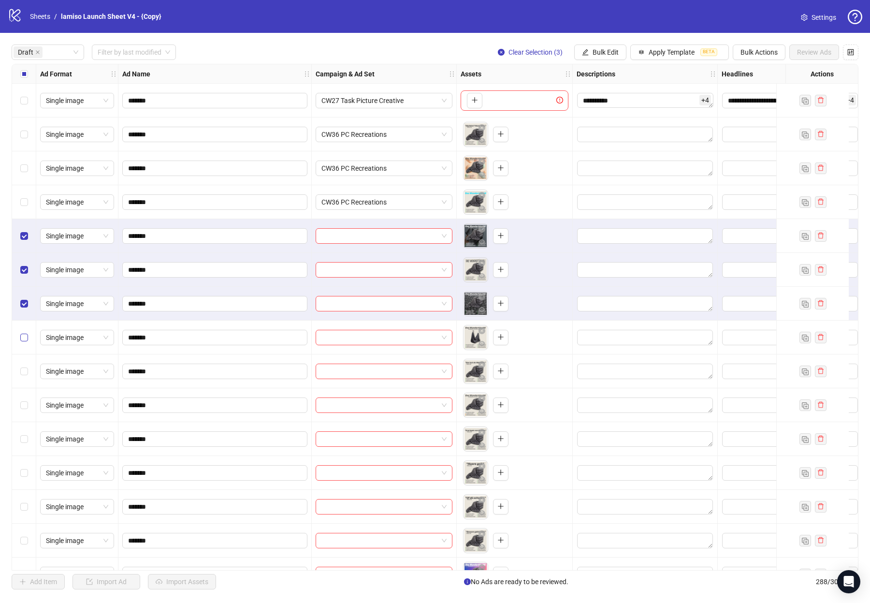
click at [22, 341] on label "Select row 8" at bounding box center [24, 337] width 8 height 11
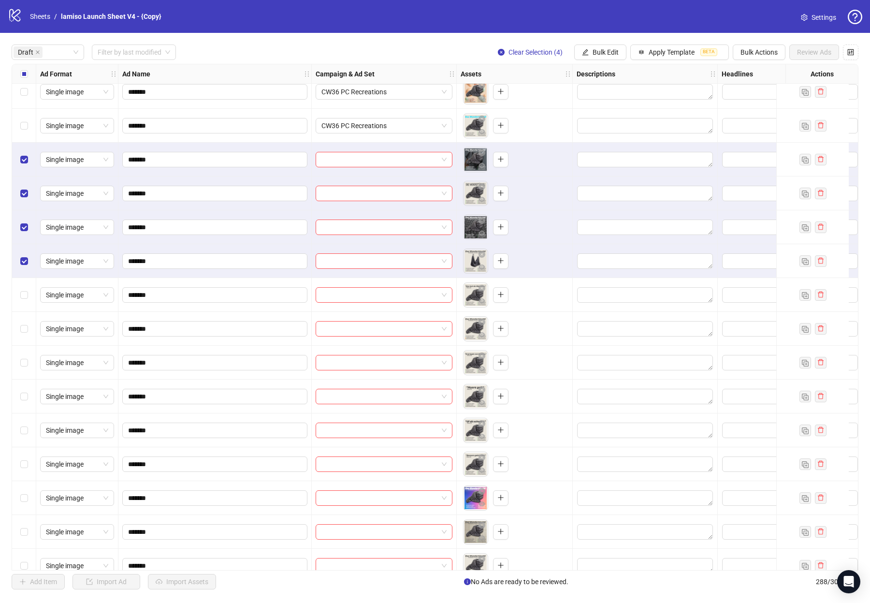
scroll to position [48, 0]
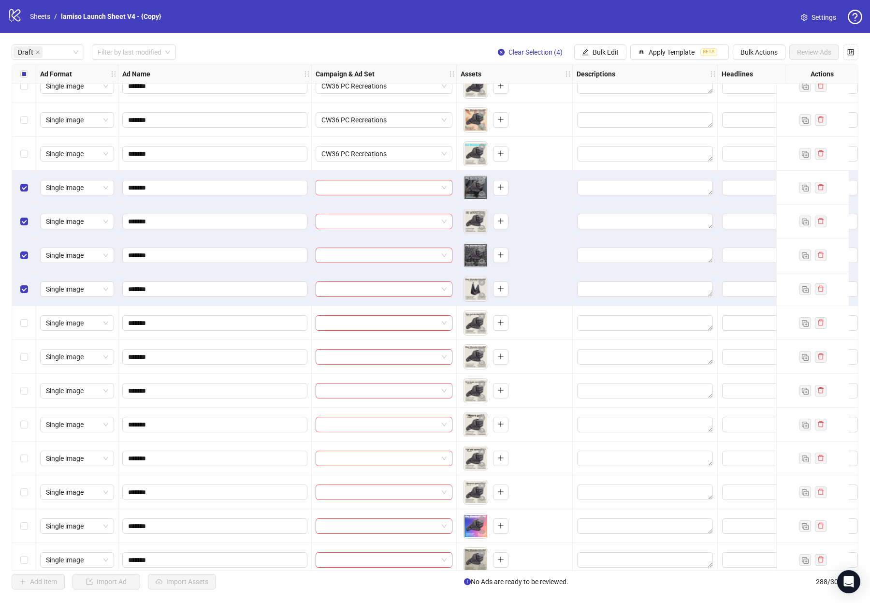
click at [14, 322] on div "Select row 9" at bounding box center [24, 323] width 24 height 34
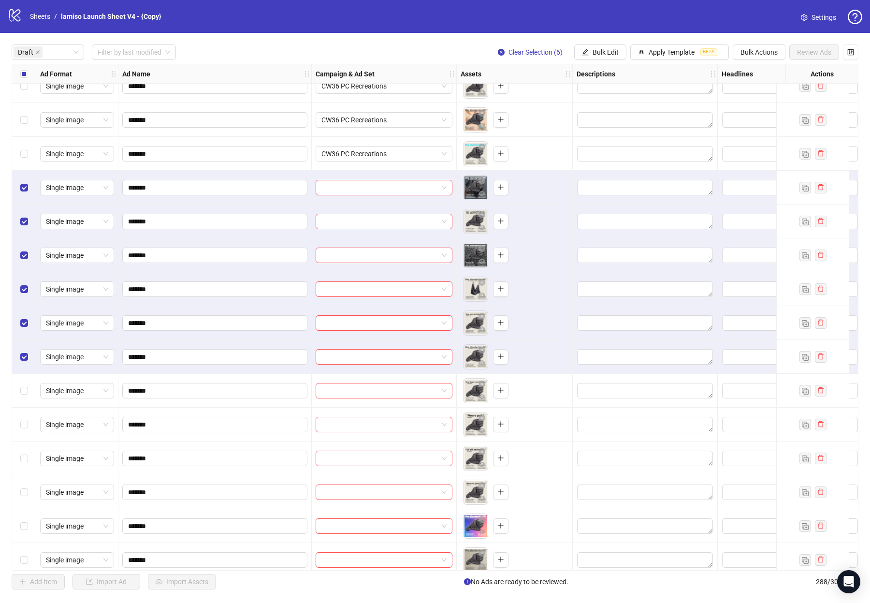
click at [22, 376] on div "Select row 11" at bounding box center [24, 391] width 24 height 34
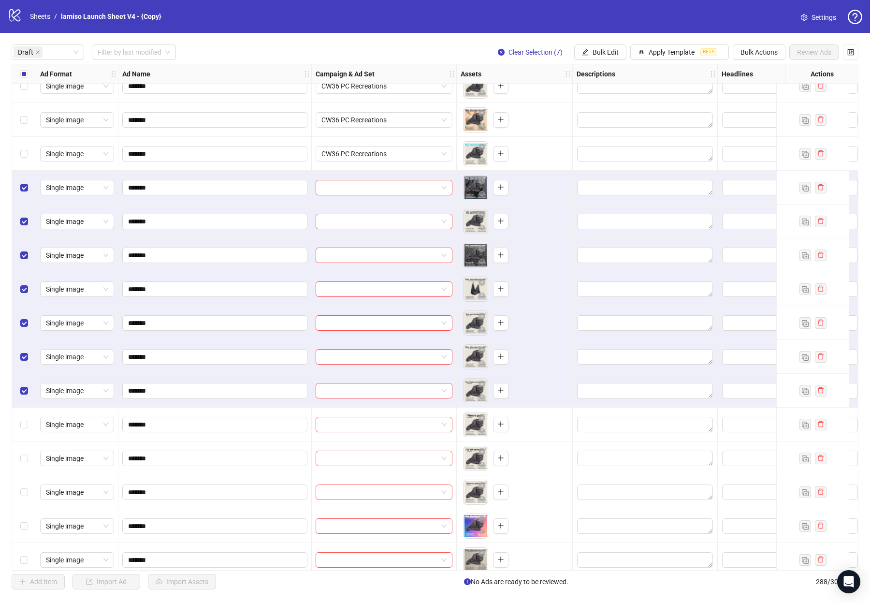
scroll to position [0, 0]
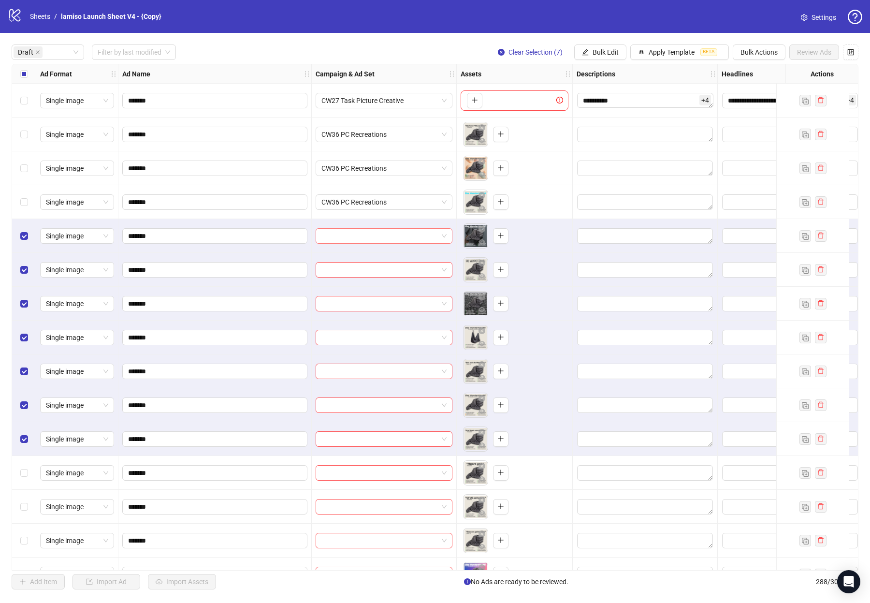
click at [383, 237] on input "search" at bounding box center [380, 236] width 117 height 15
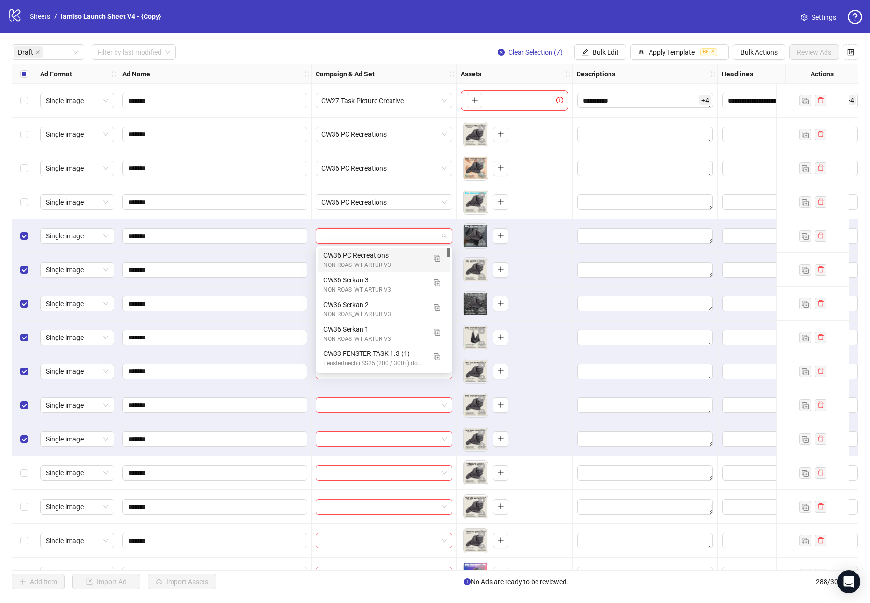
click at [387, 257] on div "CW36 PC Recreations" at bounding box center [374, 255] width 102 height 11
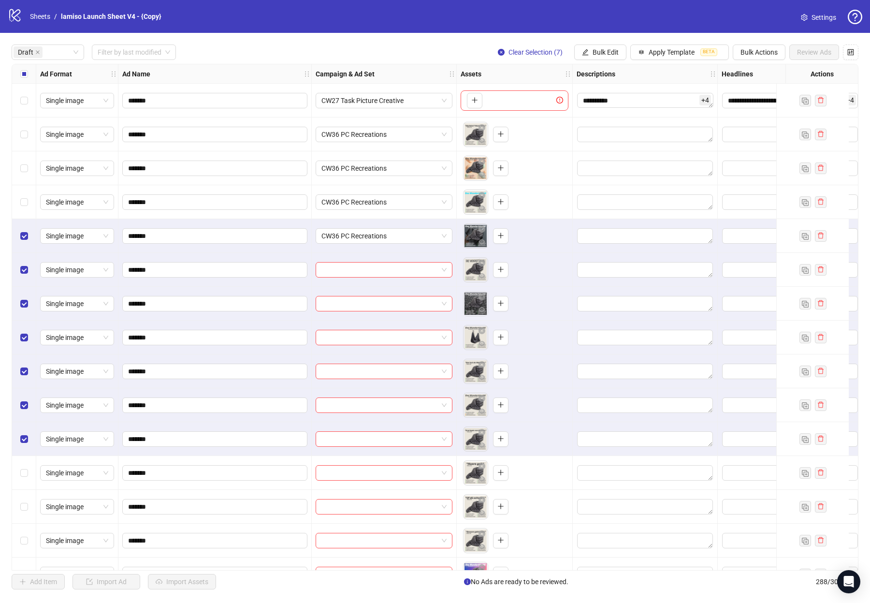
click at [384, 261] on div at bounding box center [384, 270] width 145 height 34
click at [384, 275] on input "search" at bounding box center [380, 270] width 117 height 15
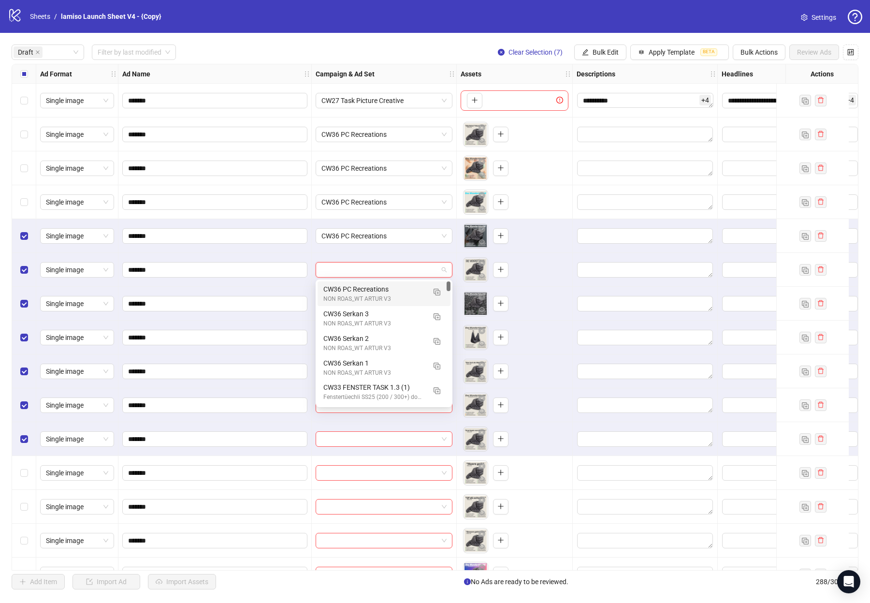
click at [384, 298] on div "NON ROAS_WT ARTUR V3" at bounding box center [374, 298] width 102 height 9
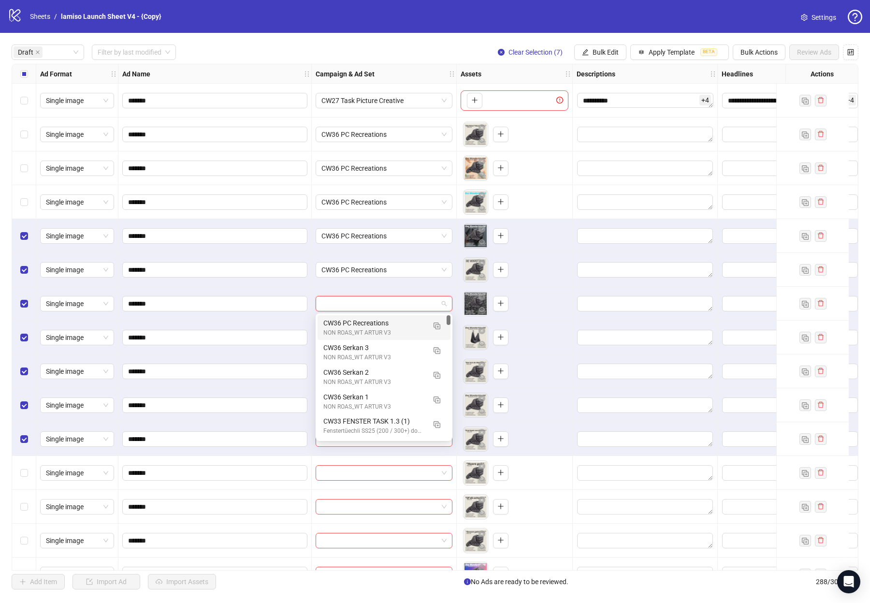
click at [383, 303] on input "search" at bounding box center [380, 303] width 117 height 15
click at [382, 331] on div "NON ROAS_WT ARTUR V3" at bounding box center [374, 332] width 102 height 9
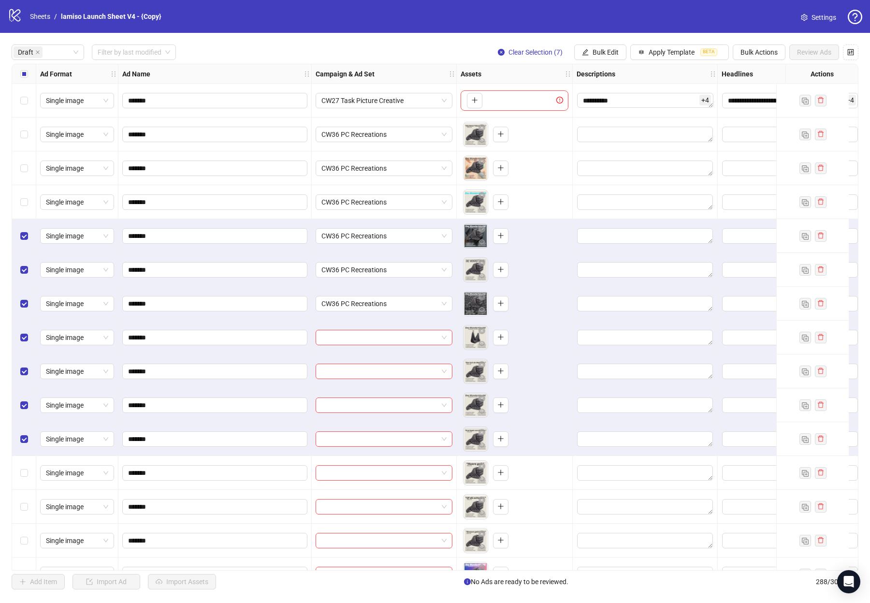
click at [377, 352] on div at bounding box center [384, 338] width 145 height 34
click at [381, 333] on input "search" at bounding box center [380, 337] width 117 height 15
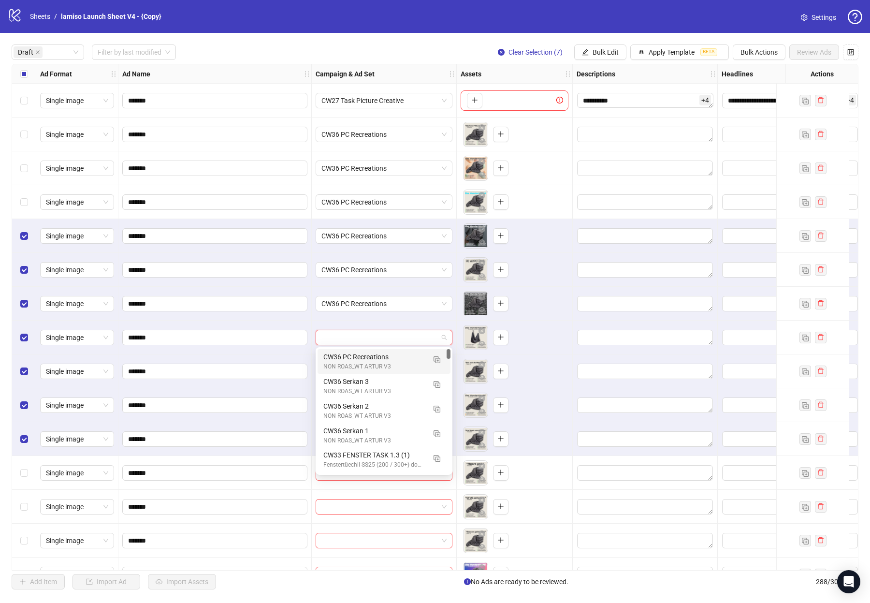
click at [380, 361] on div "CW36 PC Recreations" at bounding box center [374, 357] width 102 height 11
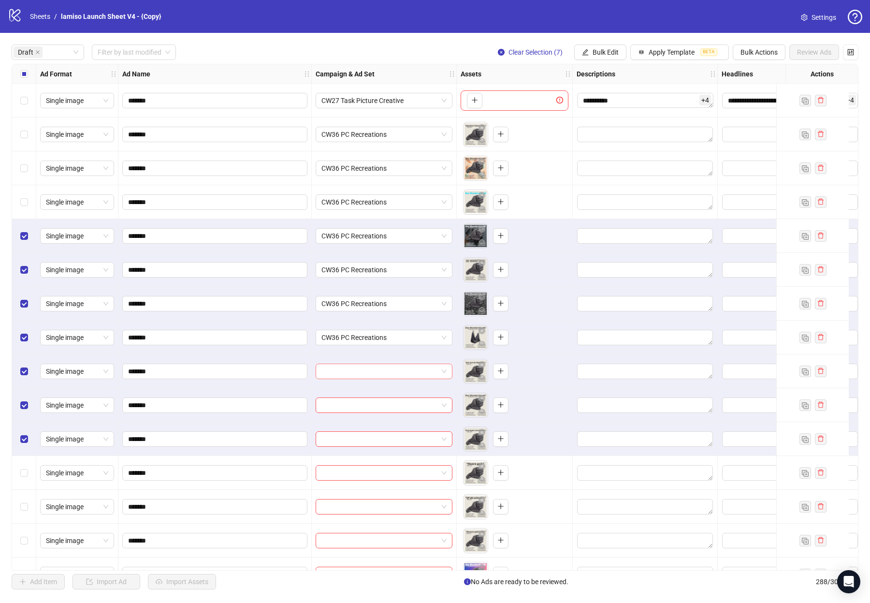
click at [379, 379] on div at bounding box center [384, 371] width 137 height 15
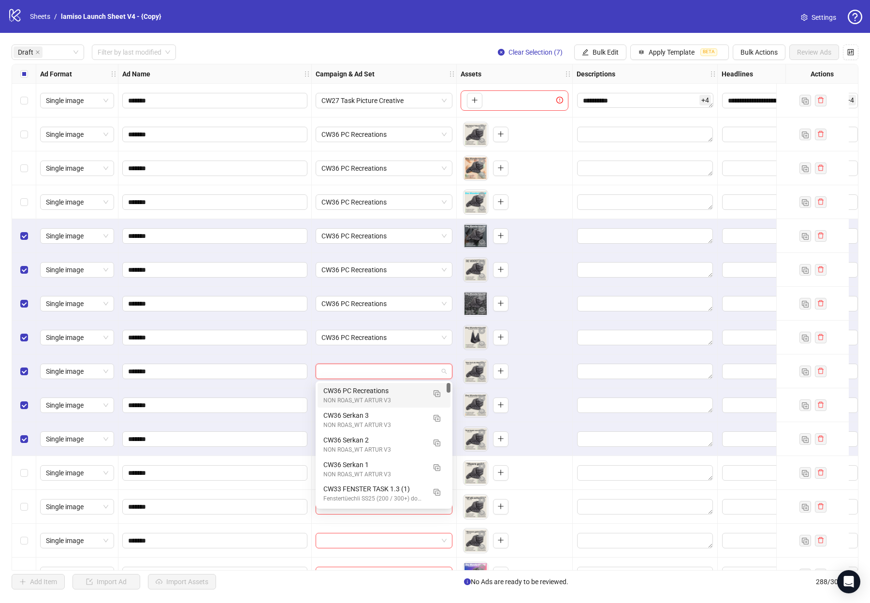
click at [377, 401] on div "NON ROAS_WT ARTUR V3" at bounding box center [374, 400] width 102 height 9
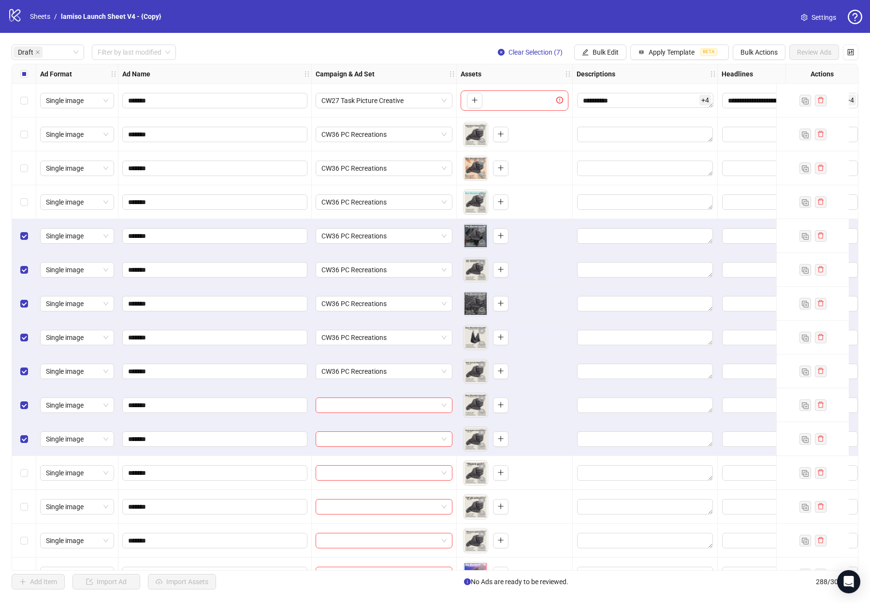
click at [376, 418] on div at bounding box center [384, 405] width 145 height 34
click at [379, 407] on input "search" at bounding box center [380, 405] width 117 height 15
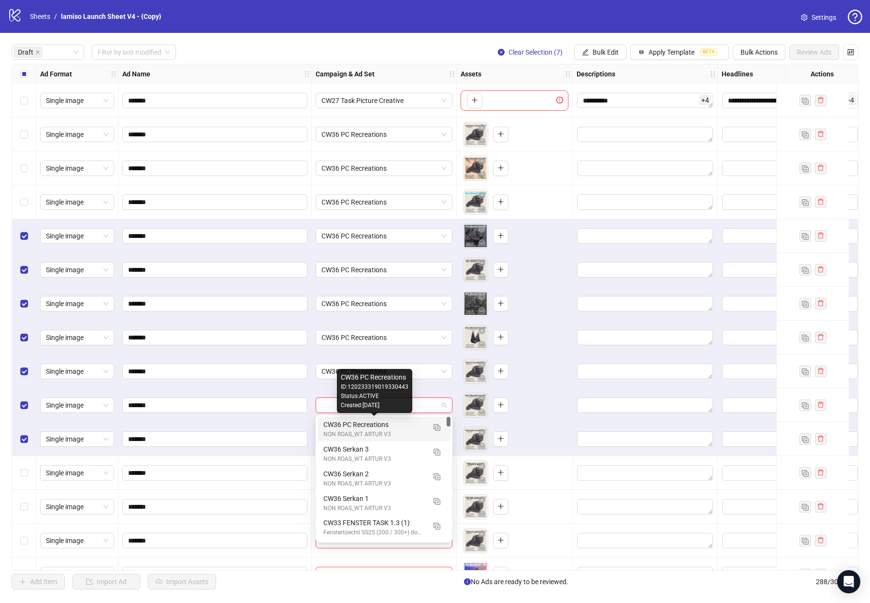
click at [379, 427] on div "CW36 PC Recreations" at bounding box center [374, 424] width 102 height 11
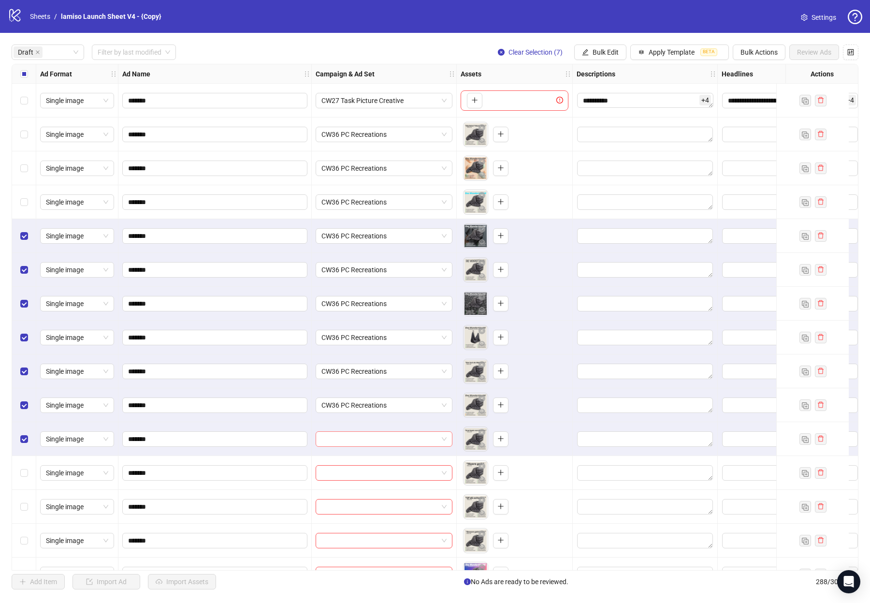
click at [373, 442] on input "search" at bounding box center [380, 439] width 117 height 15
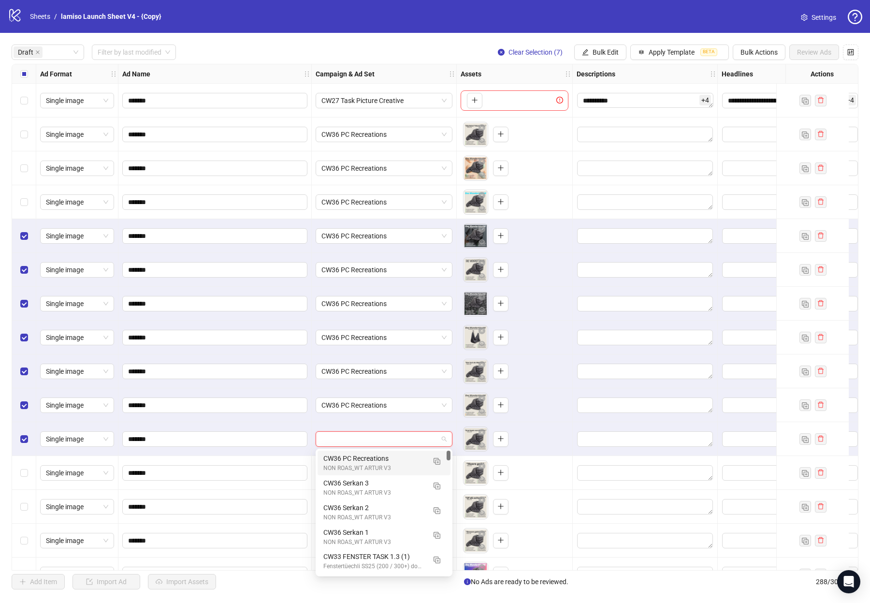
click at [368, 462] on div "CW36 PC Recreations" at bounding box center [374, 458] width 102 height 11
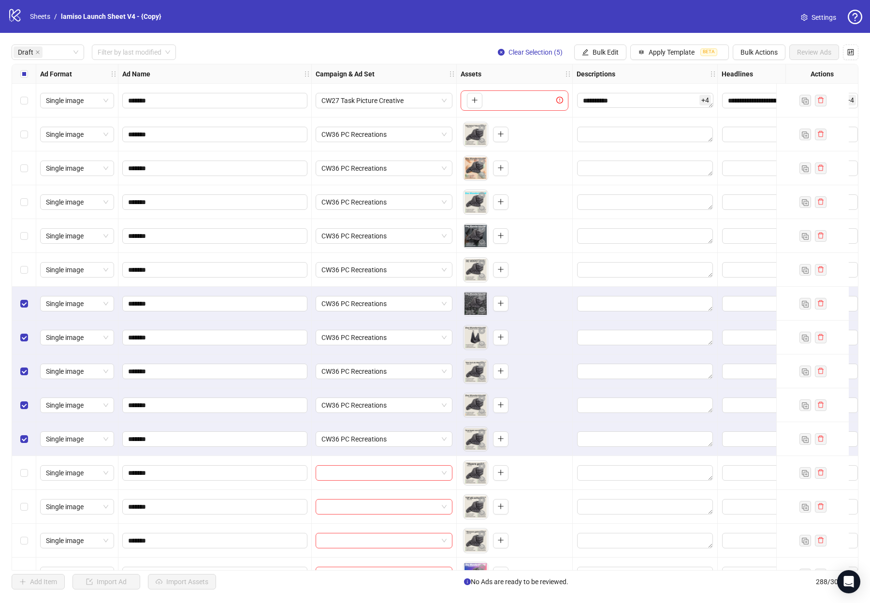
click at [24, 297] on div "Select row 7" at bounding box center [24, 304] width 24 height 34
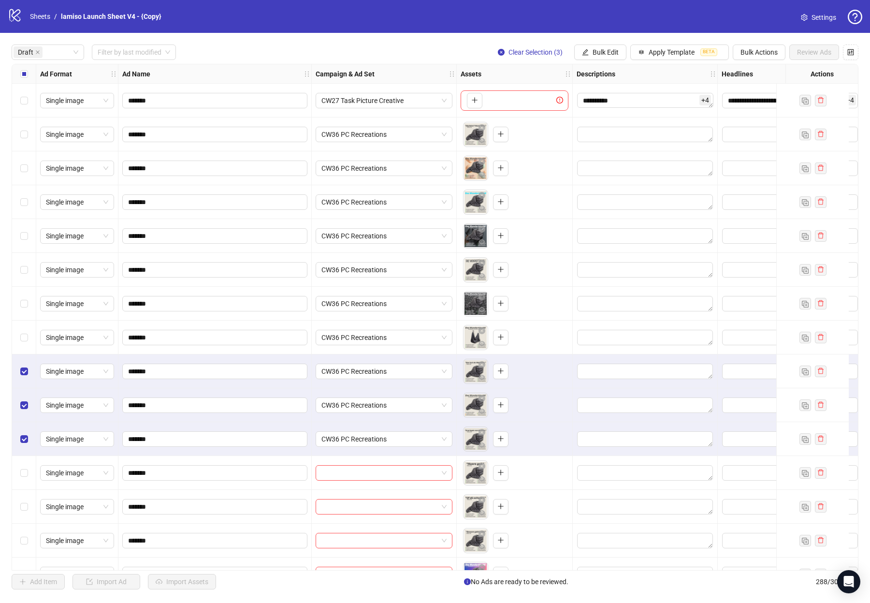
click at [39, 375] on div "Single image" at bounding box center [77, 371] width 82 height 34
click at [32, 375] on div "Select row 9" at bounding box center [24, 371] width 24 height 34
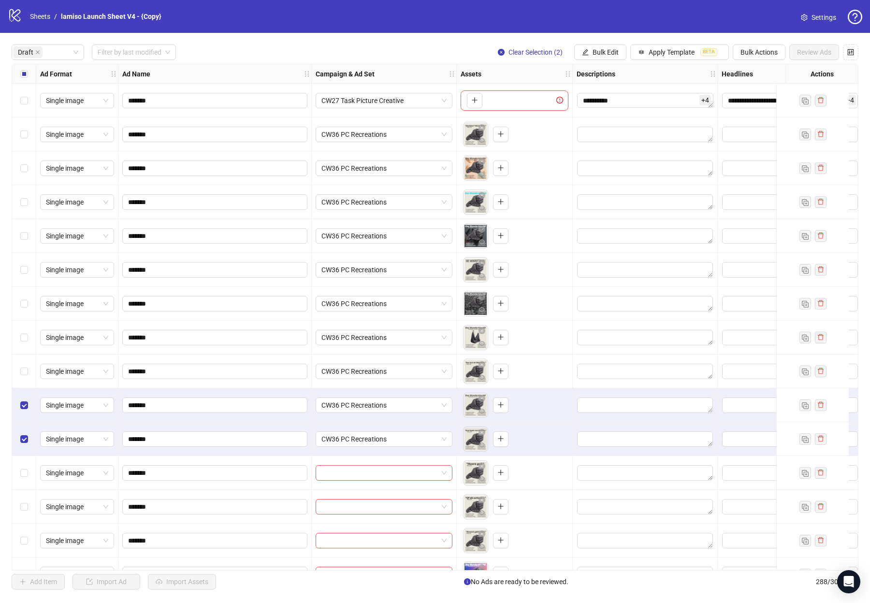
click at [29, 401] on div "Select row 10" at bounding box center [24, 405] width 24 height 34
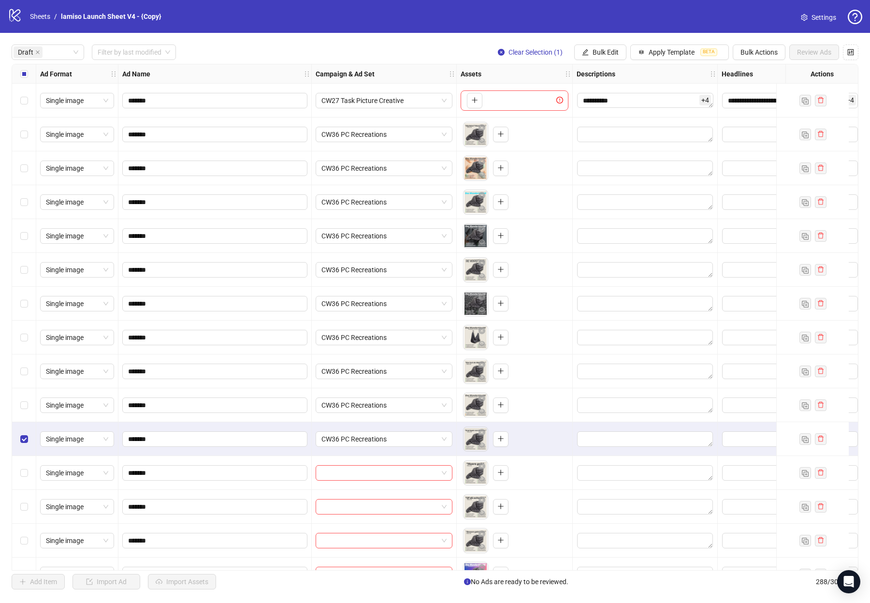
click at [29, 428] on div "Select row 11" at bounding box center [24, 439] width 24 height 34
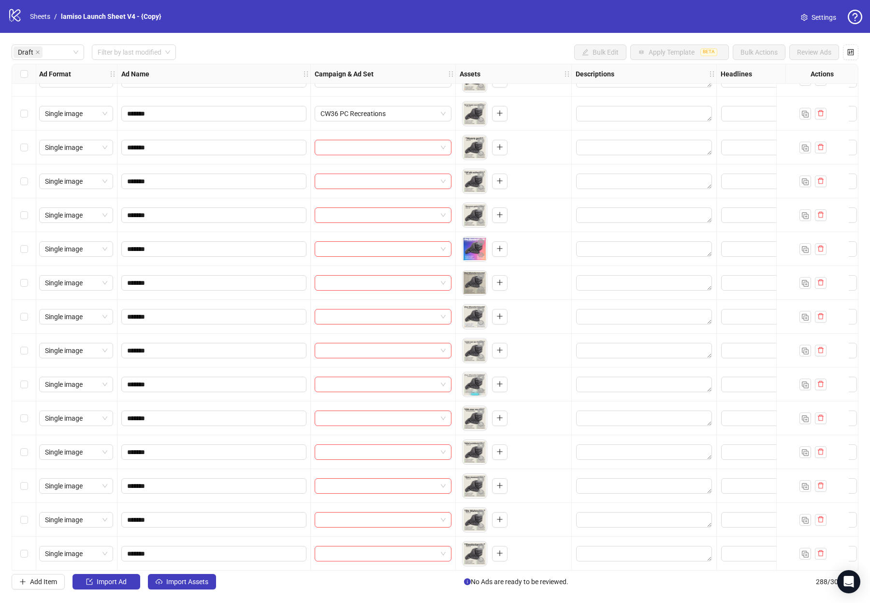
scroll to position [296, 1]
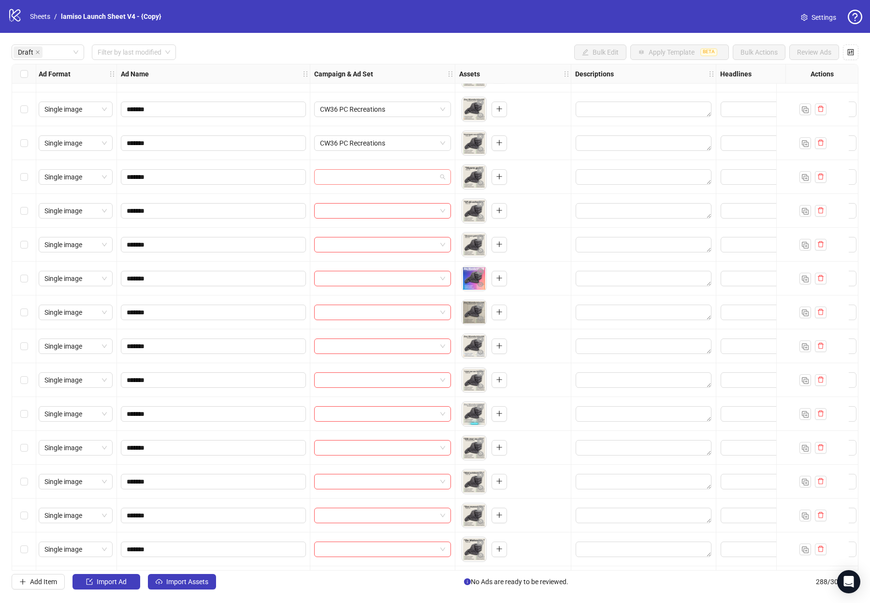
click at [375, 178] on input "search" at bounding box center [378, 177] width 117 height 15
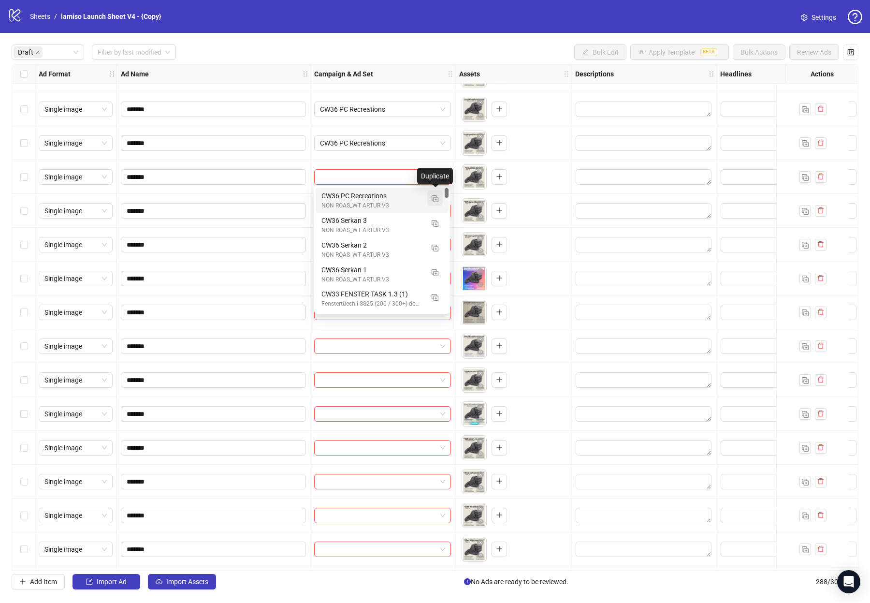
click at [439, 200] on button "button" at bounding box center [434, 197] width 15 height 15
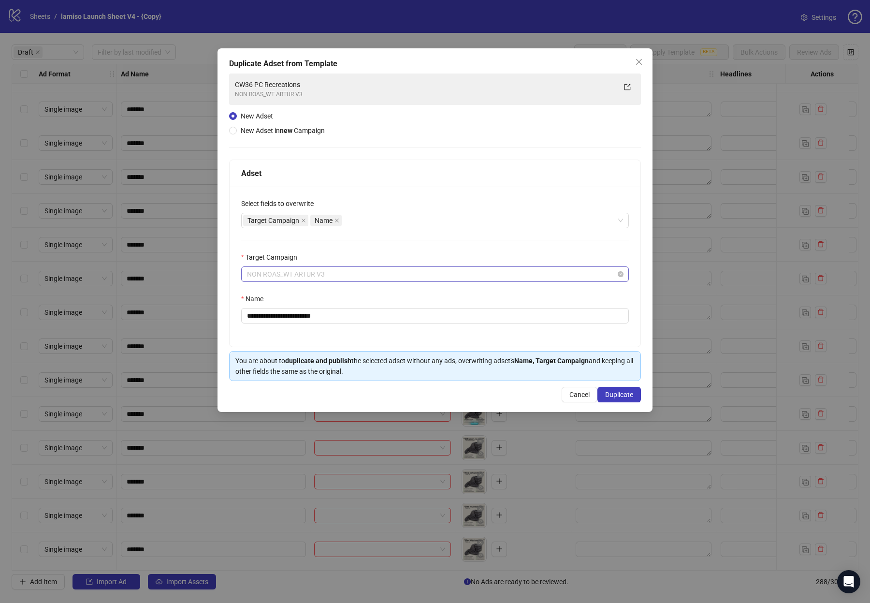
click at [358, 280] on span "NON ROAS_WT ARTUR V3" at bounding box center [435, 274] width 376 height 15
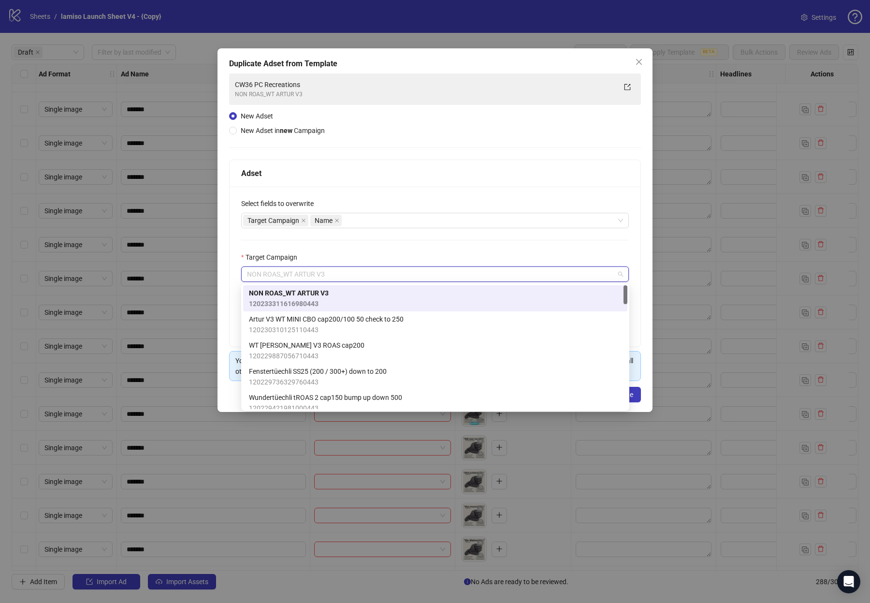
click at [372, 248] on div "**********" at bounding box center [435, 267] width 411 height 160
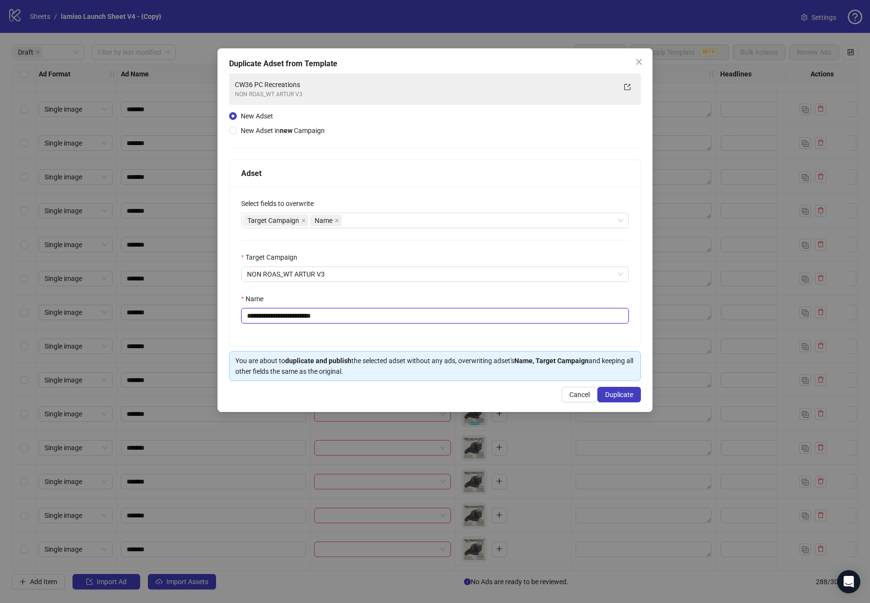
click at [374, 316] on input "**********" at bounding box center [435, 315] width 388 height 15
drag, startPoint x: 316, startPoint y: 315, endPoint x: 333, endPoint y: 315, distance: 17.4
click at [333, 315] on input "**********" at bounding box center [435, 315] width 388 height 15
type input "**********"
drag, startPoint x: 616, startPoint y: 394, endPoint x: 427, endPoint y: 239, distance: 244.3
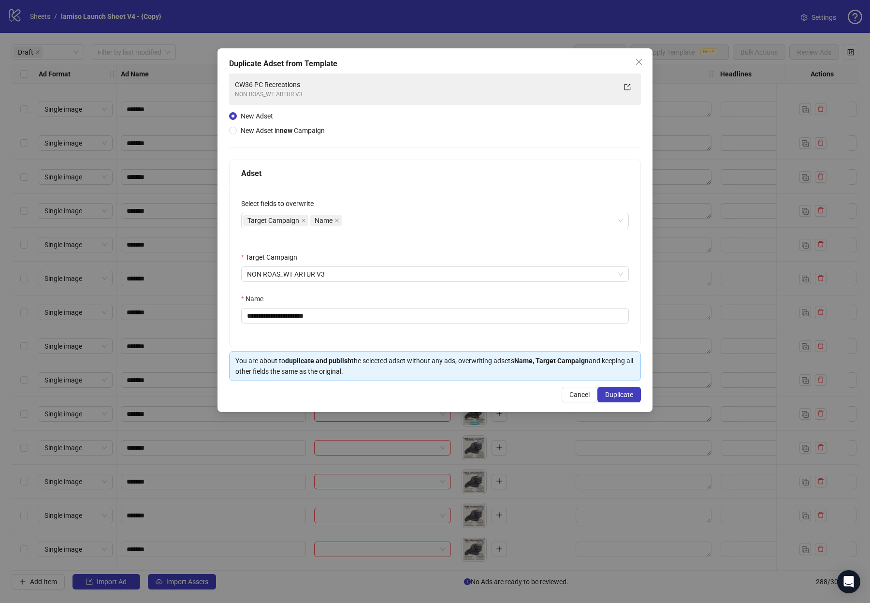
click at [428, 241] on div "**********" at bounding box center [435, 230] width 435 height 364
click at [418, 220] on div "Target Campaign Name" at bounding box center [430, 221] width 374 height 14
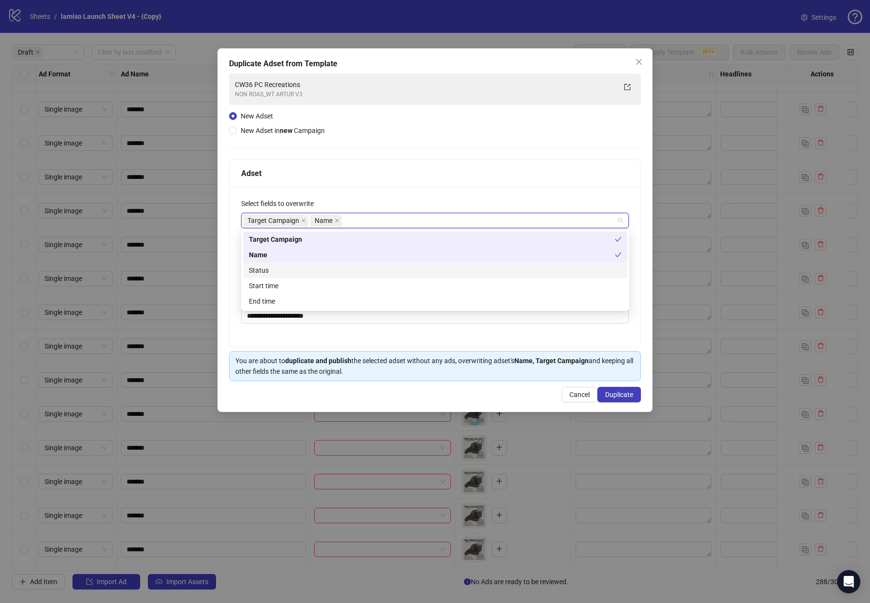
click at [372, 271] on div "Status" at bounding box center [435, 270] width 373 height 11
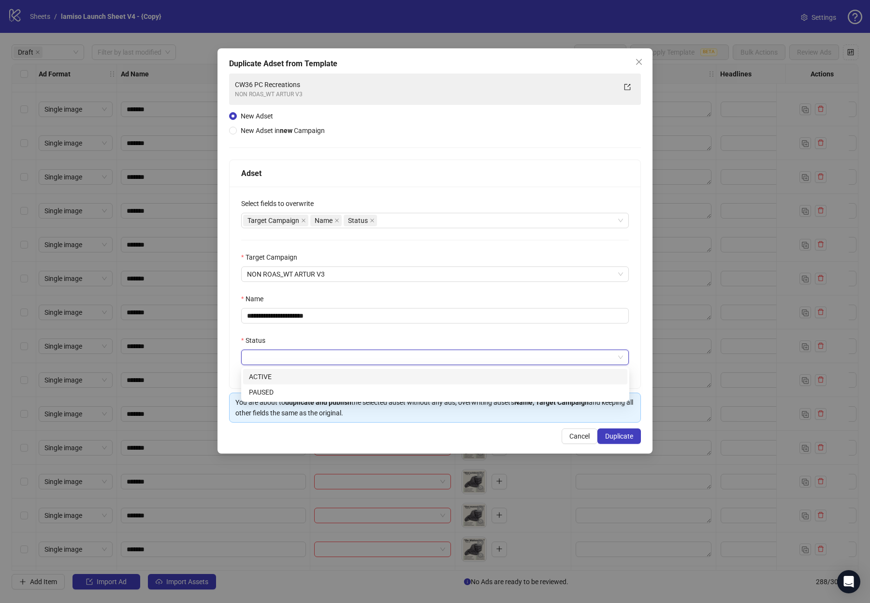
click at [296, 360] on input "Status" at bounding box center [430, 357] width 367 height 15
click at [277, 378] on div "ACTIVE" at bounding box center [435, 376] width 373 height 11
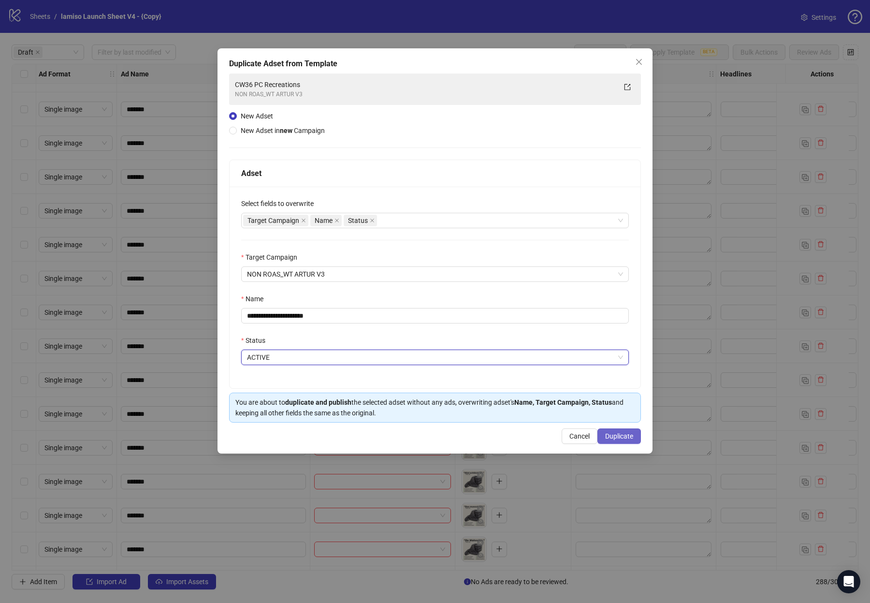
click at [507, 441] on button "Duplicate" at bounding box center [620, 435] width 44 height 15
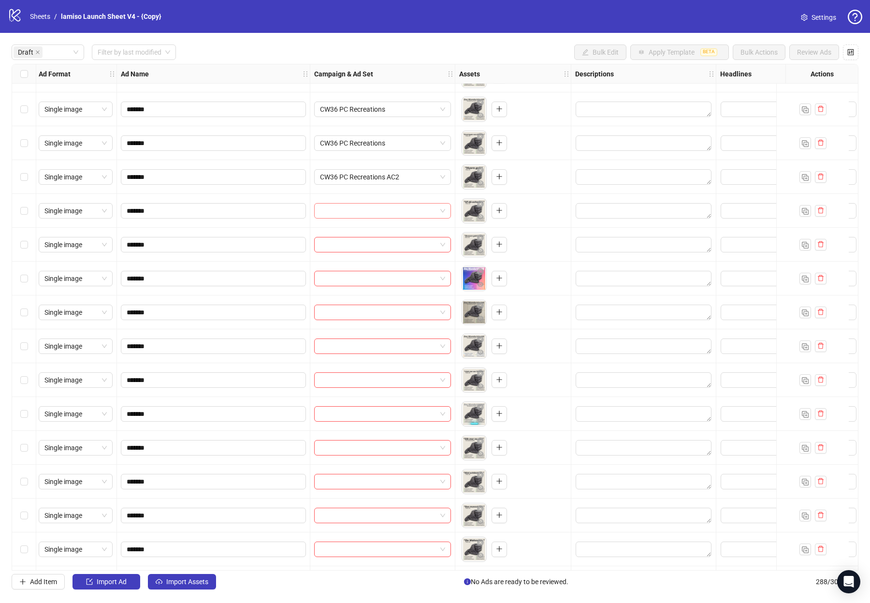
click at [393, 214] on input "search" at bounding box center [378, 211] width 117 height 15
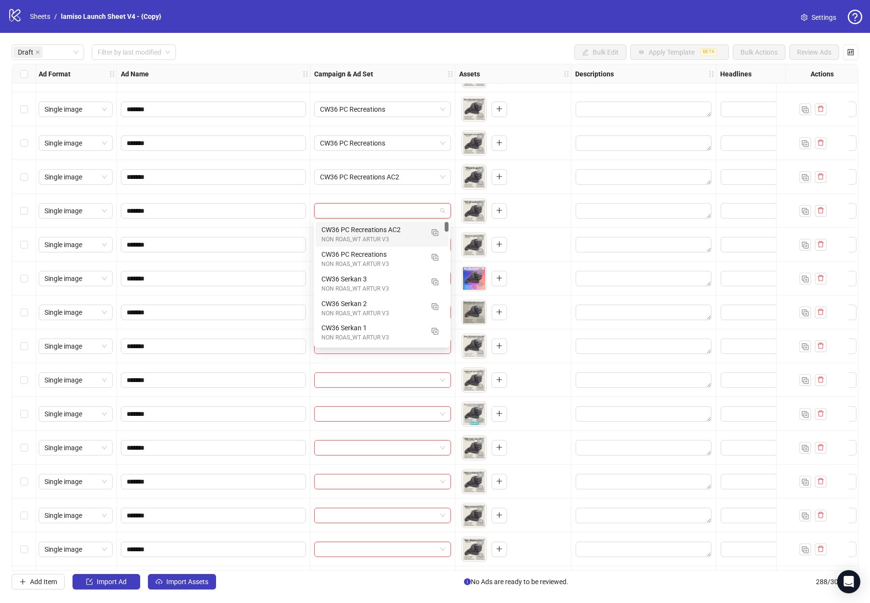
click at [383, 245] on div "CW36 PC Recreations AC2 NON ROAS_WT ARTUR V3" at bounding box center [382, 234] width 133 height 25
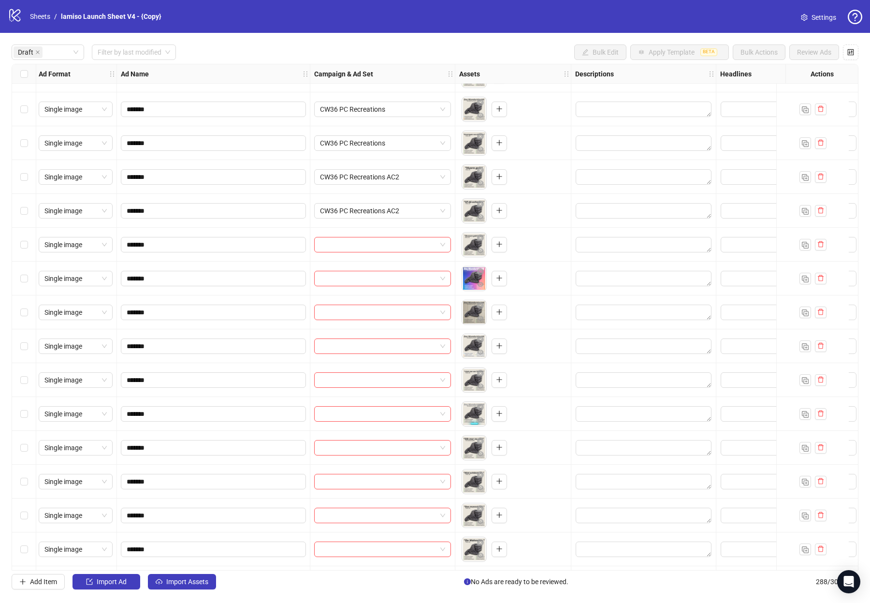
click at [381, 255] on div at bounding box center [382, 245] width 145 height 34
click at [383, 248] on input "search" at bounding box center [378, 244] width 117 height 15
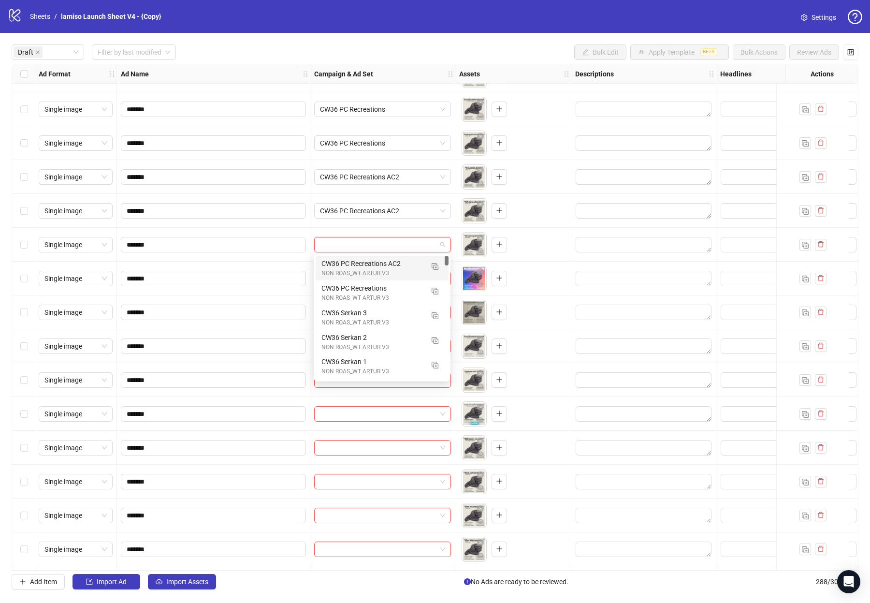
click at [387, 271] on div "NON ROAS_WT ARTUR V3" at bounding box center [373, 273] width 102 height 9
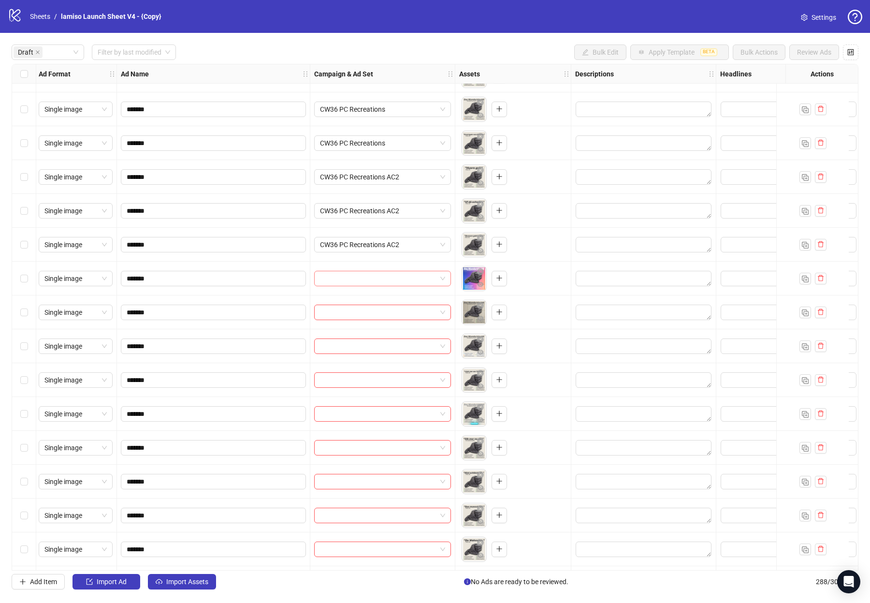
click at [380, 277] on input "search" at bounding box center [378, 278] width 117 height 15
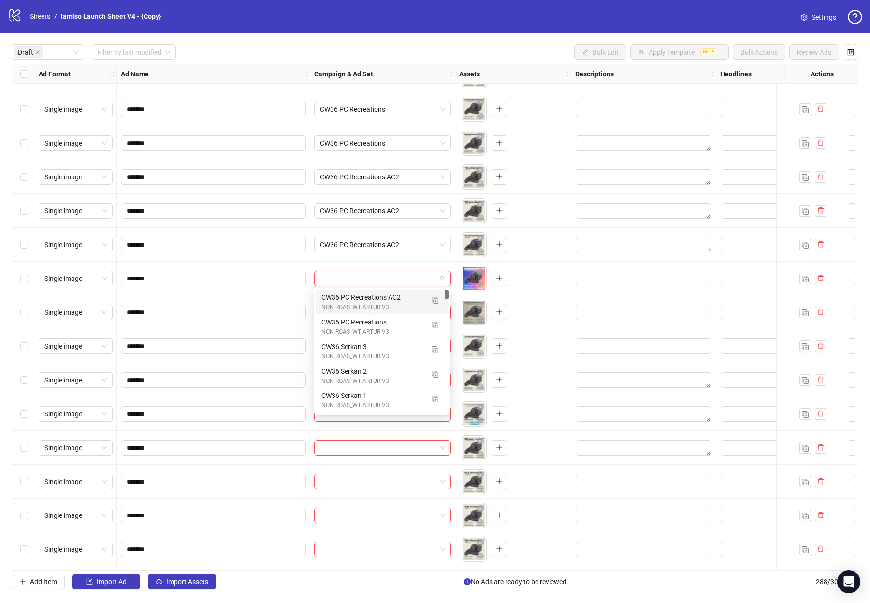
click at [384, 295] on div "CW36 PC Recreations AC2" at bounding box center [373, 297] width 102 height 11
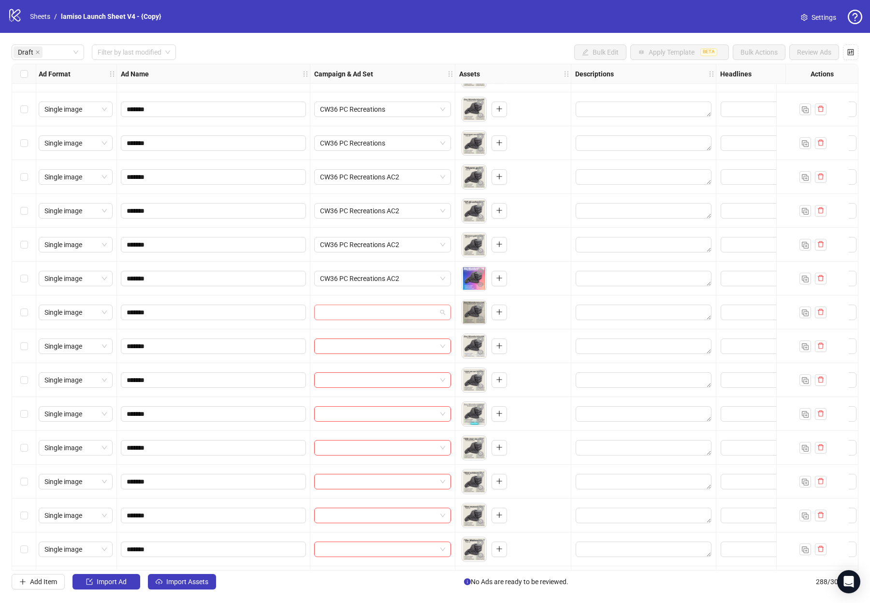
click at [379, 317] on input "search" at bounding box center [378, 312] width 117 height 15
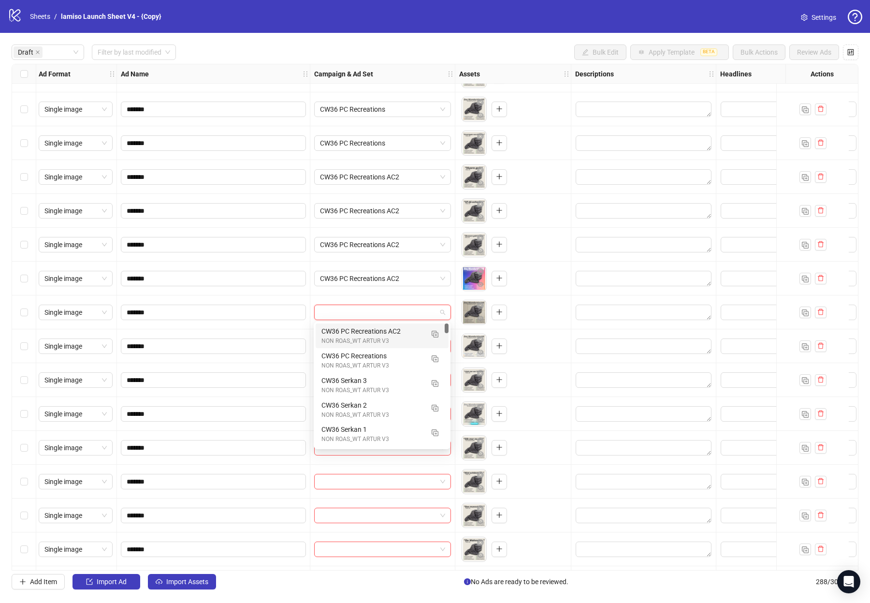
click at [378, 336] on div "CW36 PC Recreations AC2" at bounding box center [373, 331] width 102 height 11
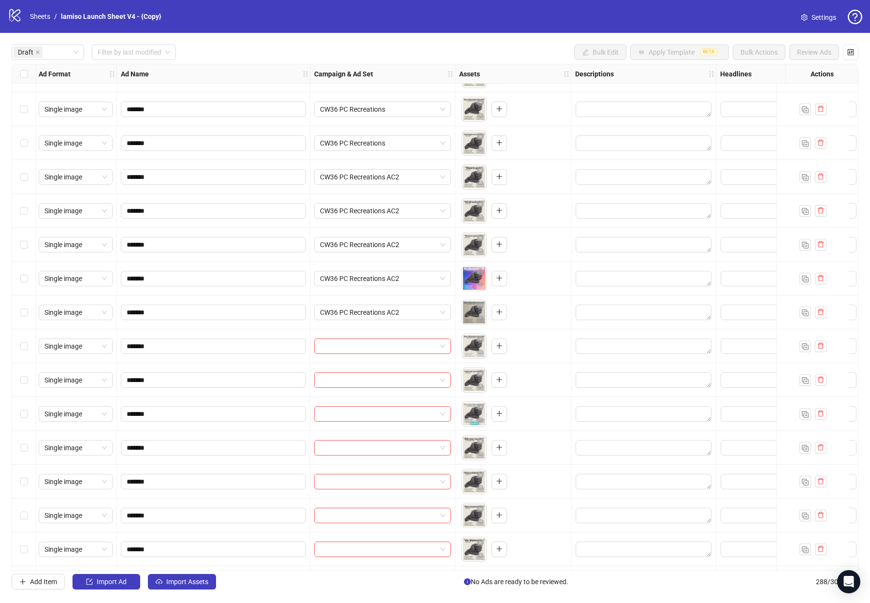
click at [376, 361] on div at bounding box center [382, 346] width 145 height 34
click at [376, 352] on input "search" at bounding box center [378, 346] width 117 height 15
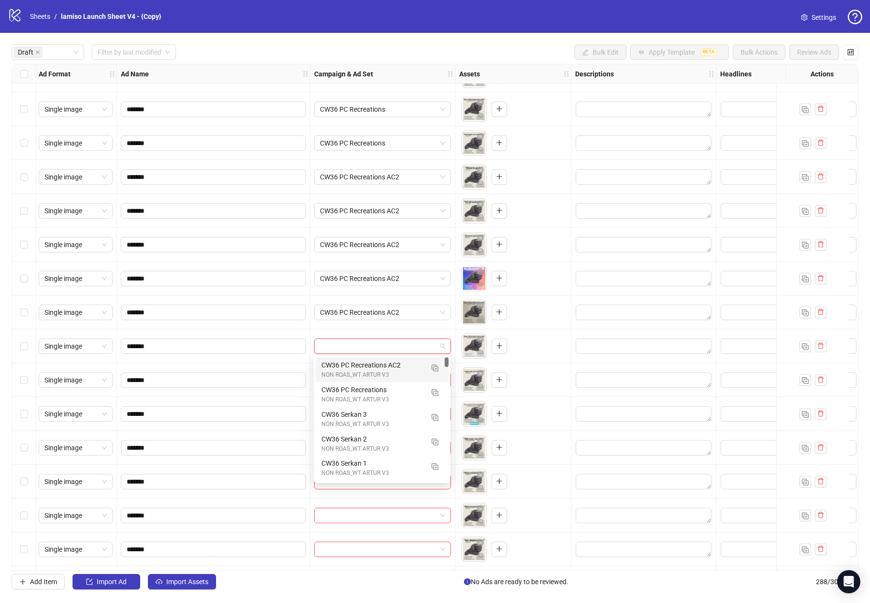
click at [378, 378] on div "NON ROAS_WT ARTUR V3" at bounding box center [373, 374] width 102 height 9
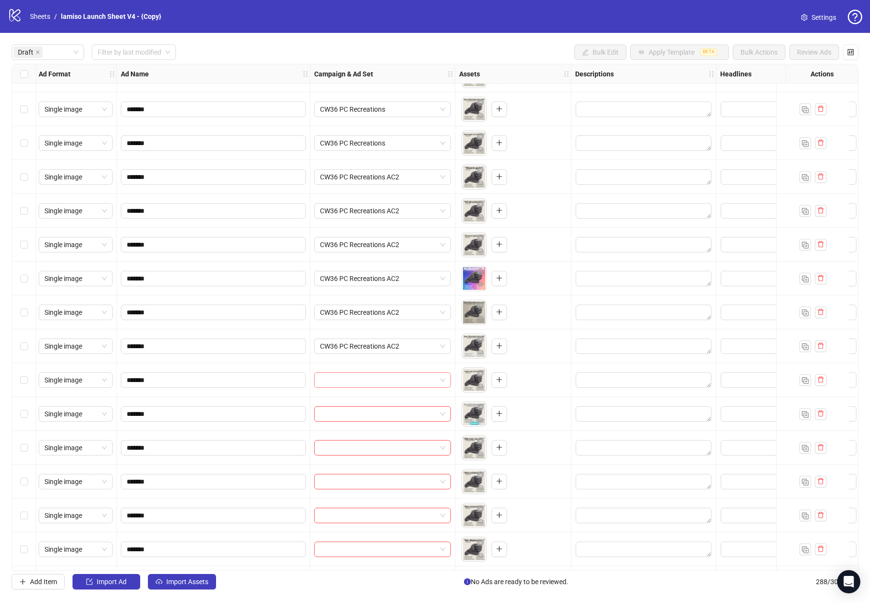
click at [376, 385] on input "search" at bounding box center [378, 380] width 117 height 15
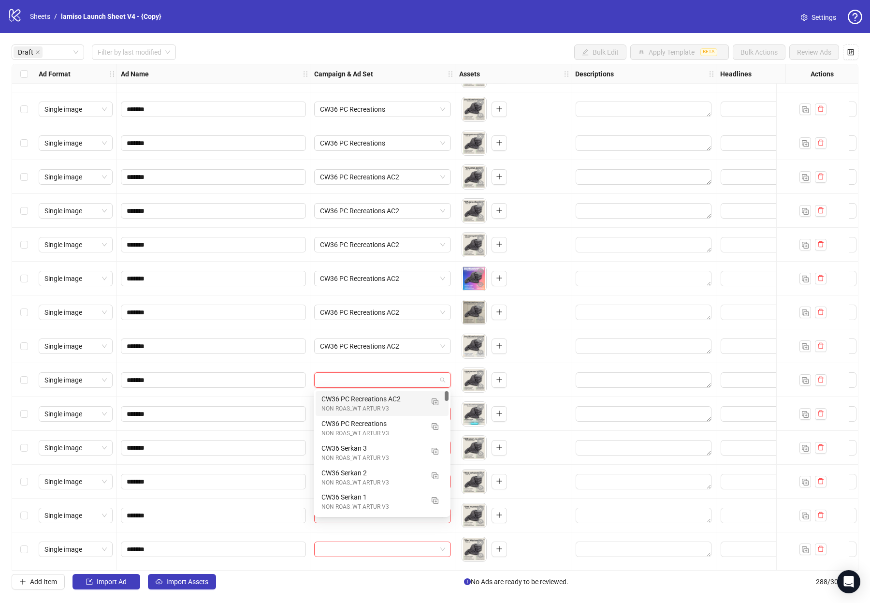
click at [374, 402] on div "CW36 PC Recreations AC2" at bounding box center [373, 399] width 102 height 11
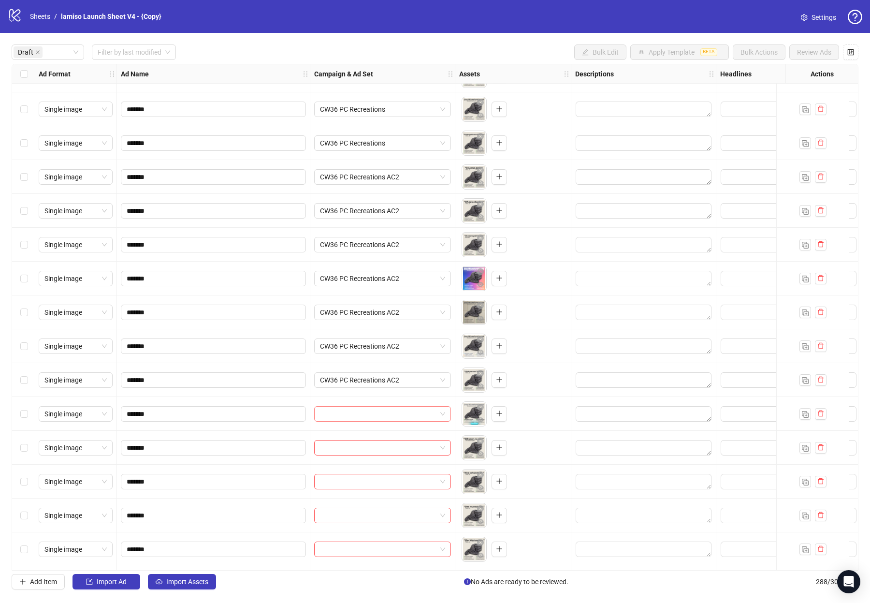
click at [373, 413] on input "search" at bounding box center [378, 414] width 117 height 15
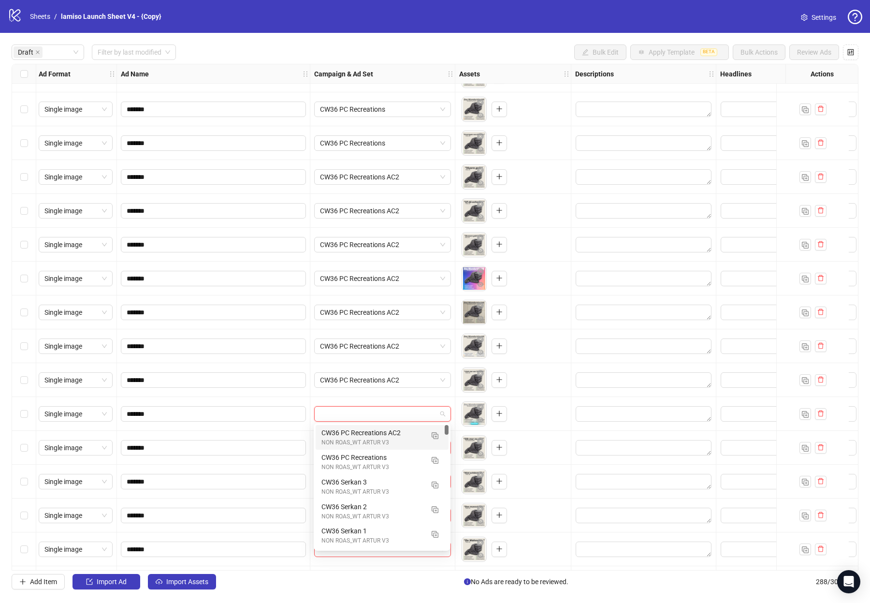
click at [372, 427] on div "CW36 PC Recreations AC2" at bounding box center [373, 432] width 102 height 11
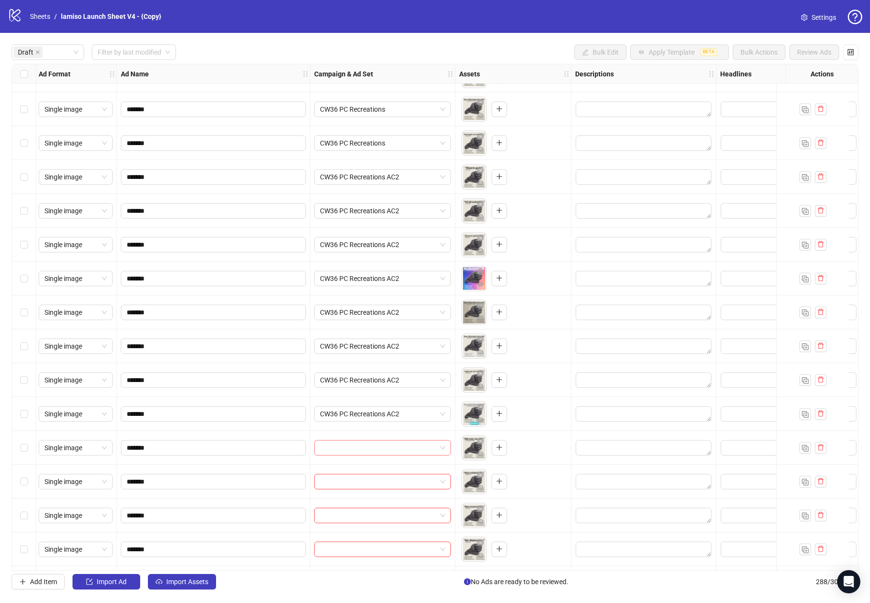
click at [377, 447] on input "search" at bounding box center [378, 447] width 117 height 15
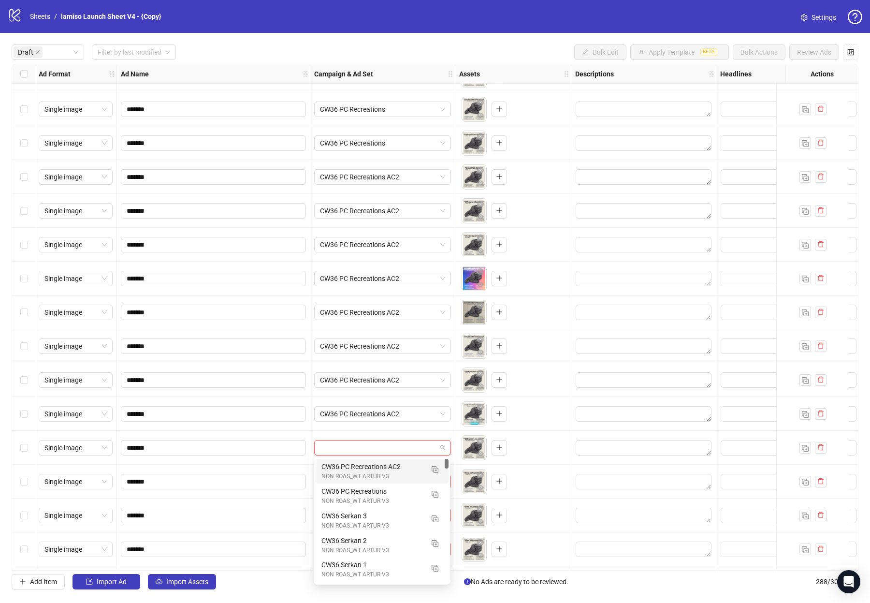
click at [379, 470] on div "CW36 PC Recreations AC2" at bounding box center [373, 466] width 102 height 11
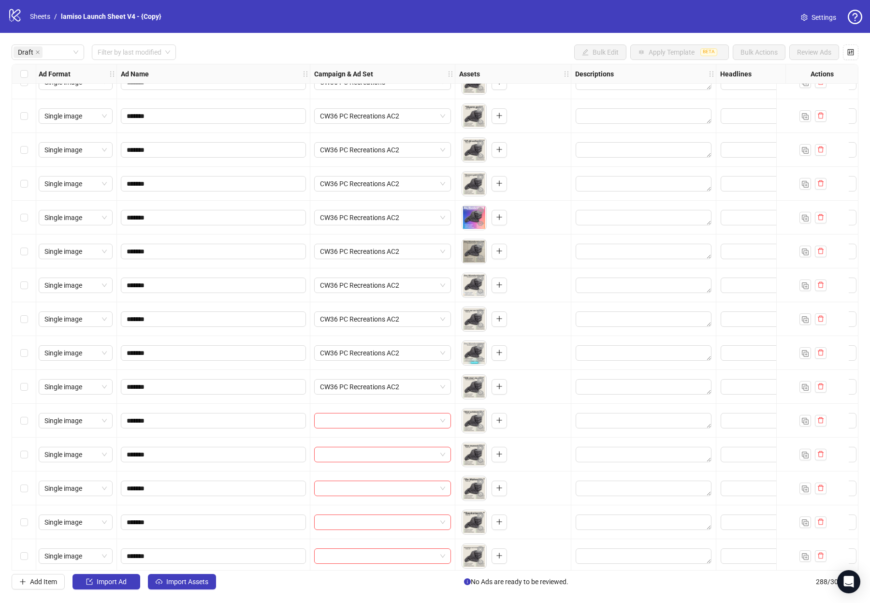
scroll to position [396, 1]
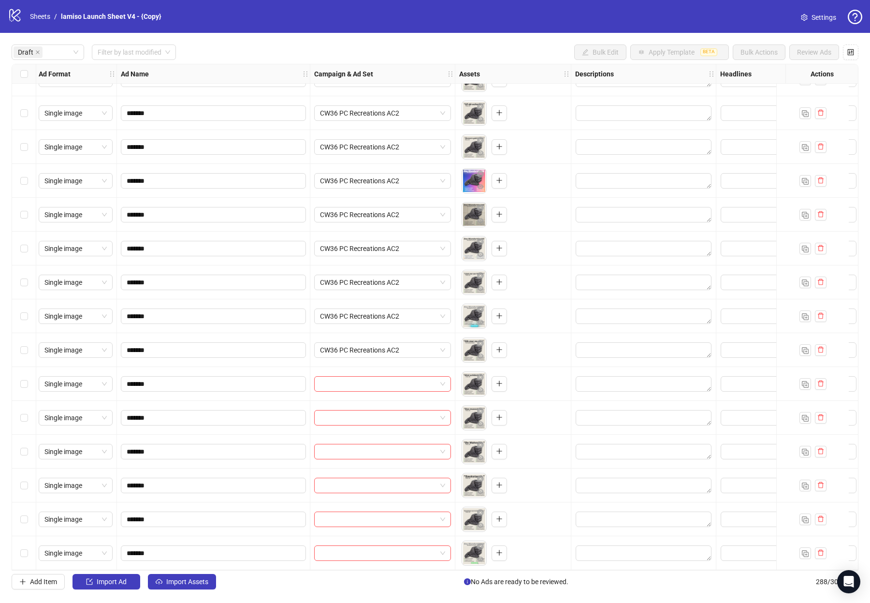
click at [387, 338] on div "CW36 PC Recreations AC2" at bounding box center [382, 350] width 145 height 34
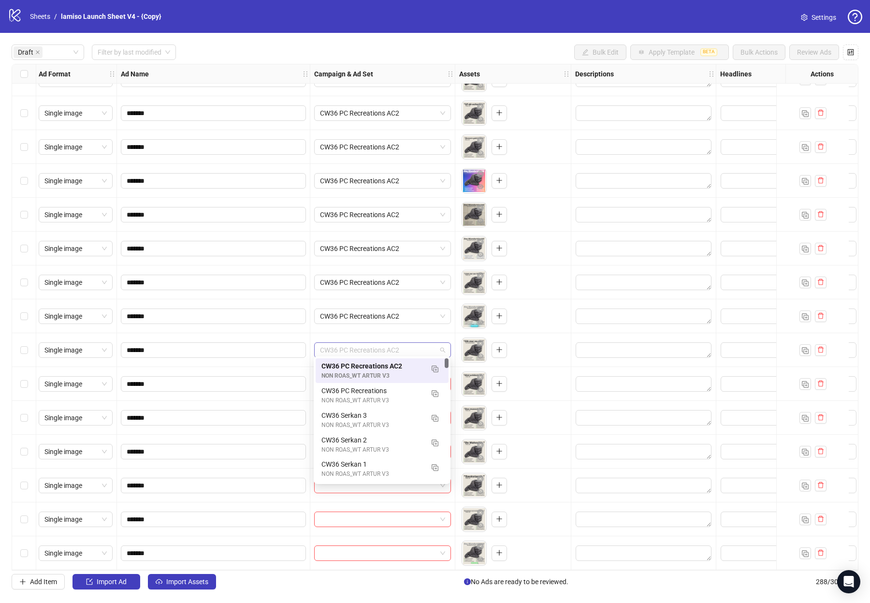
click at [387, 343] on span "CW36 PC Recreations AC2" at bounding box center [382, 350] width 125 height 15
click at [388, 319] on span "CW36 PC Recreations AC2" at bounding box center [382, 316] width 125 height 15
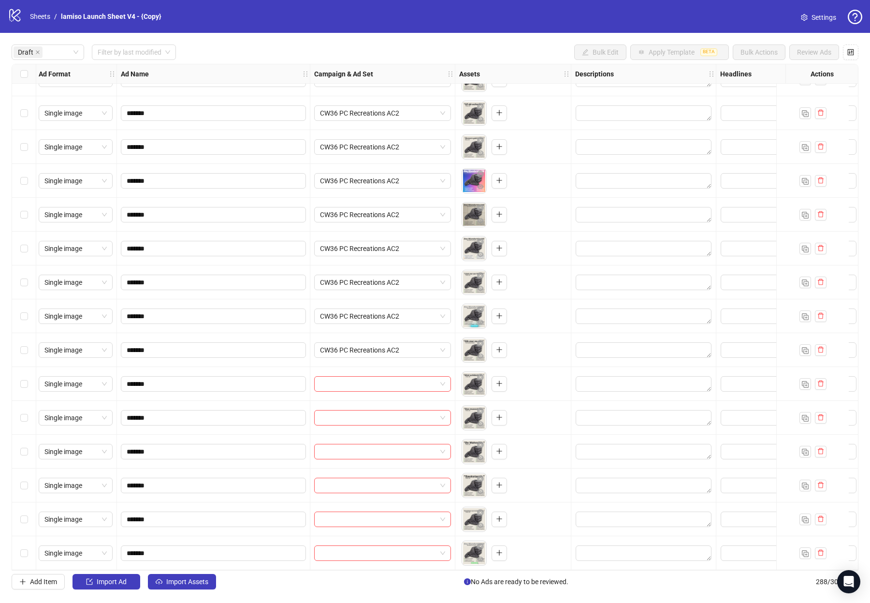
click at [370, 299] on div "CW36 PC Recreations AC2" at bounding box center [382, 316] width 145 height 34
click at [391, 312] on span "CW36 PC Recreations AC2" at bounding box center [382, 316] width 125 height 15
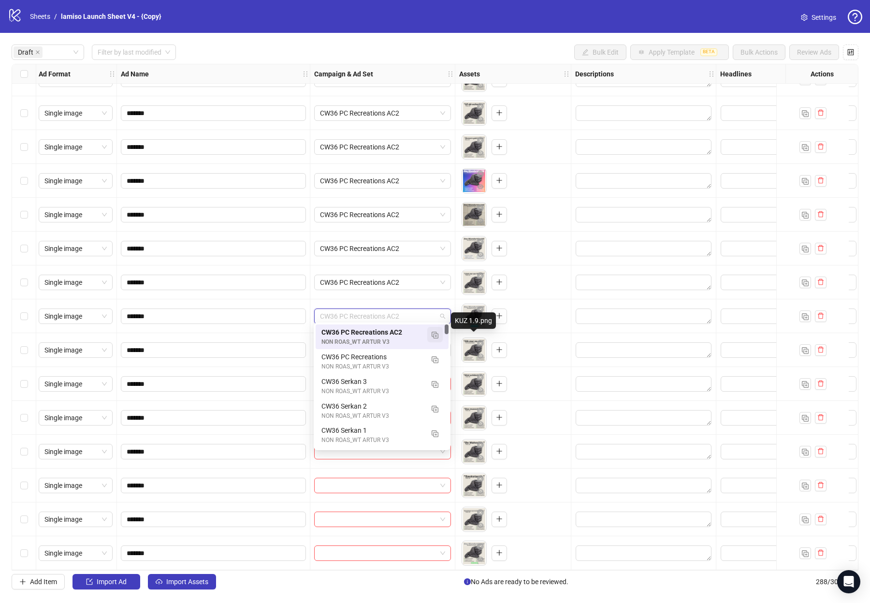
click at [431, 338] on button "button" at bounding box center [434, 334] width 15 height 15
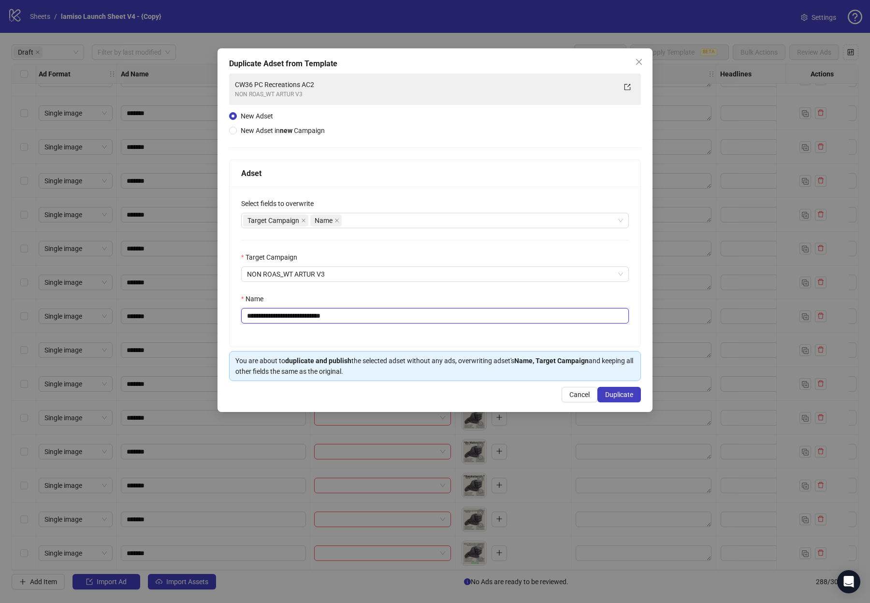
drag, startPoint x: 323, startPoint y: 315, endPoint x: 373, endPoint y: 315, distance: 49.3
click at [372, 315] on input "**********" at bounding box center [435, 315] width 388 height 15
type input "**********"
click at [379, 285] on div "**********" at bounding box center [435, 267] width 411 height 160
click at [507, 403] on div "**********" at bounding box center [435, 230] width 435 height 364
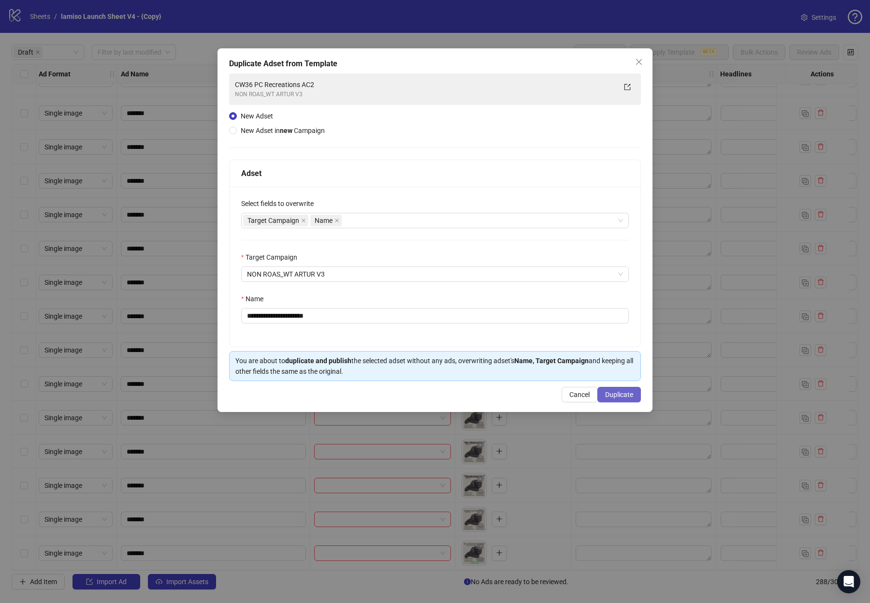
click at [507, 395] on span "Duplicate" at bounding box center [619, 395] width 28 height 8
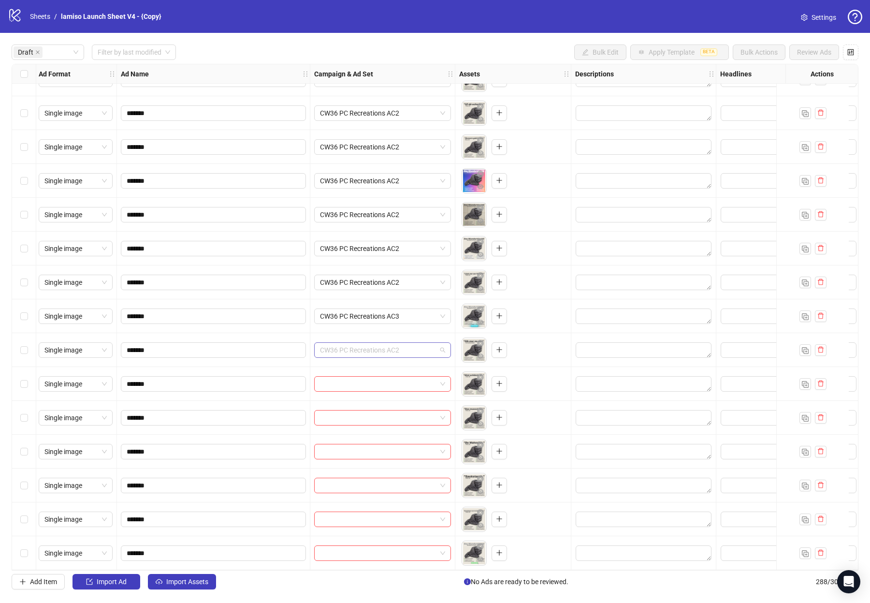
click at [410, 350] on span "CW36 PC Recreations AC2" at bounding box center [382, 350] width 125 height 15
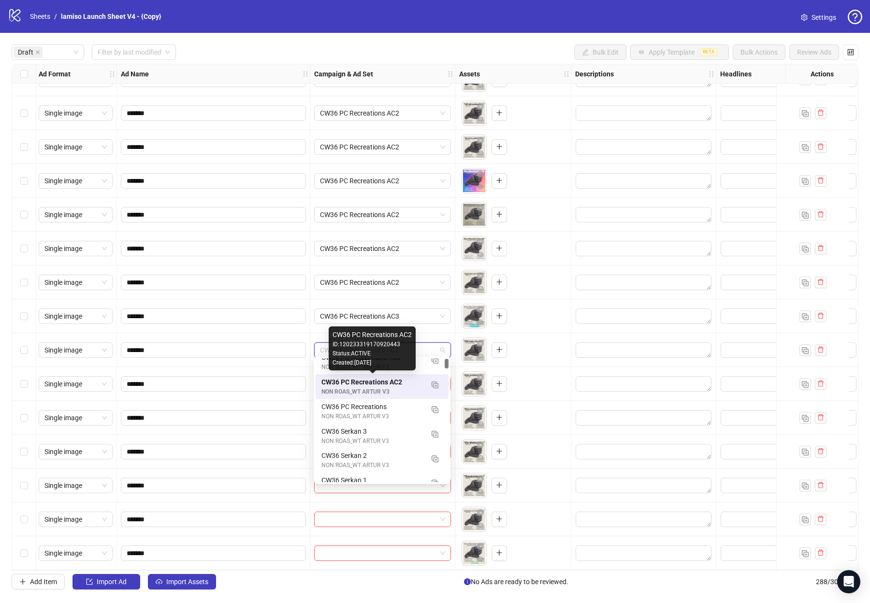
scroll to position [0, 0]
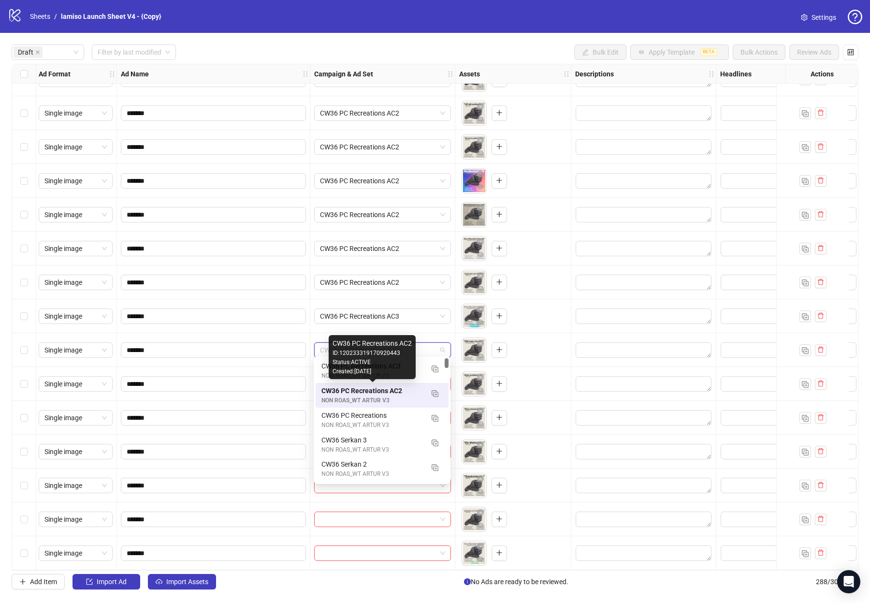
click at [414, 366] on div "CW36 PC Recreations AC2 ID: 120233319170920443 Status: ACTIVE Created: [DATE]" at bounding box center [372, 357] width 87 height 44
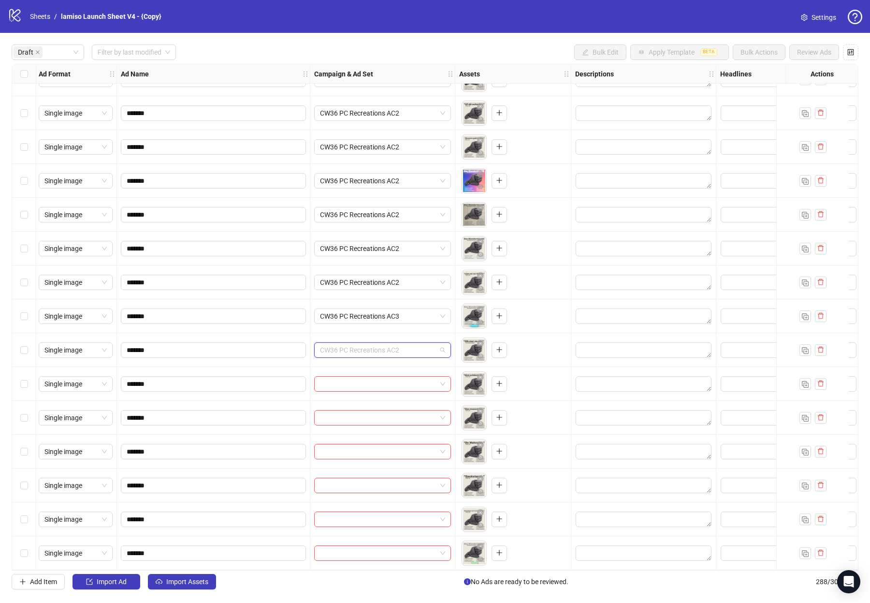
click at [434, 343] on span "CW36 PC Recreations AC2" at bounding box center [382, 350] width 125 height 15
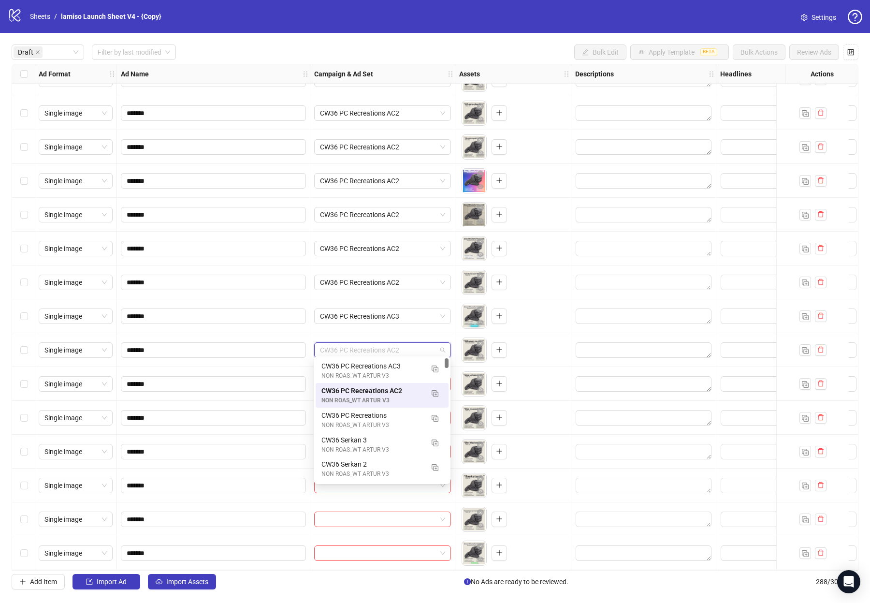
click at [394, 370] on div "CW36 PC Recreations AC3" at bounding box center [373, 366] width 102 height 11
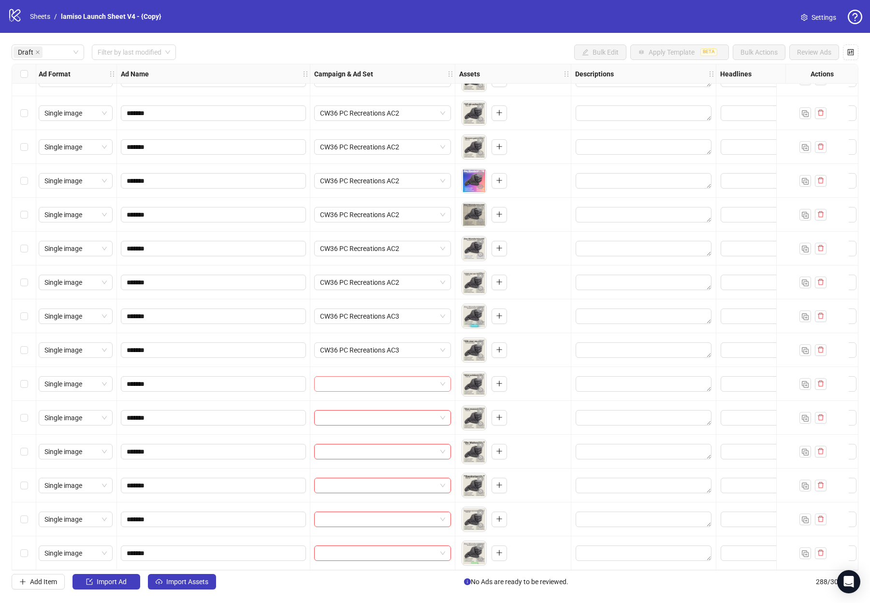
click at [382, 380] on input "search" at bounding box center [378, 384] width 117 height 15
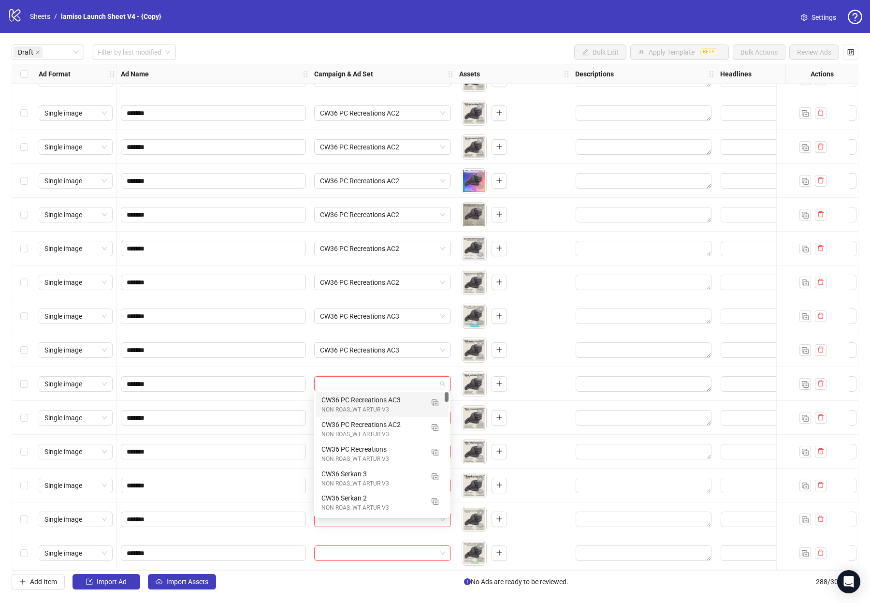
click at [376, 398] on div "CW36 PC Recreations AC3" at bounding box center [373, 400] width 102 height 11
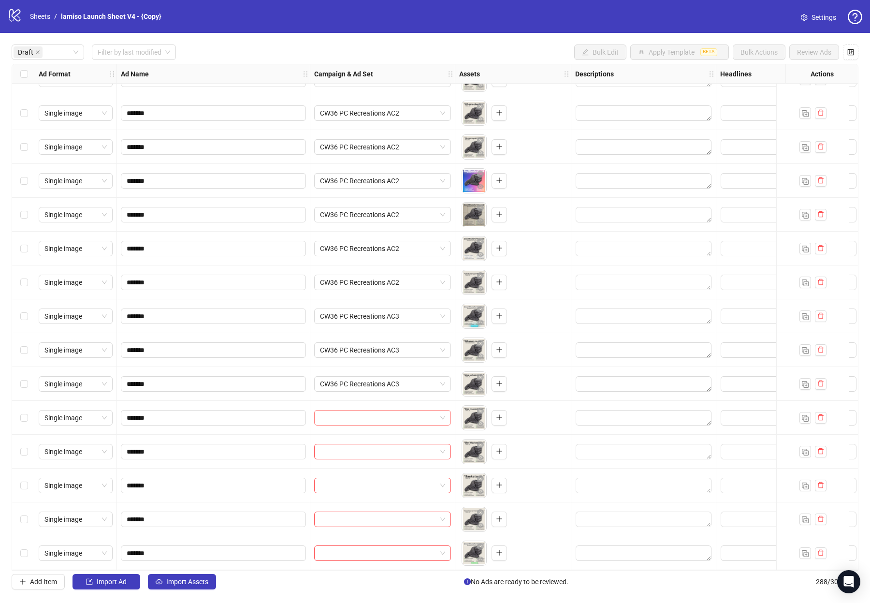
click at [373, 406] on div at bounding box center [382, 418] width 145 height 34
click at [369, 418] on input "search" at bounding box center [378, 417] width 117 height 15
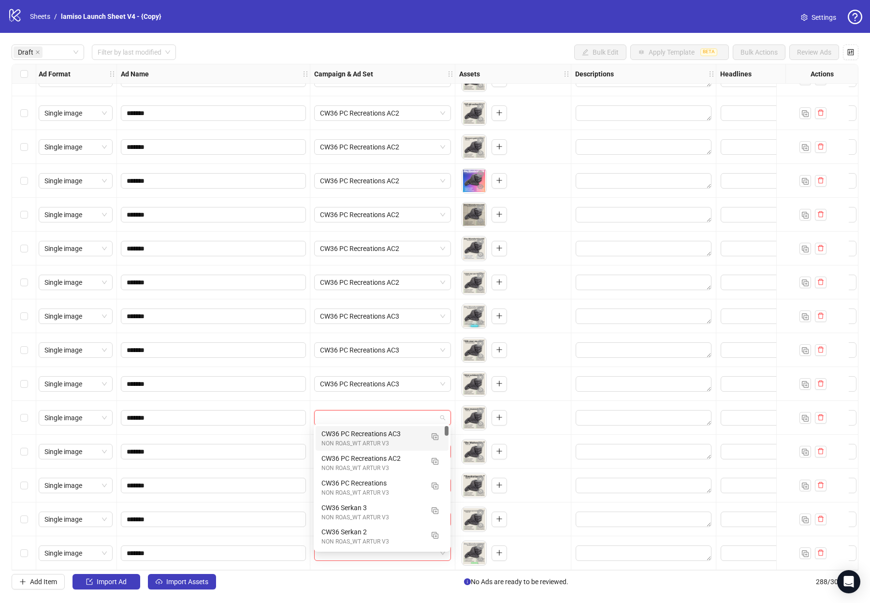
click at [368, 435] on div "CW36 PC Recreations AC3" at bounding box center [373, 433] width 102 height 11
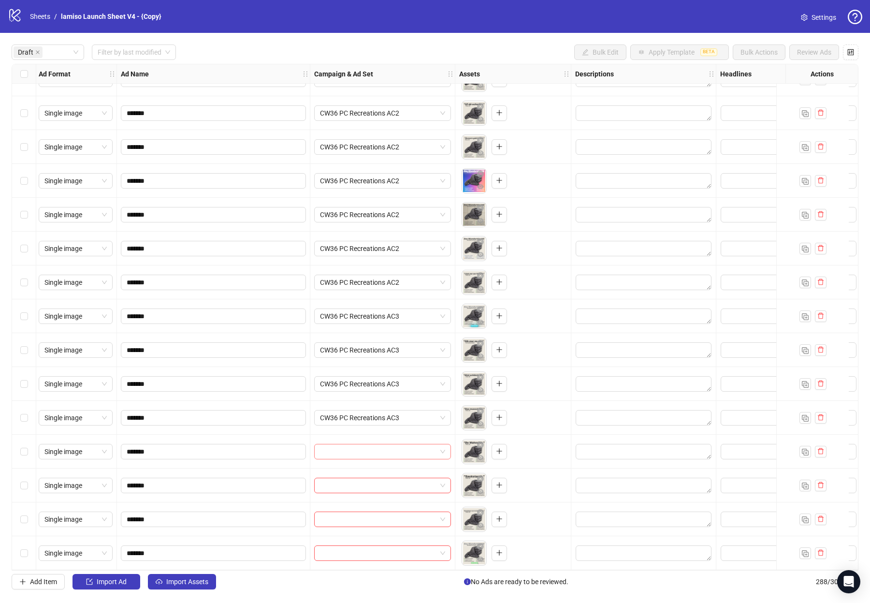
click at [365, 451] on input "search" at bounding box center [378, 451] width 117 height 15
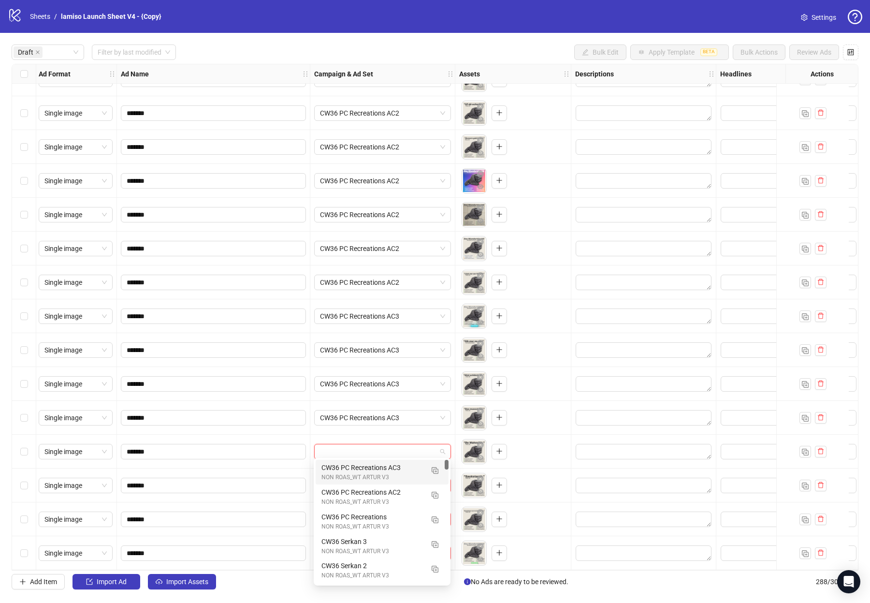
click at [365, 479] on div "NON ROAS_WT ARTUR V3" at bounding box center [373, 477] width 102 height 9
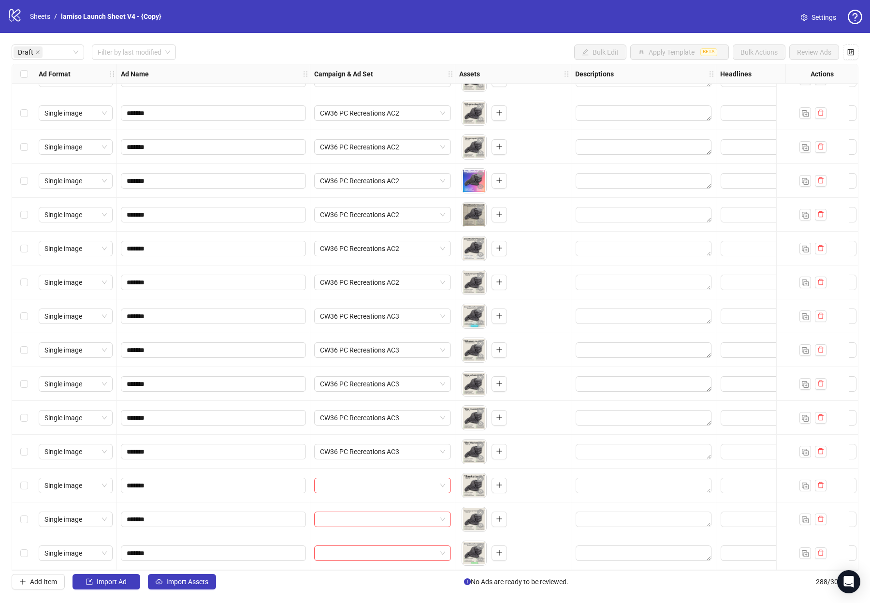
click at [363, 492] on div at bounding box center [382, 486] width 145 height 34
click at [363, 484] on input "search" at bounding box center [378, 485] width 117 height 15
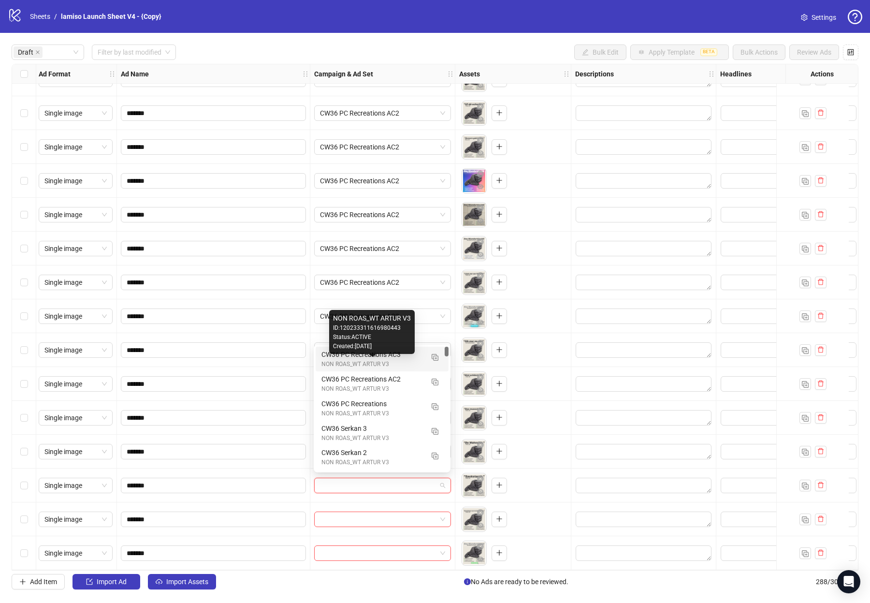
click at [383, 353] on div "NON ROAS_WT ARTUR V3 ID: 120233311616980443 Status: ACTIVE Created: [DATE]" at bounding box center [372, 332] width 86 height 44
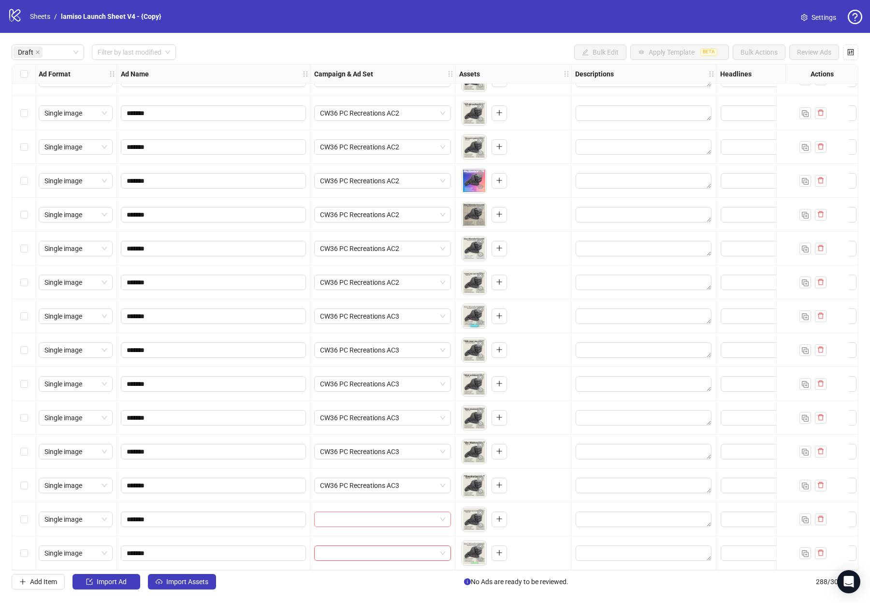
click at [369, 512] on div at bounding box center [382, 519] width 137 height 15
click at [385, 553] on input "search" at bounding box center [378, 553] width 117 height 15
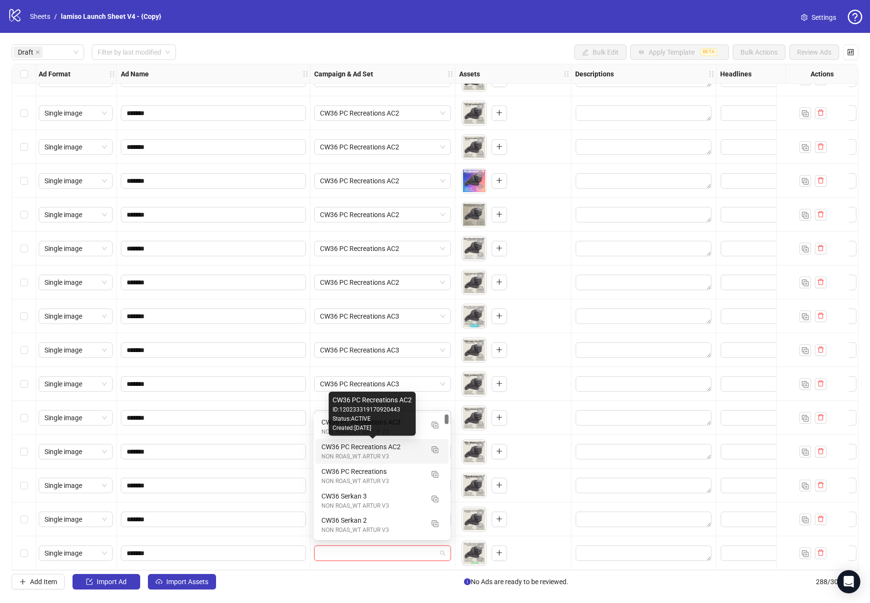
click at [394, 430] on div "Created: [DATE]" at bounding box center [372, 428] width 79 height 9
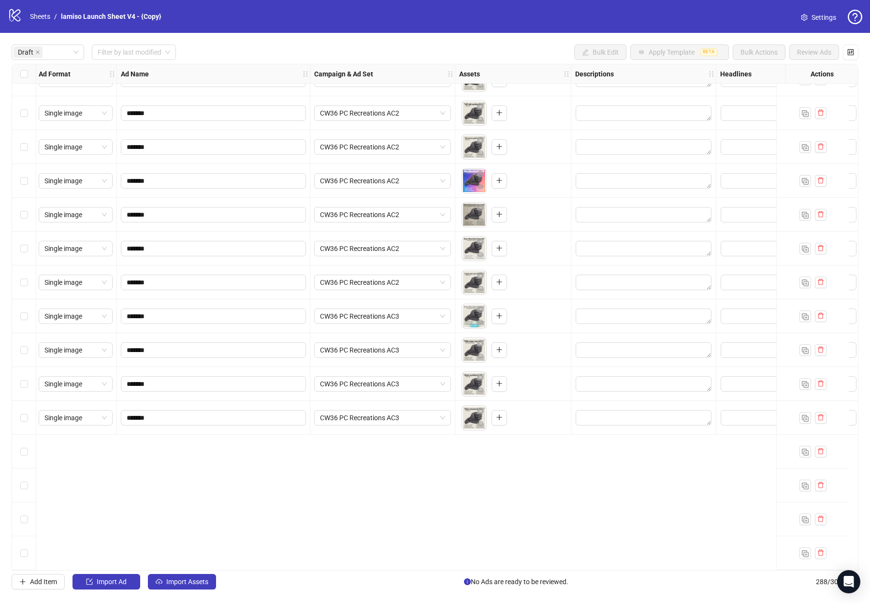
scroll to position [0, 1]
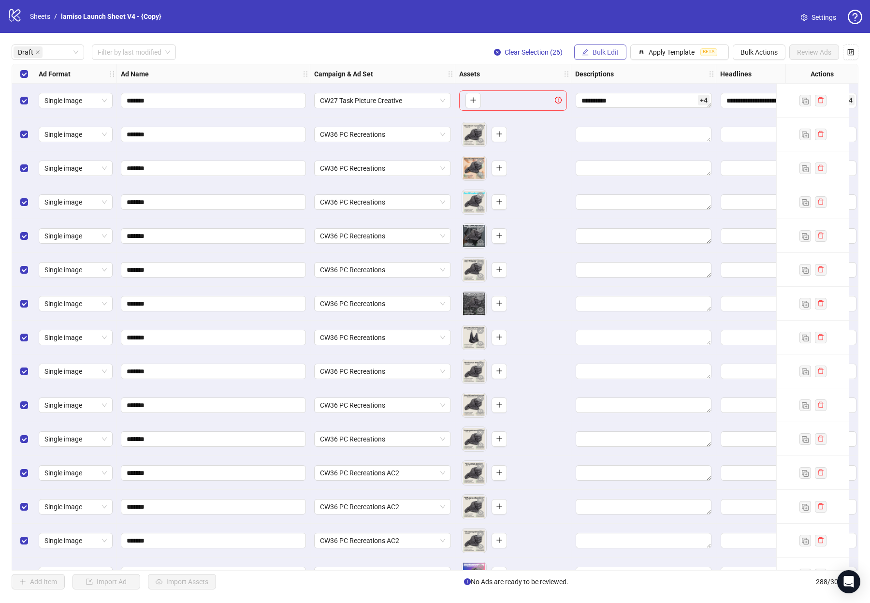
click at [507, 51] on span "Bulk Edit" at bounding box center [606, 52] width 26 height 8
click at [507, 123] on span "Descriptions" at bounding box center [611, 118] width 58 height 11
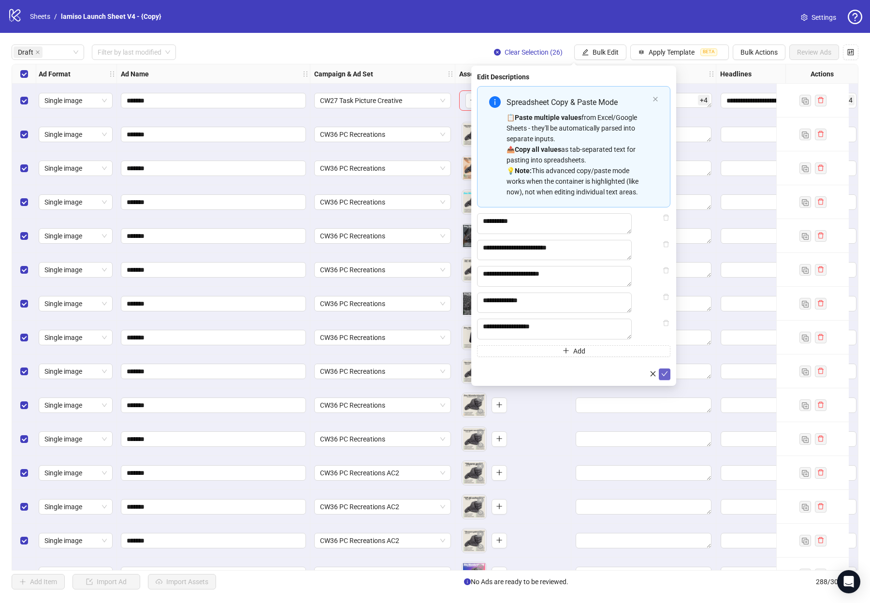
click at [507, 380] on button "submit" at bounding box center [665, 374] width 12 height 12
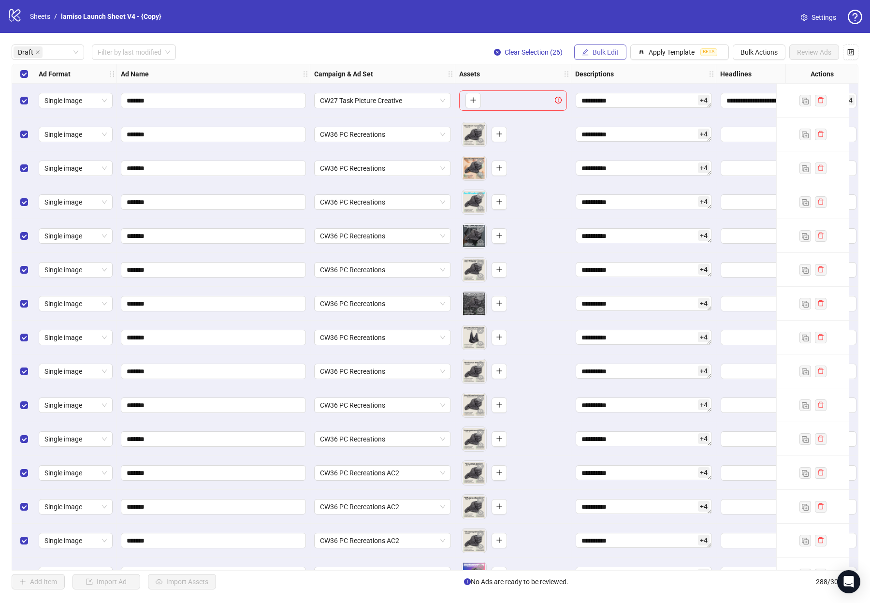
click at [507, 51] on span "Bulk Edit" at bounding box center [606, 52] width 26 height 8
click at [507, 131] on span "Headlines" at bounding box center [611, 133] width 58 height 11
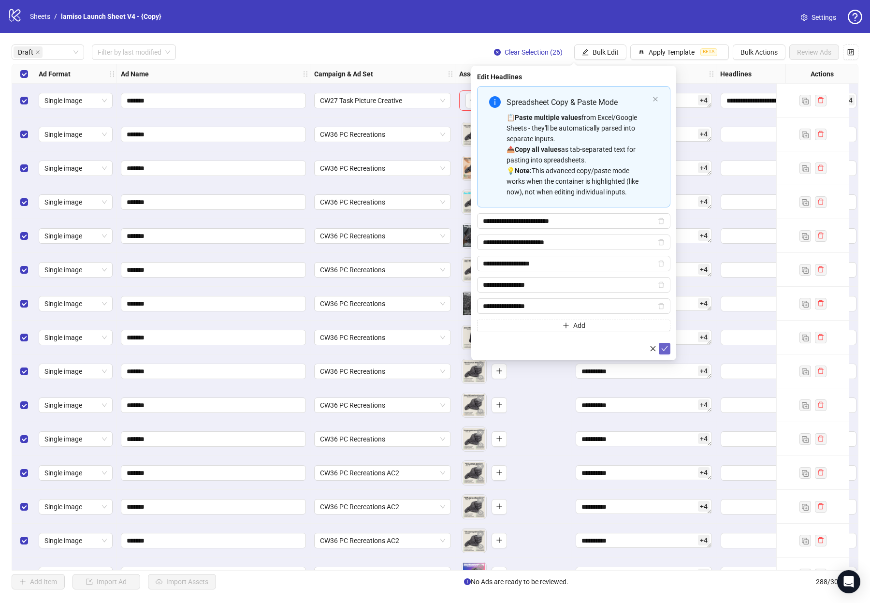
click at [507, 346] on icon "check" at bounding box center [664, 348] width 7 height 7
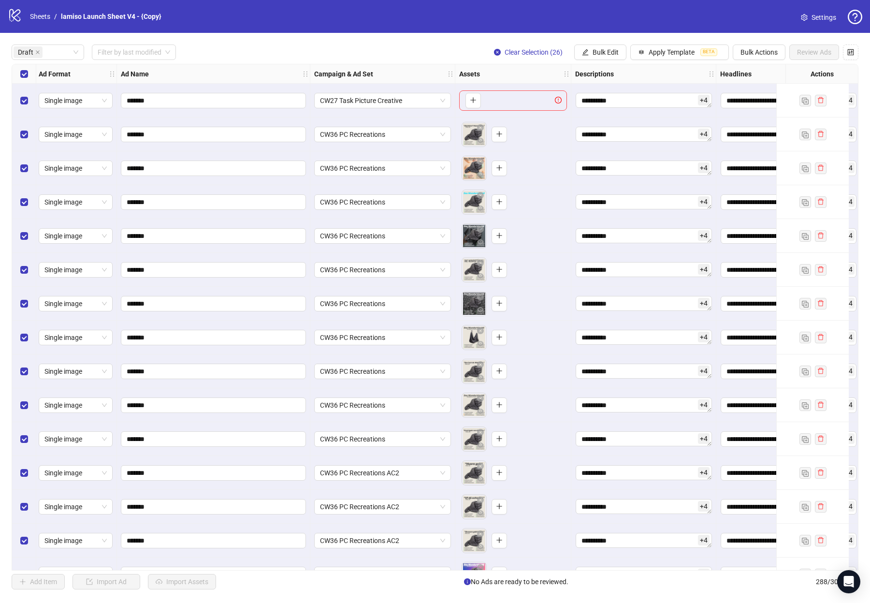
click at [507, 60] on div "**********" at bounding box center [435, 317] width 870 height 568
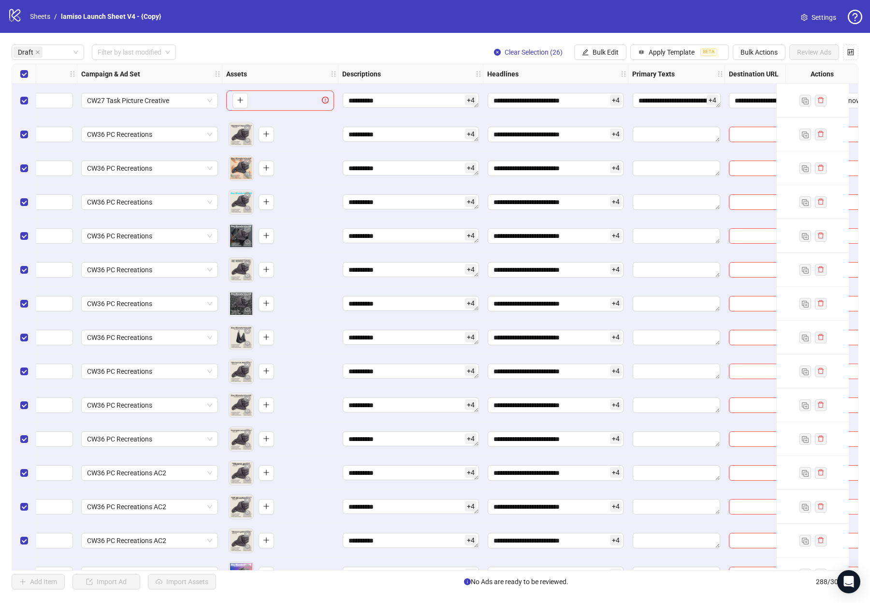
scroll to position [0, 244]
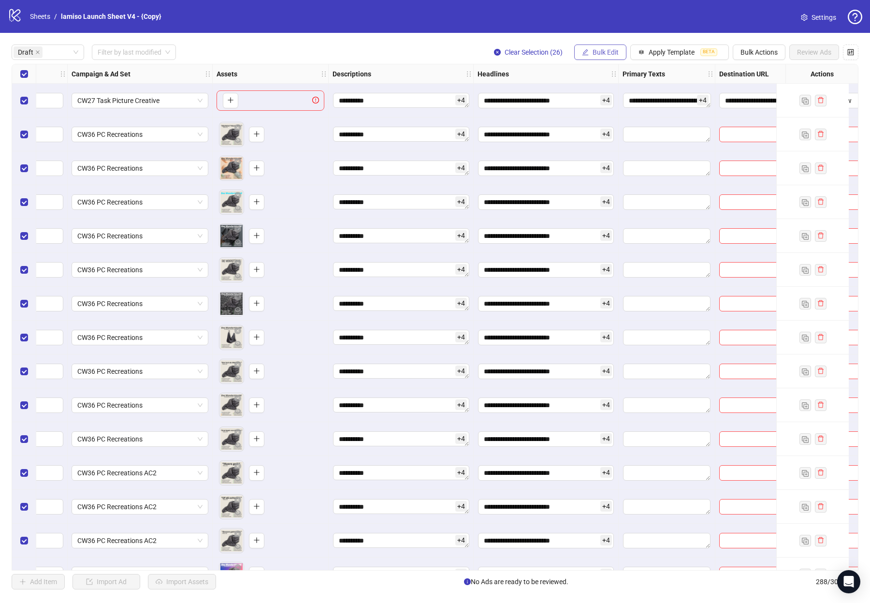
click at [507, 54] on icon "edit" at bounding box center [585, 52] width 7 height 7
click at [507, 139] on li "Headlines" at bounding box center [610, 133] width 69 height 15
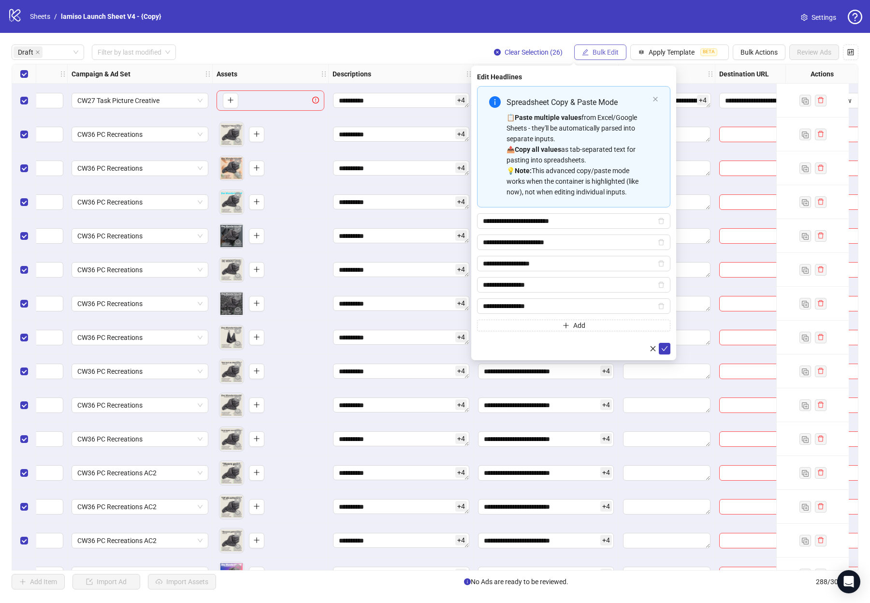
click at [507, 59] on button "Bulk Edit" at bounding box center [600, 51] width 52 height 15
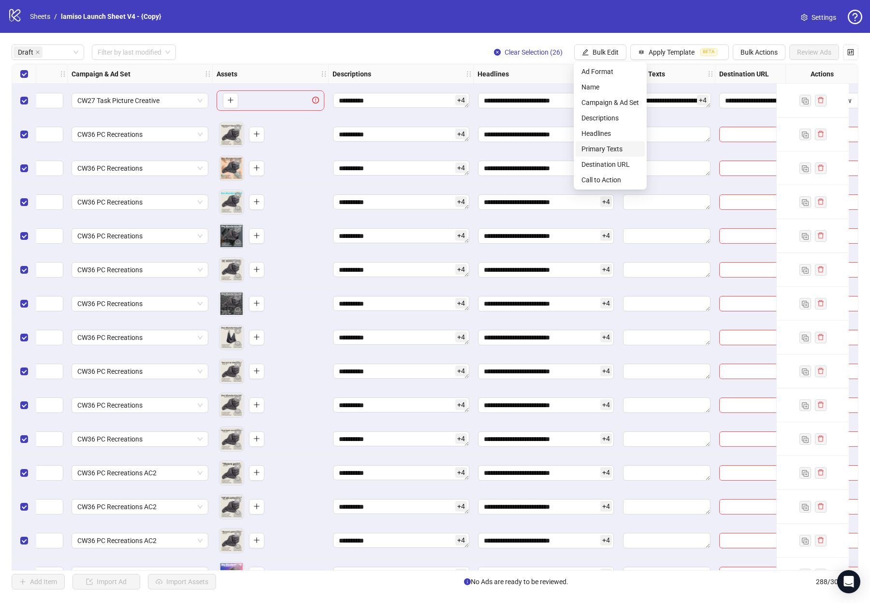
click at [507, 145] on span "Primary Texts" at bounding box center [611, 149] width 58 height 11
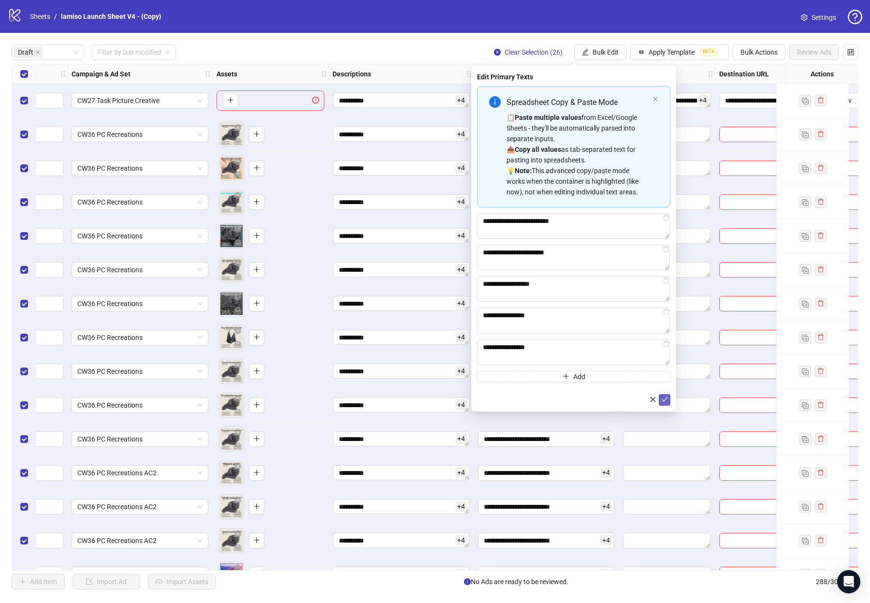
click at [507, 395] on button "submit" at bounding box center [665, 400] width 12 height 12
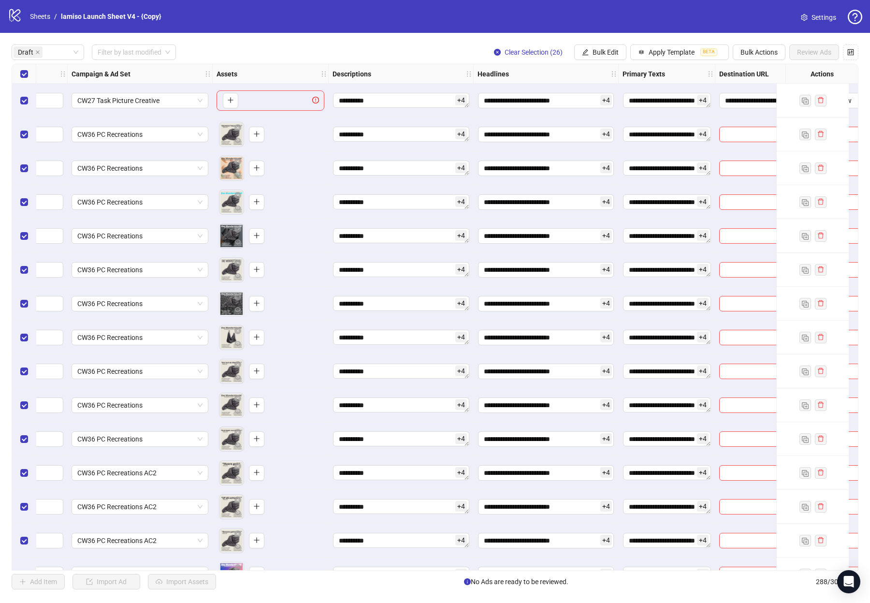
scroll to position [0, 354]
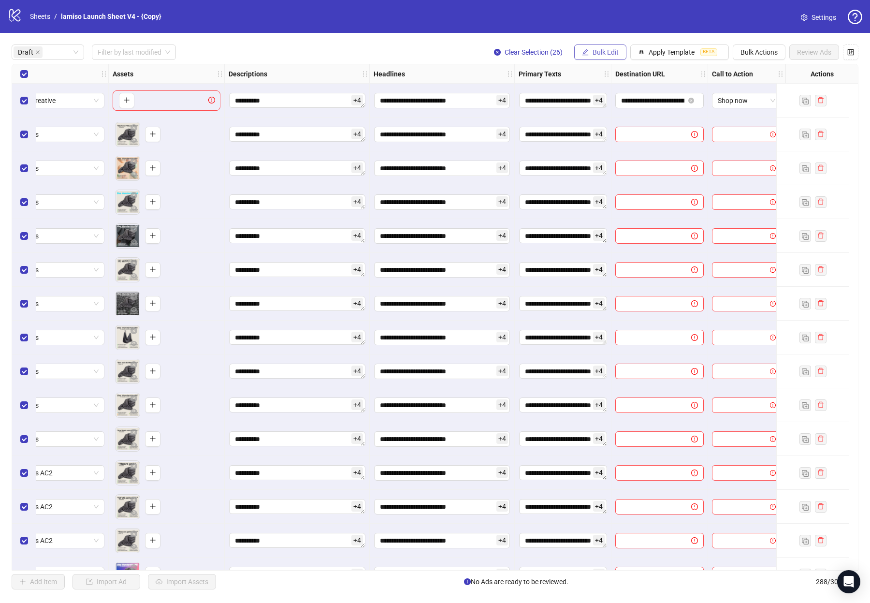
click at [507, 47] on button "Bulk Edit" at bounding box center [600, 51] width 52 height 15
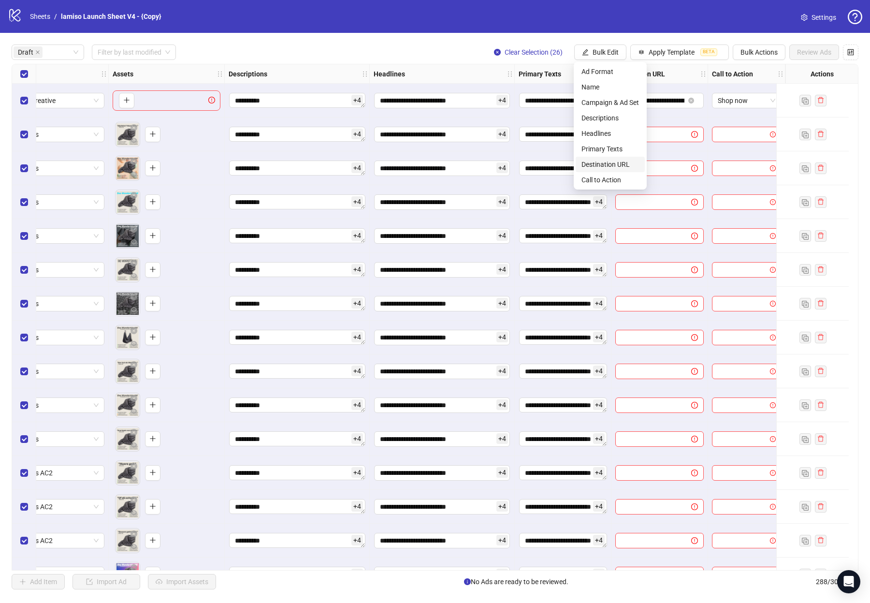
click at [507, 169] on span "Destination URL" at bounding box center [611, 164] width 58 height 11
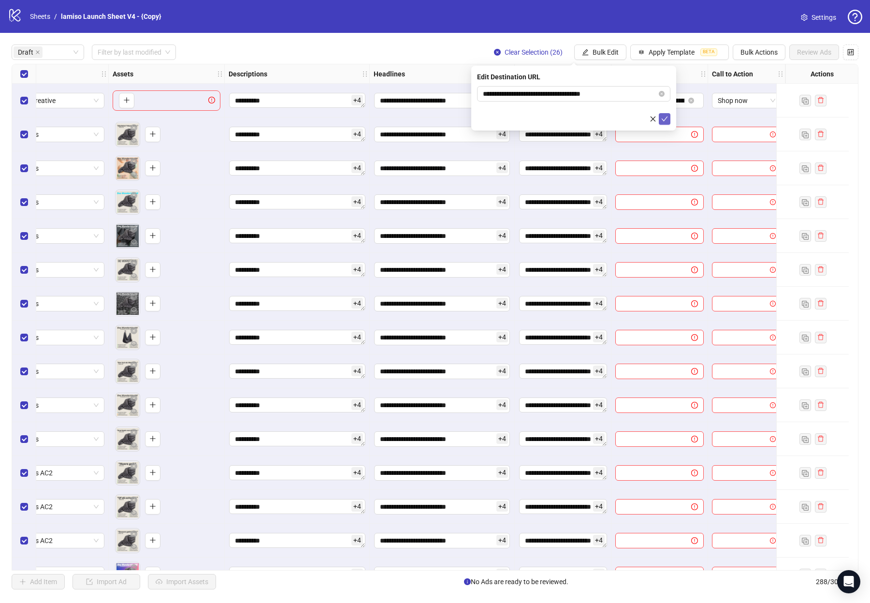
click at [507, 114] on button "submit" at bounding box center [665, 119] width 12 height 12
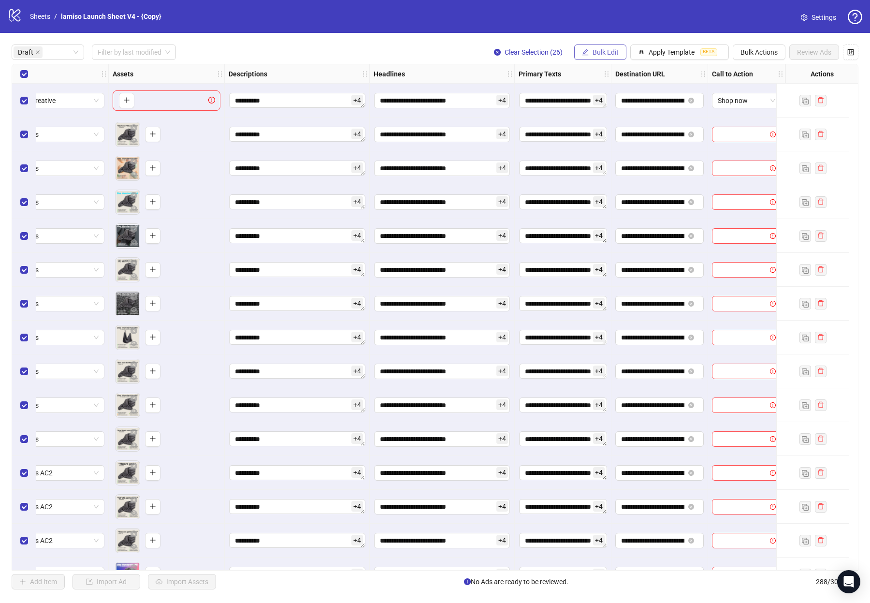
click at [507, 52] on span "Bulk Edit" at bounding box center [606, 52] width 26 height 8
click at [507, 181] on span "Call to Action" at bounding box center [611, 180] width 58 height 11
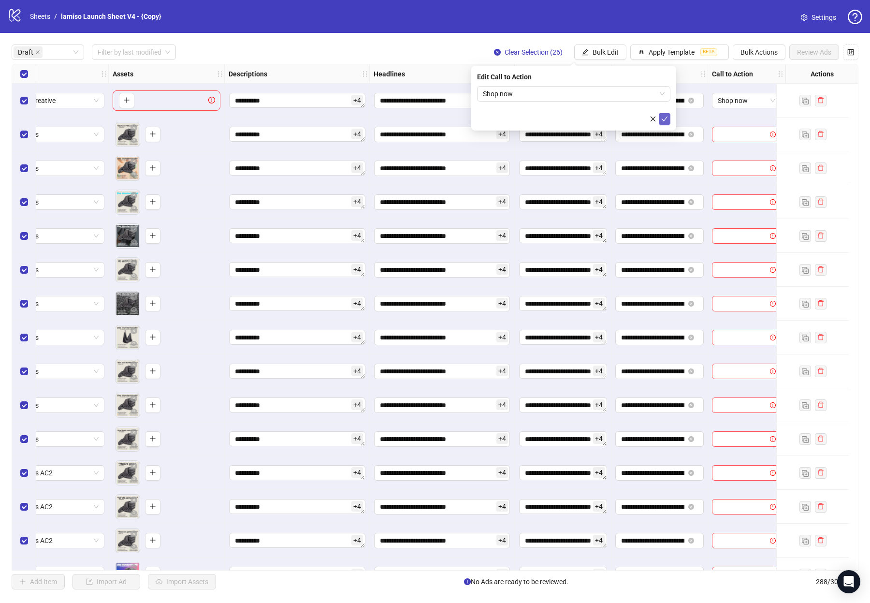
click at [507, 123] on button "submit" at bounding box center [665, 119] width 12 height 12
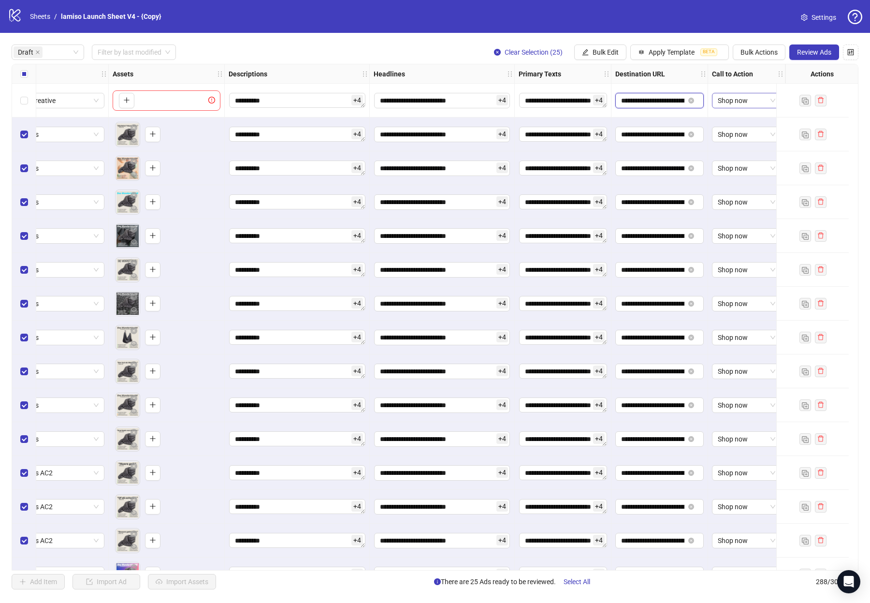
scroll to position [0, 64]
drag, startPoint x: 630, startPoint y: 103, endPoint x: 714, endPoint y: 103, distance: 83.6
click at [507, 64] on div "**********" at bounding box center [249, 64] width 1170 height 0
click at [409, 135] on input "**********" at bounding box center [442, 134] width 136 height 15
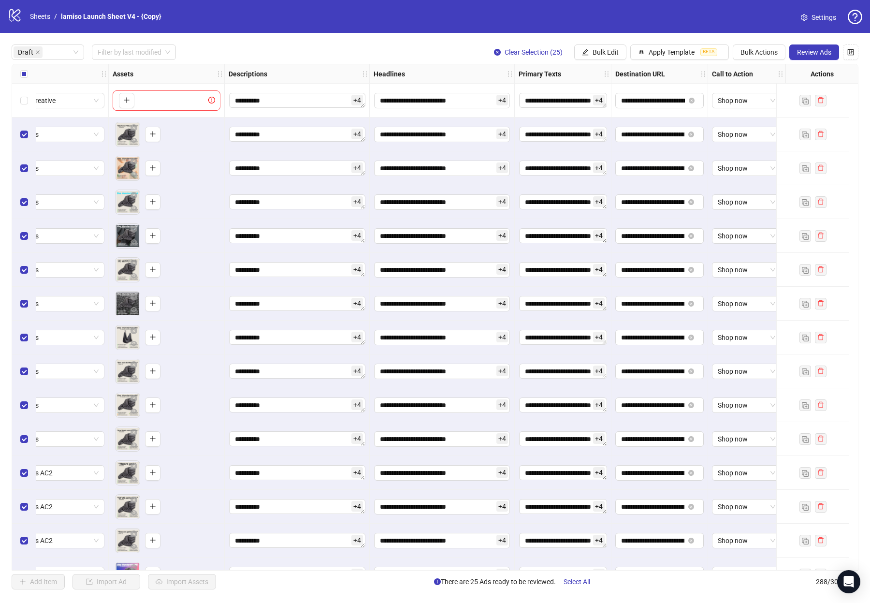
click at [302, 146] on div "**********" at bounding box center [297, 134] width 145 height 34
click at [320, 163] on textarea "**********" at bounding box center [297, 168] width 136 height 15
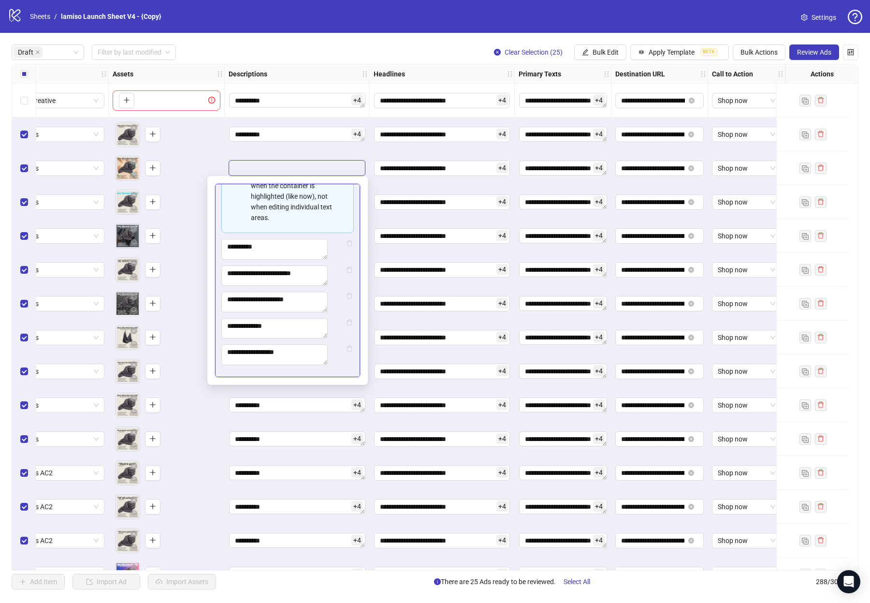
scroll to position [179, 0]
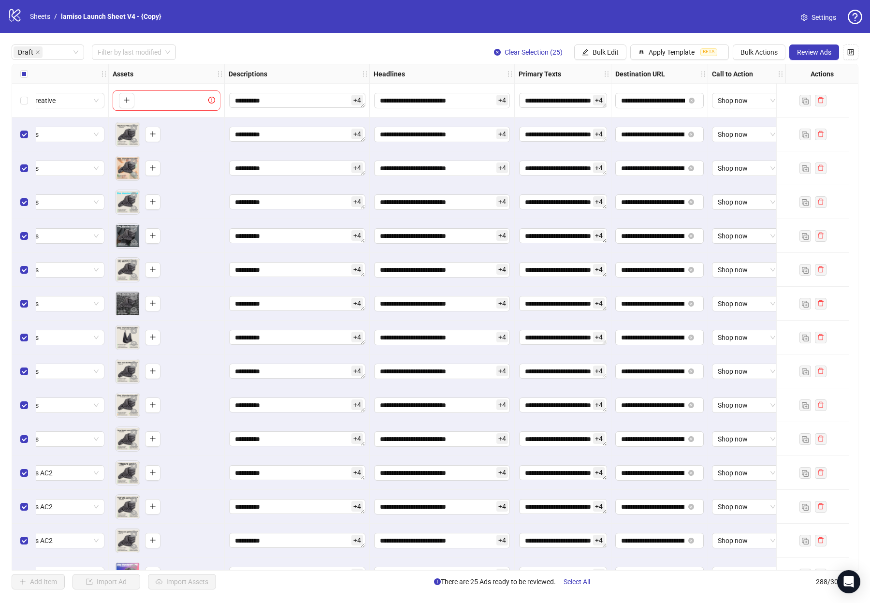
click at [415, 31] on div "logo/logo-mobile Sheets / lamiso Launch Sheet V4 - {Copy} Settings" at bounding box center [435, 16] width 870 height 33
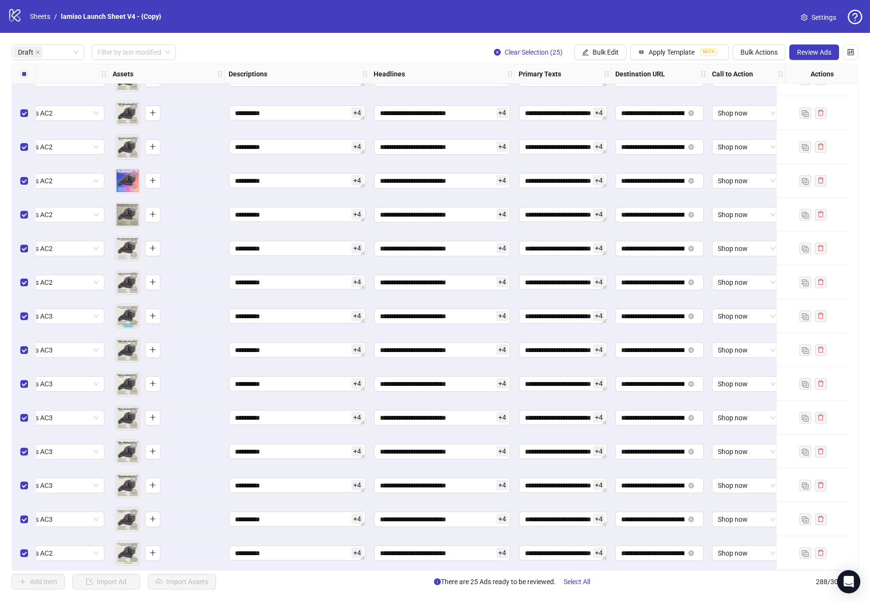
scroll to position [0, 357]
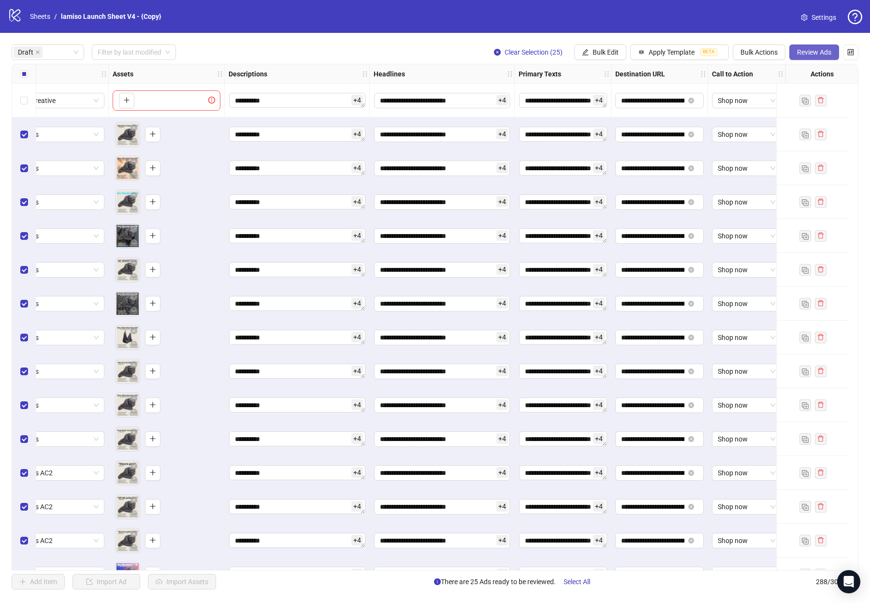
click at [507, 58] on button "Review Ads" at bounding box center [815, 51] width 50 height 15
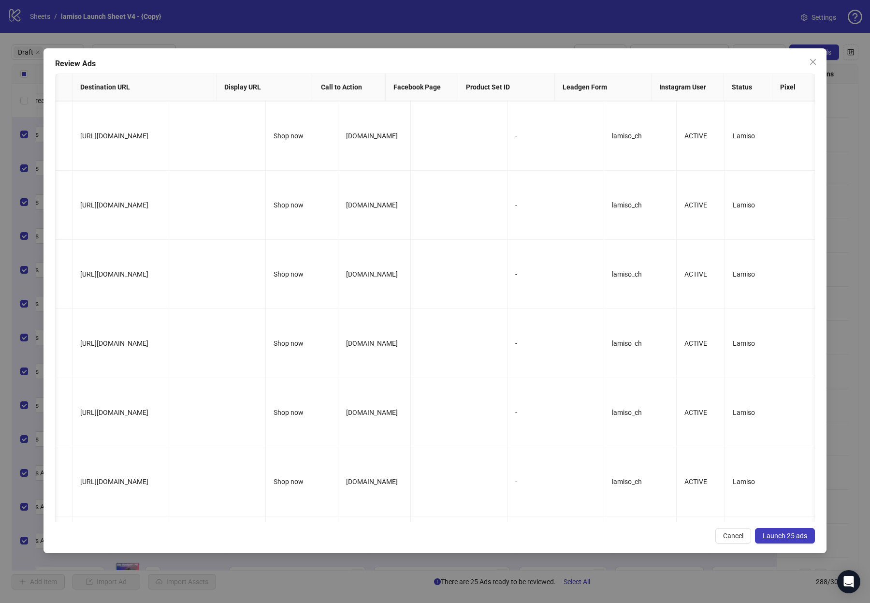
scroll to position [0, 0]
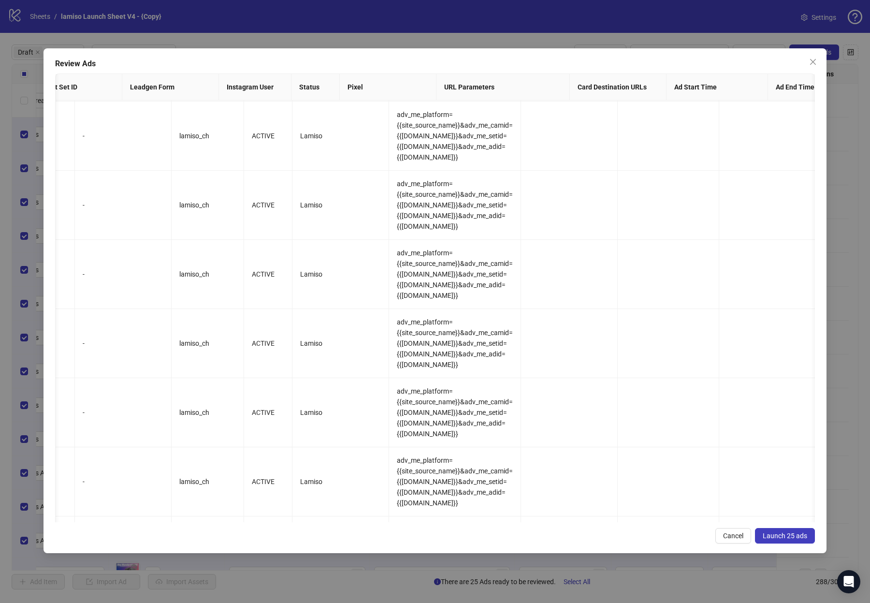
click at [507, 535] on span "Launch 25 ads" at bounding box center [785, 536] width 44 height 8
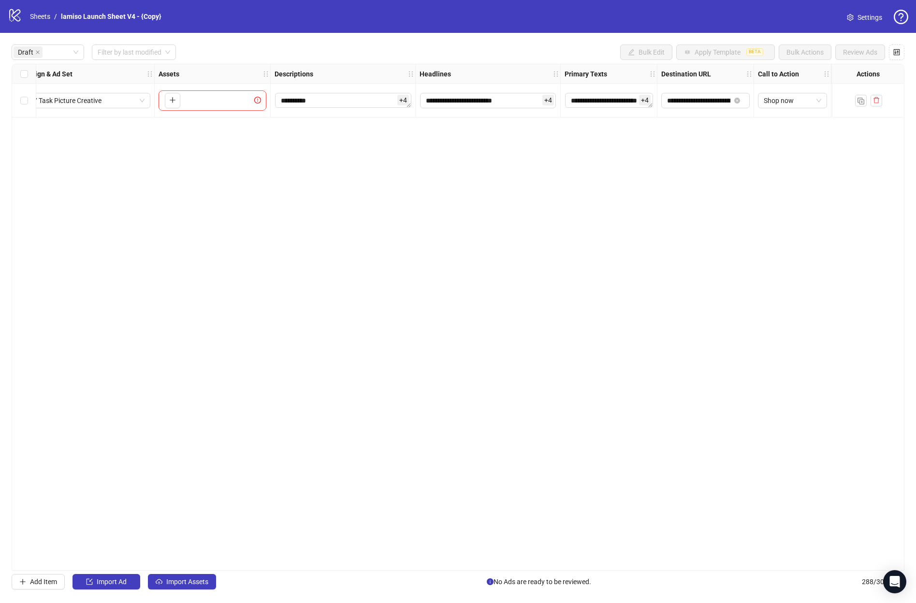
scroll to position [0, 302]
